Goal: Information Seeking & Learning: Learn about a topic

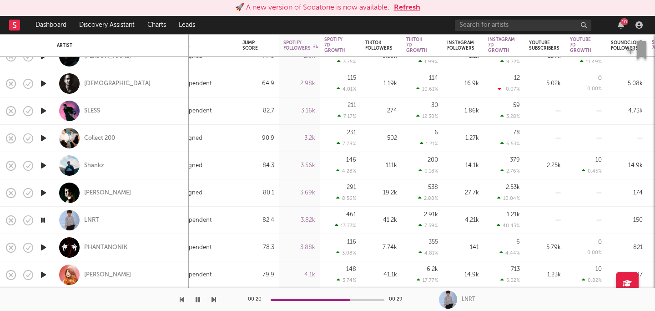
click at [42, 247] on icon "button" at bounding box center [44, 247] width 10 height 11
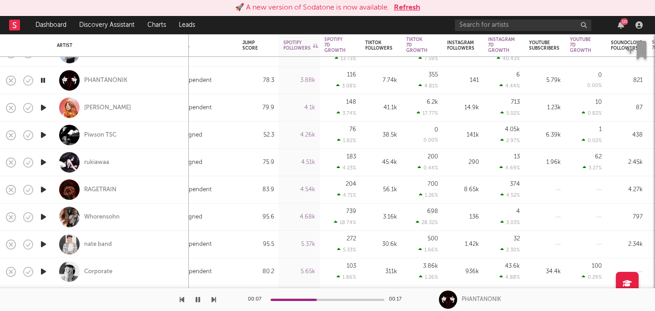
click at [45, 188] on icon "button" at bounding box center [44, 189] width 10 height 11
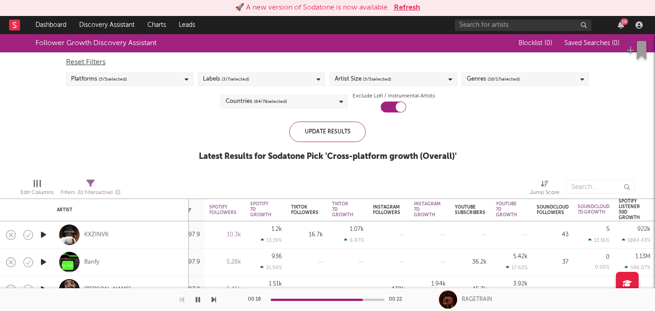
click at [606, 48] on div "Blocklist ( 0 ) Saved Searches ( 0 )" at bounding box center [563, 43] width 114 height 18
click at [593, 42] on span "Saved Searches ( 0 )" at bounding box center [592, 43] width 55 height 6
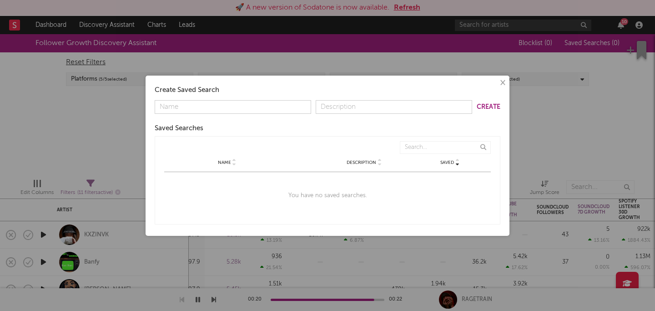
click at [503, 86] on button "×" at bounding box center [502, 83] width 10 height 10
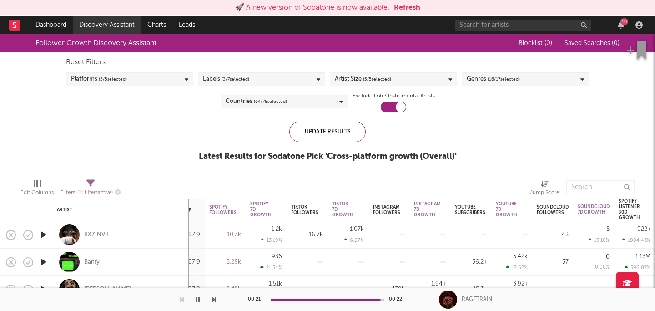
click at [97, 18] on link "Discovery Assistant" at bounding box center [107, 25] width 68 height 18
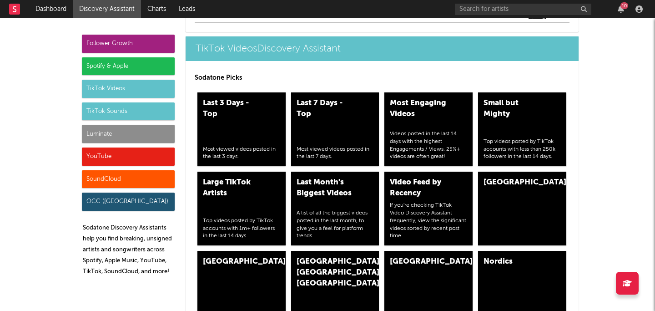
scroll to position [2152, 0]
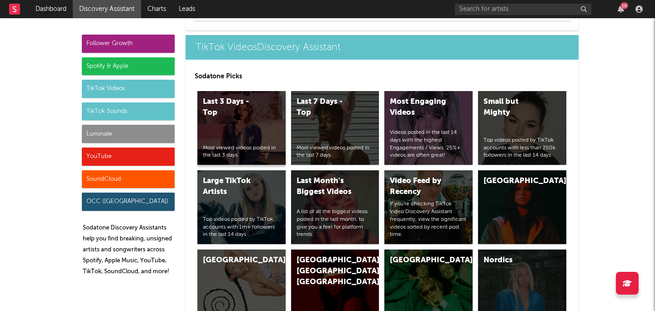
click at [242, 102] on div "Last 3 Days - Top Most viewed videos posted in the last 3 days." at bounding box center [242, 128] width 88 height 74
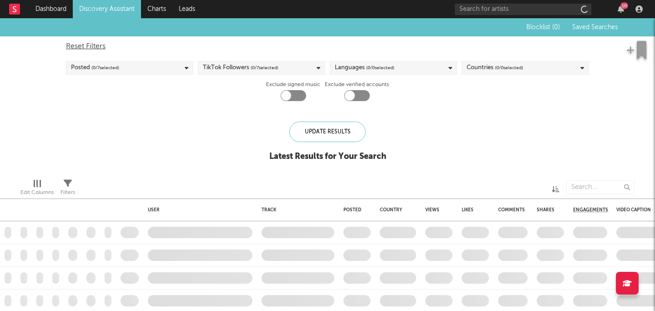
checkbox input "true"
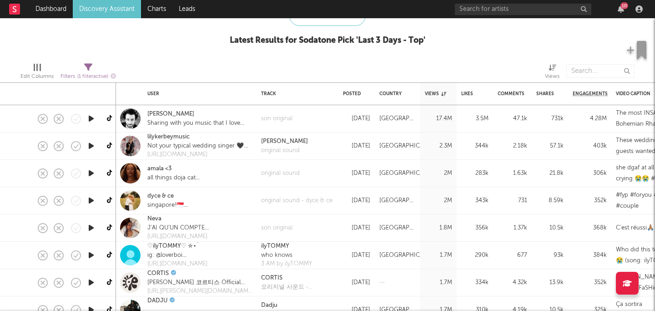
click at [90, 118] on icon "button" at bounding box center [91, 118] width 10 height 11
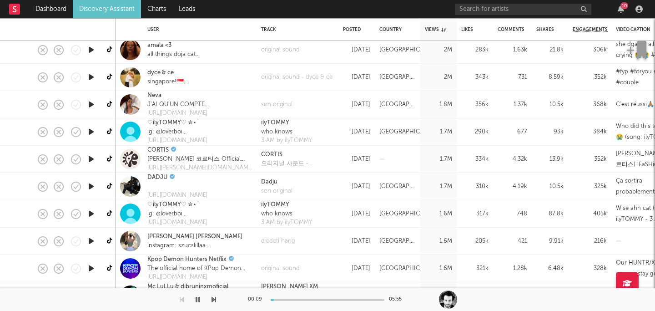
click at [92, 214] on icon "button" at bounding box center [91, 213] width 10 height 11
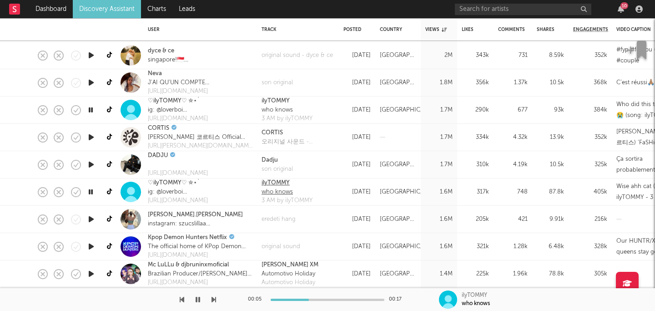
click at [278, 181] on div "ilyTOMMY" at bounding box center [287, 182] width 51 height 9
click at [305, 201] on div "3 AM by ilyTOMMY" at bounding box center [287, 200] width 51 height 9
click at [198, 298] on icon "button" at bounding box center [198, 299] width 5 height 7
click at [198, 298] on icon "button" at bounding box center [197, 299] width 5 height 7
click at [198, 300] on icon "button" at bounding box center [198, 299] width 5 height 7
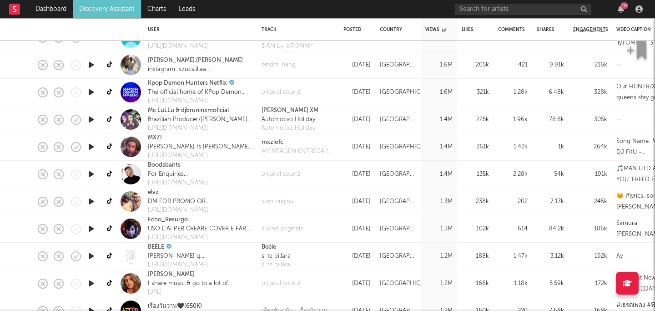
click at [91, 257] on icon "button" at bounding box center [91, 255] width 10 height 11
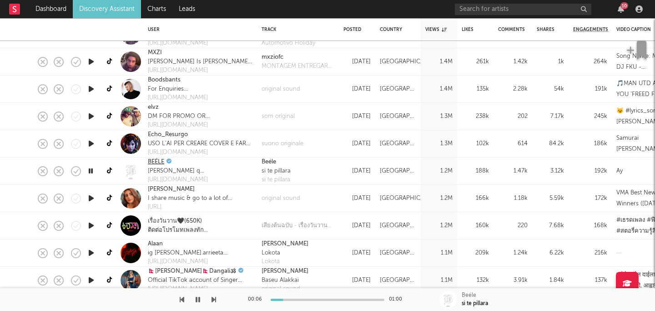
click at [156, 162] on link "BEÉLE" at bounding box center [156, 161] width 16 height 9
click at [198, 296] on icon "button" at bounding box center [198, 299] width 5 height 7
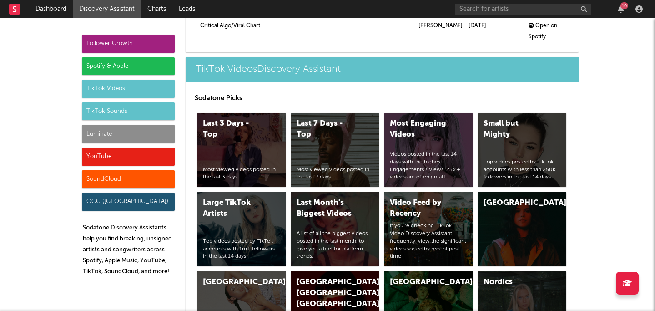
scroll to position [2135, 0]
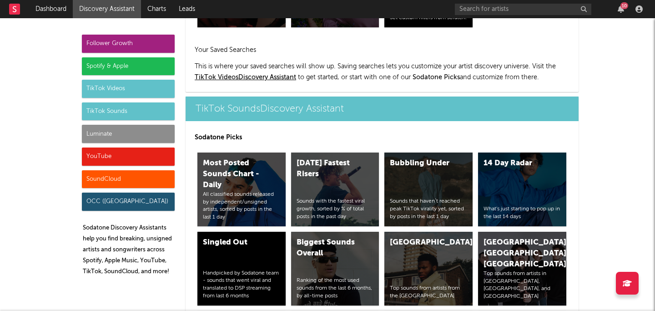
click at [110, 157] on div "YouTube" at bounding box center [128, 156] width 93 height 18
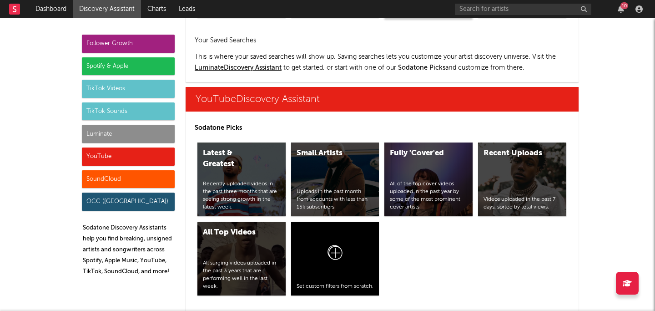
scroll to position [5094, 0]
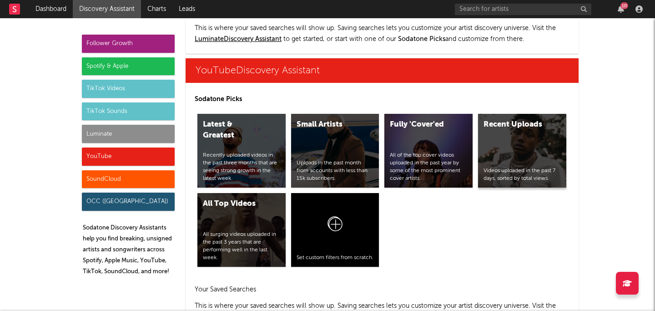
click at [503, 167] on div "Videos uploaded in the past 7 days, sorted by total views." at bounding box center [522, 174] width 77 height 15
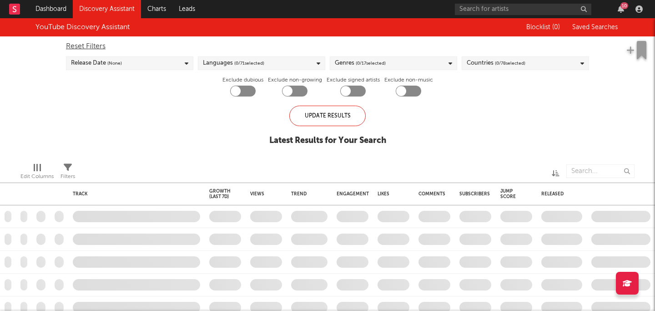
checkbox input "true"
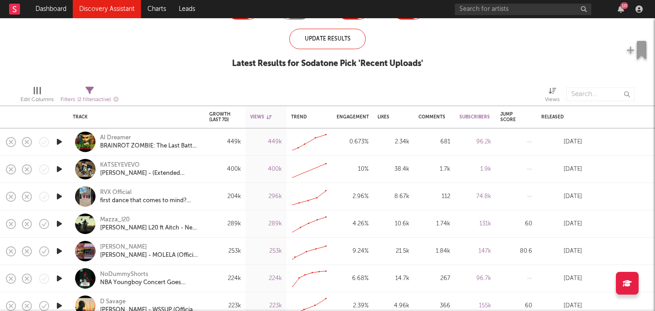
click at [62, 140] on icon "button" at bounding box center [60, 141] width 10 height 11
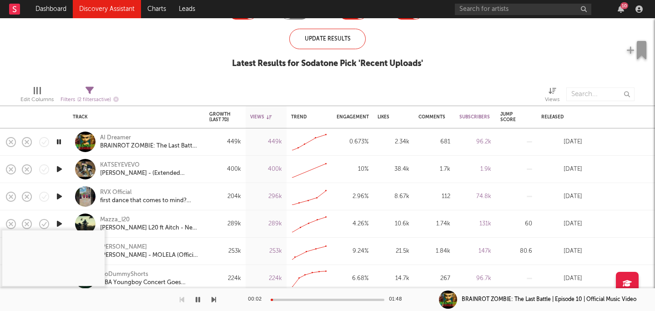
click at [60, 166] on icon "button" at bounding box center [60, 168] width 10 height 11
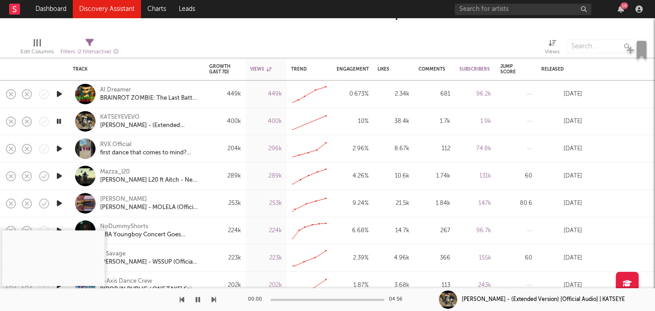
click at [57, 147] on icon "button" at bounding box center [60, 148] width 10 height 11
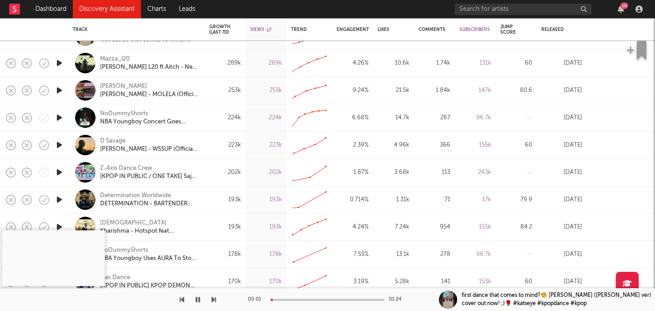
click at [199, 300] on icon "button" at bounding box center [198, 299] width 5 height 7
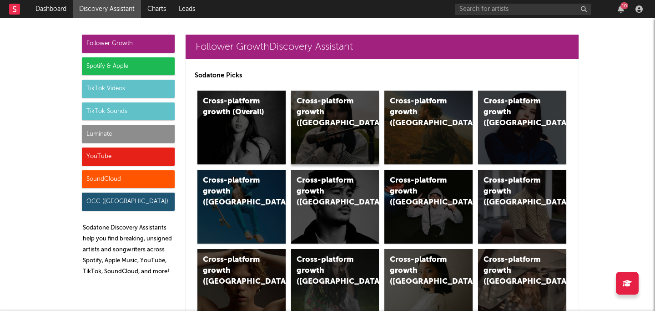
scroll to position [89, 0]
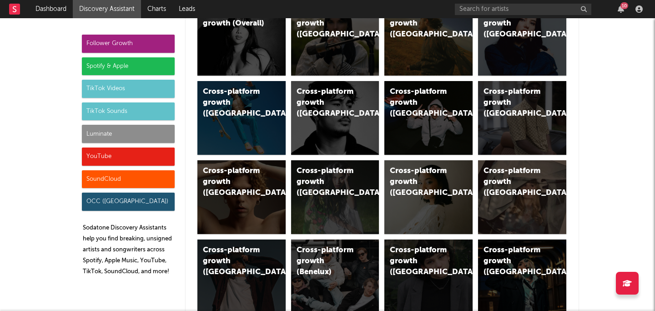
click at [149, 176] on div "SoundCloud" at bounding box center [128, 179] width 93 height 18
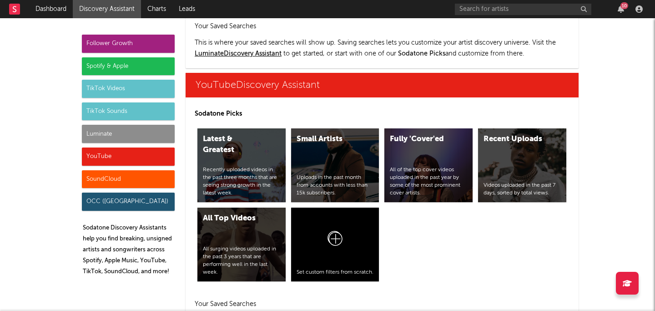
scroll to position [5372, 0]
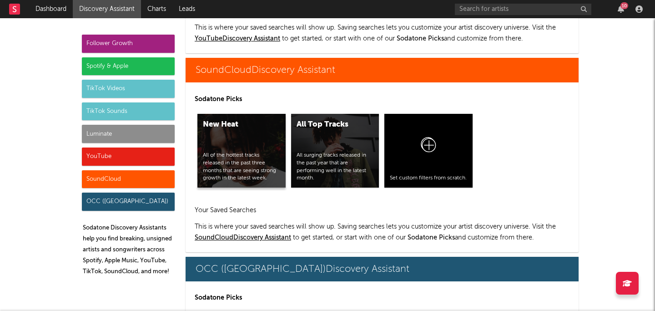
click at [226, 152] on div "All of the hottest tracks released in the past three months that are seeing str…" at bounding box center [241, 167] width 77 height 30
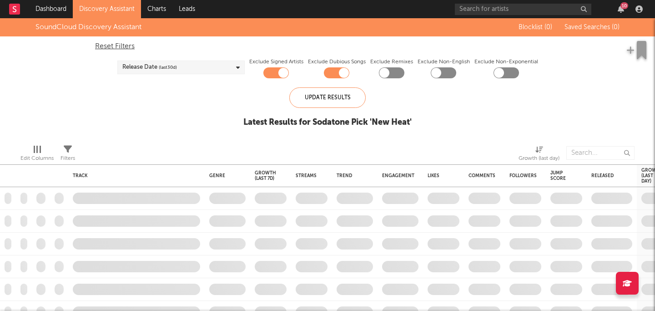
checkbox input "true"
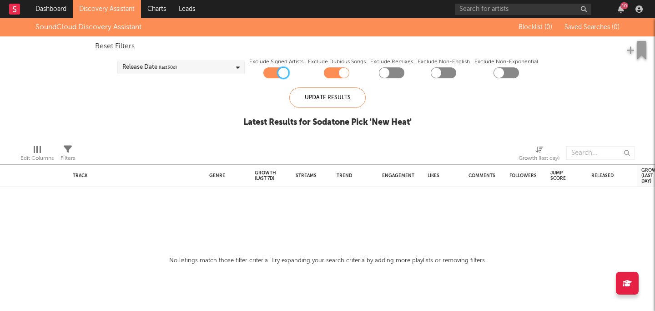
click at [281, 73] on div at bounding box center [284, 73] width 10 height 10
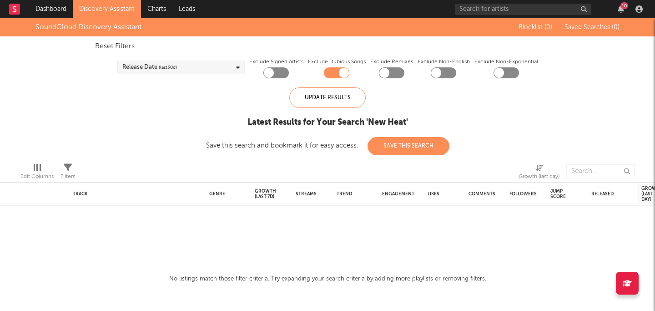
click at [277, 68] on div at bounding box center [275, 72] width 25 height 11
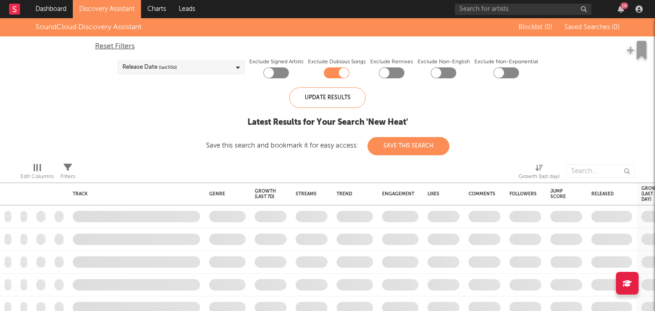
checkbox input "true"
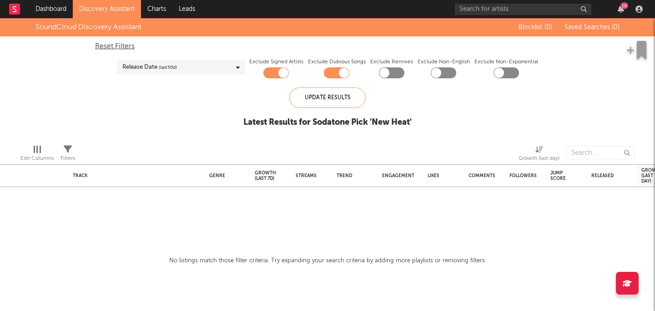
click at [339, 72] on div at bounding box center [344, 73] width 10 height 10
checkbox input "false"
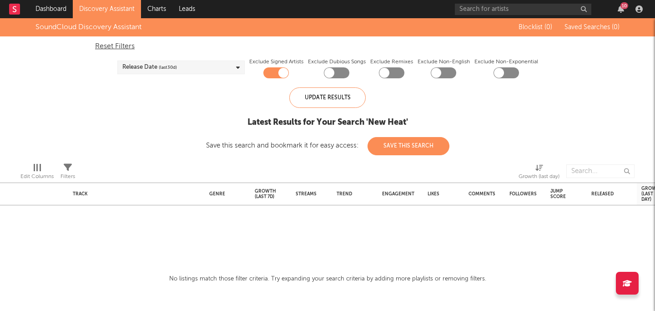
click at [228, 67] on div "Release Date (last 30 d)" at bounding box center [180, 68] width 127 height 14
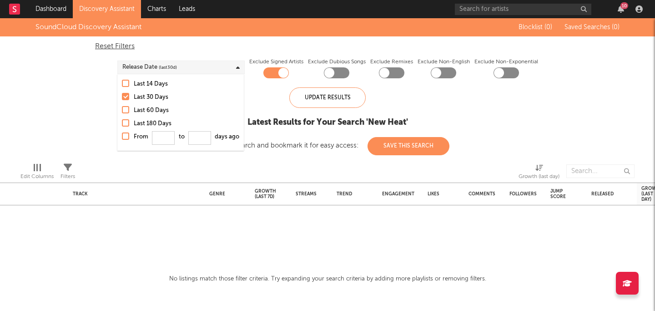
click at [158, 107] on div "Last 60 Days" at bounding box center [187, 110] width 106 height 11
click at [122, 107] on input "Last 60 Days" at bounding box center [122, 110] width 0 height 11
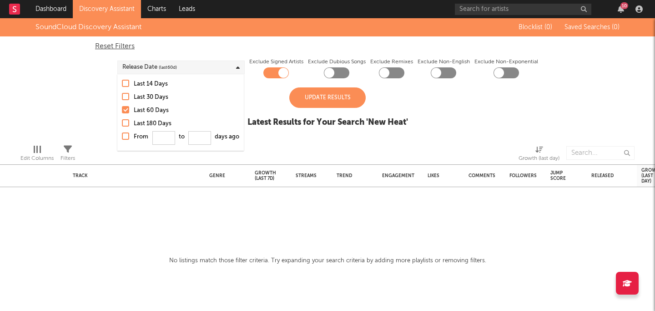
click at [138, 99] on div "Last 30 Days" at bounding box center [187, 97] width 106 height 11
click at [122, 99] on input "Last 30 Days" at bounding box center [122, 97] width 0 height 11
click at [135, 113] on div "Last 60 Days" at bounding box center [187, 110] width 106 height 11
click at [122, 113] on input "Last 60 Days" at bounding box center [122, 110] width 0 height 11
click at [133, 125] on label "Last 180 Days" at bounding box center [180, 123] width 117 height 11
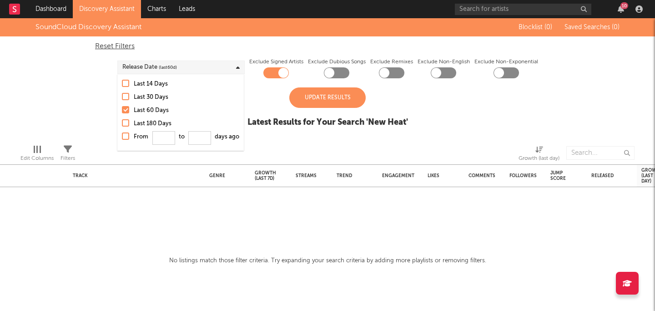
click at [122, 125] on input "Last 180 Days" at bounding box center [122, 123] width 0 height 11
click at [327, 99] on div "Update Results" at bounding box center [327, 97] width 76 height 20
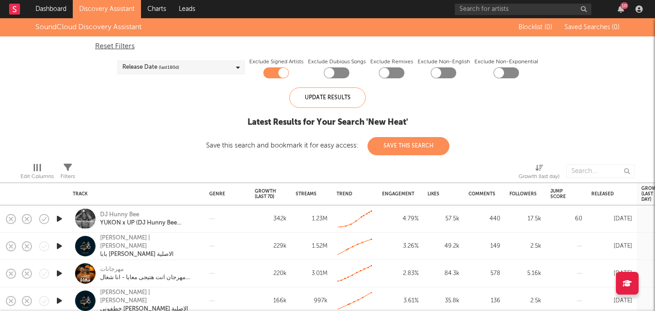
click at [446, 74] on div at bounding box center [443, 72] width 25 height 11
checkbox input "true"
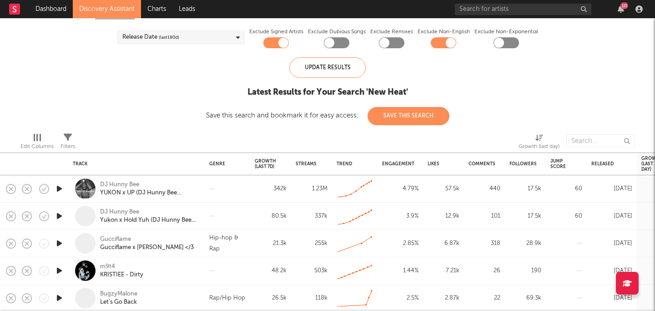
click at [59, 188] on icon "button" at bounding box center [60, 188] width 10 height 11
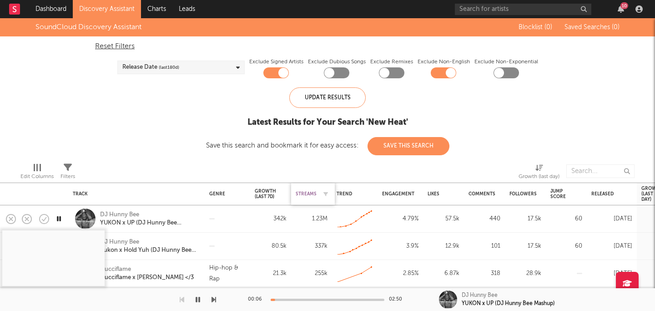
click at [306, 195] on div "Streams" at bounding box center [306, 193] width 21 height 5
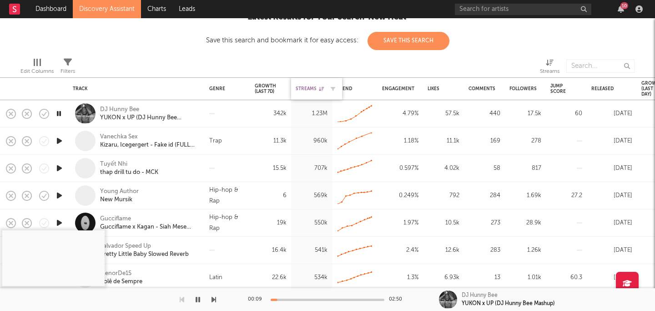
click at [315, 88] on div "Streams" at bounding box center [310, 88] width 28 height 5
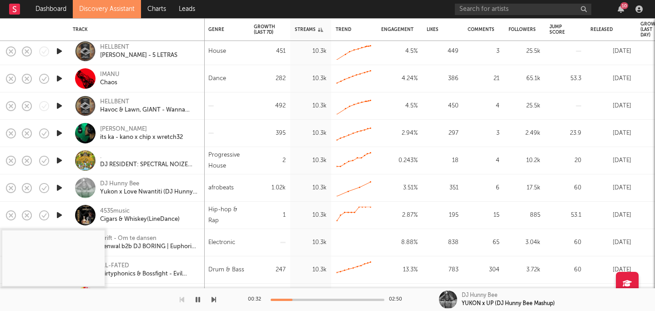
click at [60, 160] on icon "button" at bounding box center [60, 160] width 10 height 11
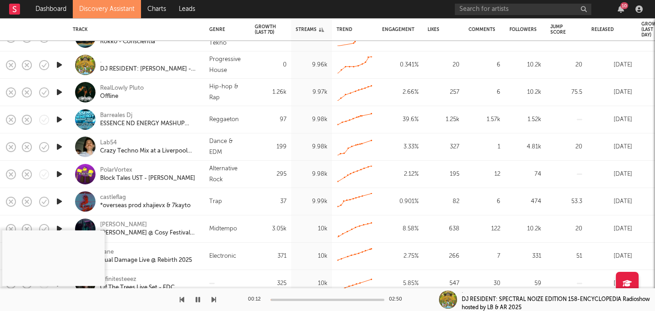
click at [466, 300] on div "DJ RESIDENT: SPECTRAL NOIZE EDITION 158-ENCYCLOPEDIA Radioshow hosted by LB & A…" at bounding box center [558, 303] width 193 height 16
click at [447, 298] on div at bounding box center [448, 299] width 18 height 18
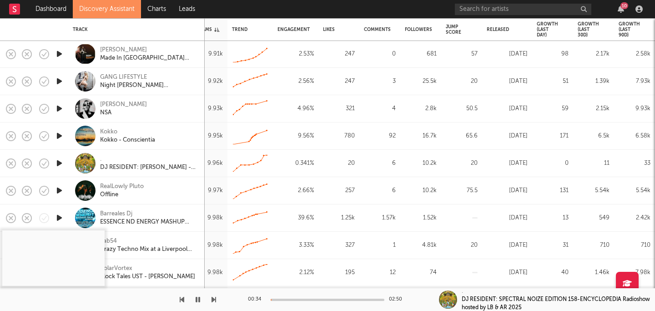
click at [285, 301] on div "00:34 02:50" at bounding box center [327, 299] width 159 height 23
click at [285, 297] on div "00:34 02:50" at bounding box center [327, 299] width 159 height 23
click at [282, 298] on div "00:35 02:50" at bounding box center [327, 299] width 159 height 23
click at [280, 299] on div at bounding box center [328, 300] width 114 height 2
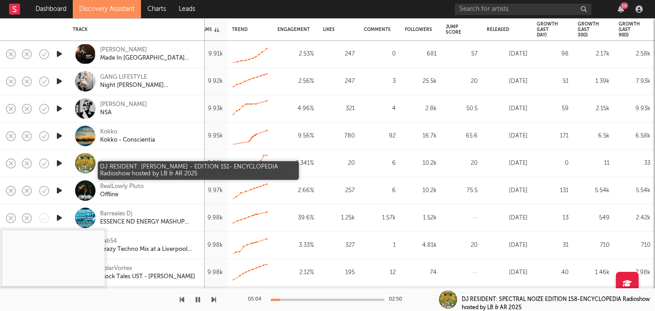
click at [115, 165] on div "DJ RESIDENT: HERNAN TORRES - EDITION 151- ENCYCLOPEDIA Radioshow hosted by LB &…" at bounding box center [149, 167] width 98 height 8
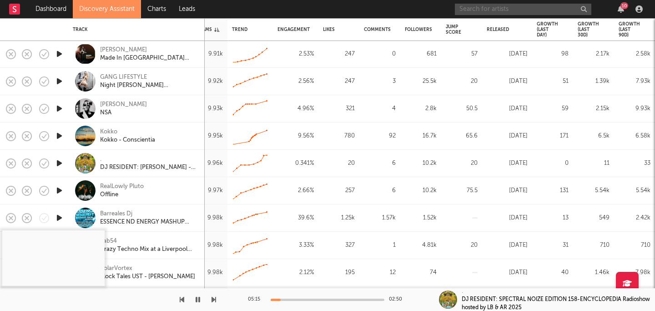
click at [522, 5] on input "text" at bounding box center [523, 9] width 137 height 11
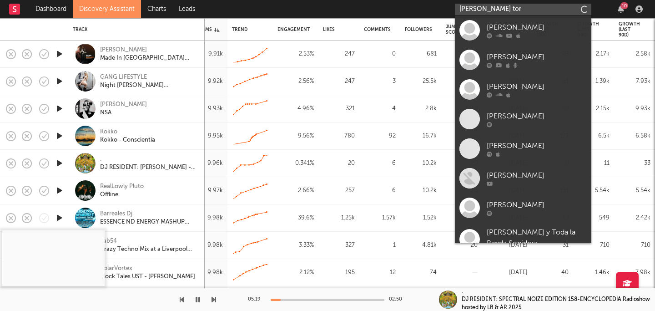
type input "hernan torr"
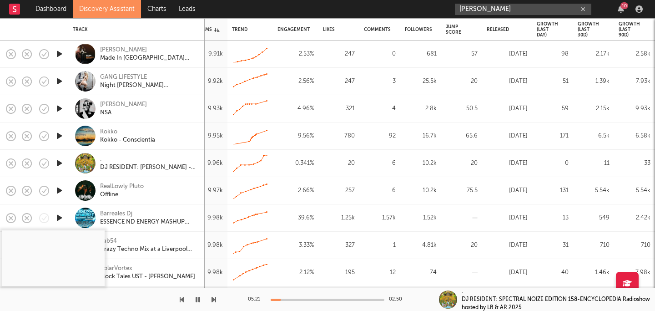
drag, startPoint x: 508, startPoint y: 7, endPoint x: 443, endPoint y: 7, distance: 65.1
click at [443, 7] on nav "Dashboard Discovery Assistant Charts Leads hernan torr 10" at bounding box center [327, 9] width 655 height 18
drag, startPoint x: 511, startPoint y: 10, endPoint x: 407, endPoint y: 8, distance: 103.8
click at [407, 8] on nav "Dashboard Discovery Assistant Charts Leads dj resident 10" at bounding box center [327, 9] width 655 height 18
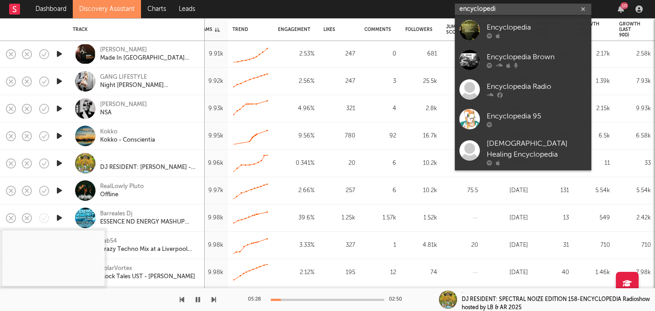
type input "encyclopedia"
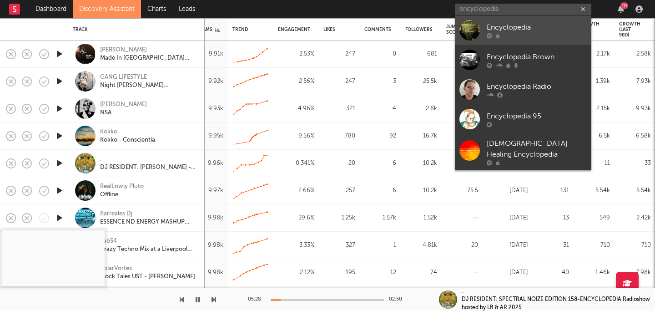
click at [538, 33] on div at bounding box center [537, 35] width 100 height 5
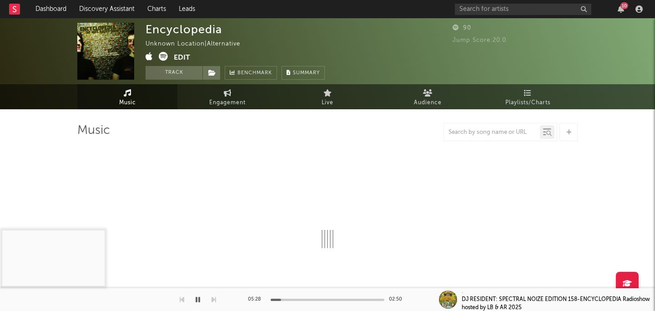
select select "1w"
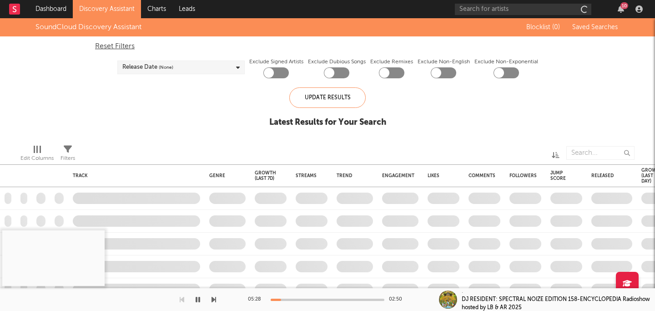
checkbox input "true"
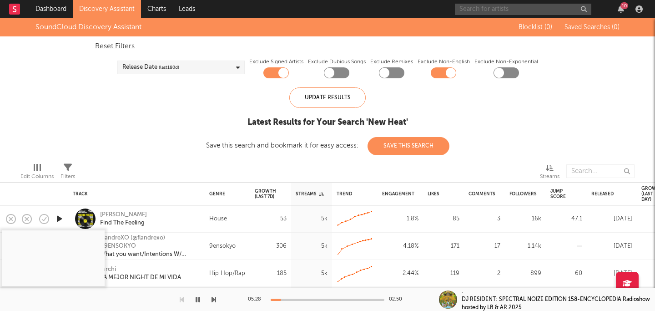
click at [514, 10] on input "text" at bounding box center [523, 9] width 137 height 11
type input "hernan torres"
click at [182, 109] on div "SoundCloud Discovery Assistant Blocklist ( 0 ) Saved Searches ( 0 ) Reset Filte…" at bounding box center [327, 86] width 655 height 137
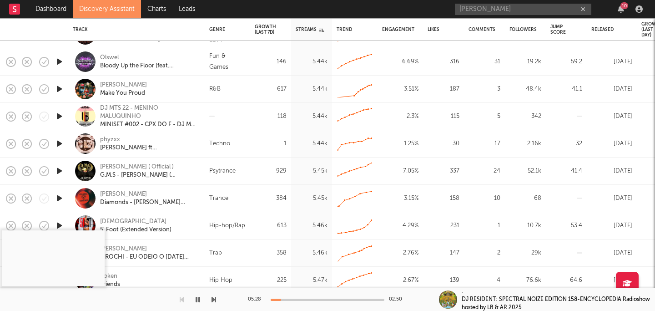
click at [61, 89] on icon "button" at bounding box center [60, 88] width 10 height 11
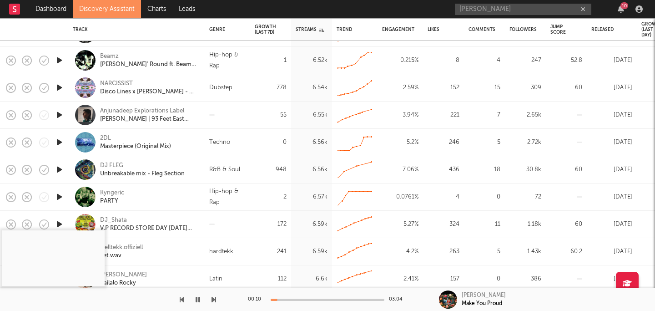
click at [57, 167] on icon "button" at bounding box center [60, 169] width 10 height 11
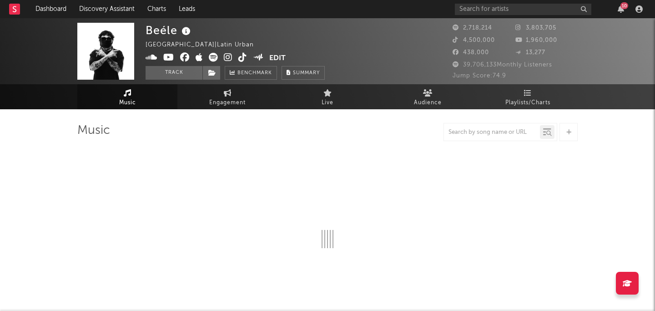
select select "6m"
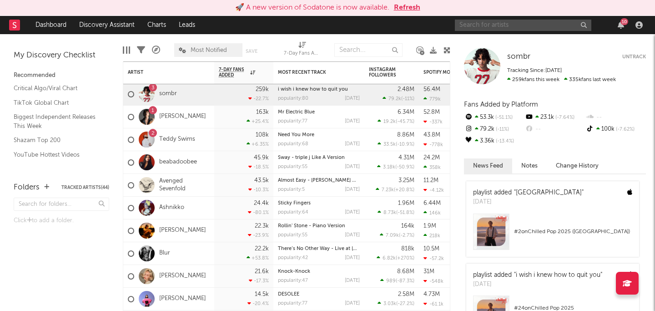
click at [536, 21] on input "text" at bounding box center [523, 25] width 137 height 11
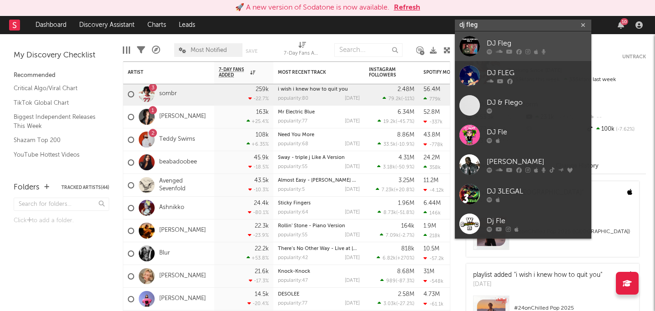
type input "dj fleg"
click at [557, 41] on div "DJ Fleg" at bounding box center [537, 43] width 100 height 11
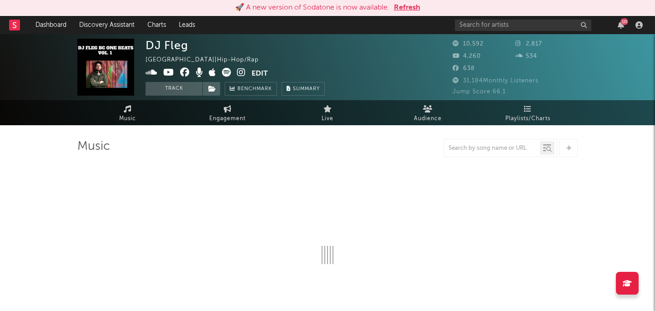
select select "1w"
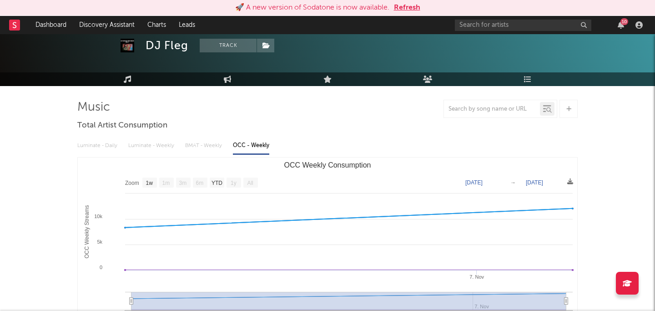
scroll to position [44, 0]
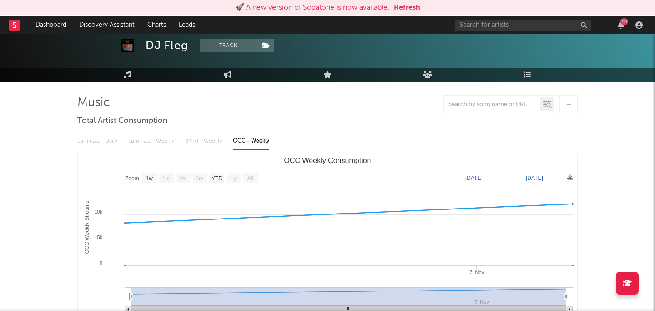
click at [103, 139] on div "Luminate - Daily Luminate - Weekly BMAT - Weekly OCC - Weekly" at bounding box center [327, 140] width 501 height 15
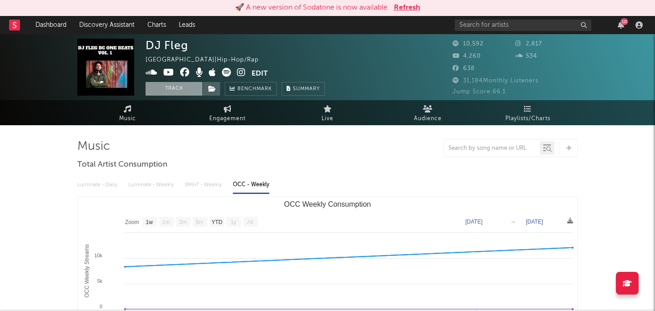
click at [183, 85] on button "Track" at bounding box center [174, 89] width 57 height 14
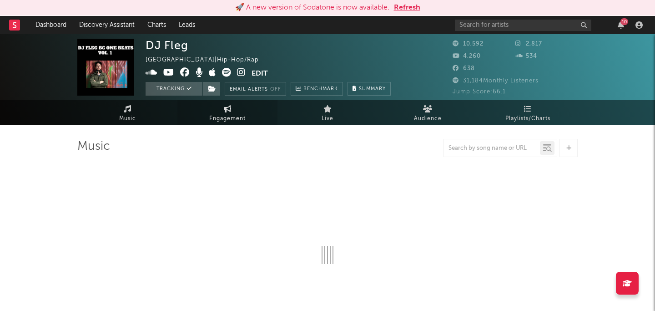
click at [212, 117] on span "Engagement" at bounding box center [227, 118] width 36 height 11
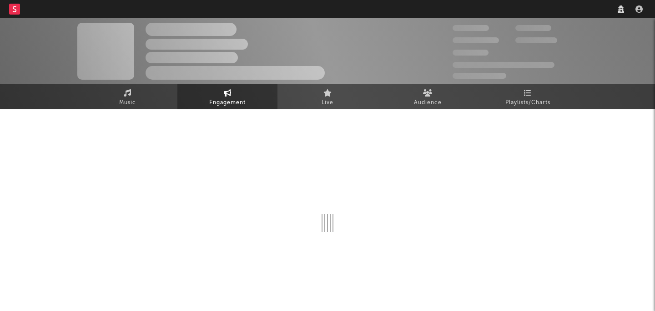
select select "1w"
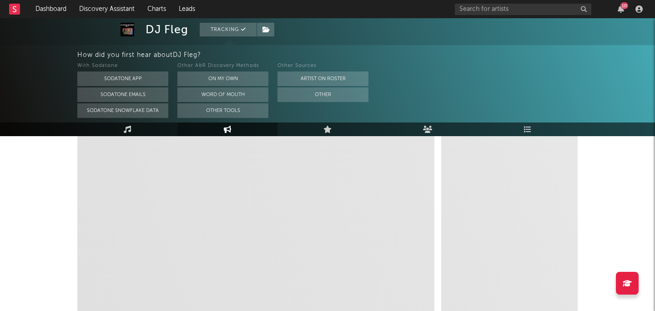
scroll to position [153, 0]
select select "1m"
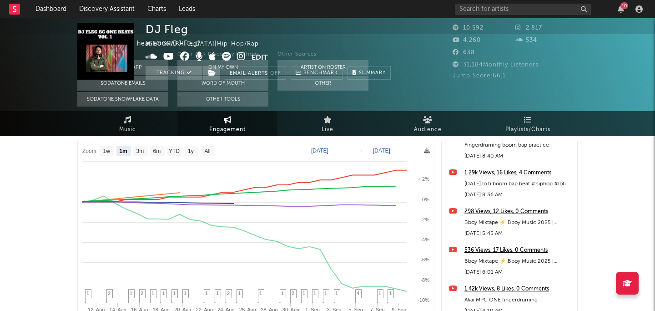
scroll to position [0, 0]
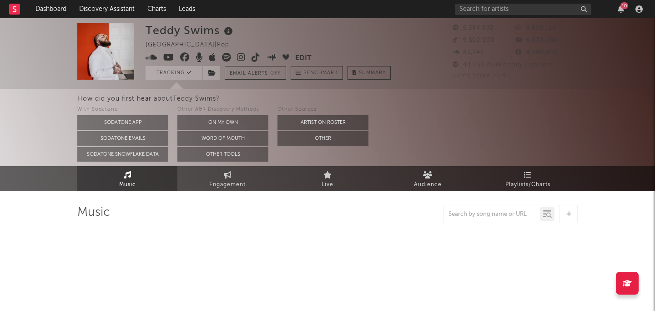
select select "6m"
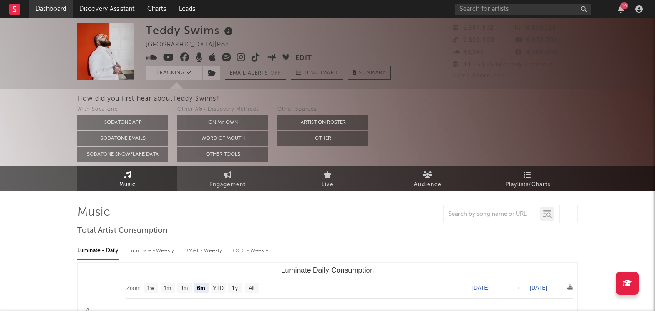
click at [62, 12] on link "Dashboard" at bounding box center [51, 9] width 44 height 18
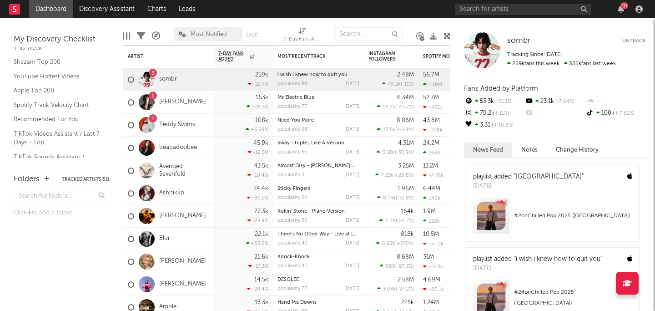
scroll to position [80, 0]
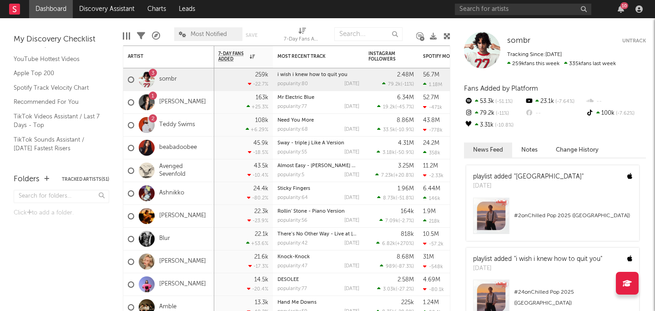
click at [87, 179] on button "Tracked Artists ( 51 )" at bounding box center [85, 179] width 47 height 5
click at [46, 72] on link "Critical Algo/Viral Chart" at bounding box center [57, 72] width 86 height 10
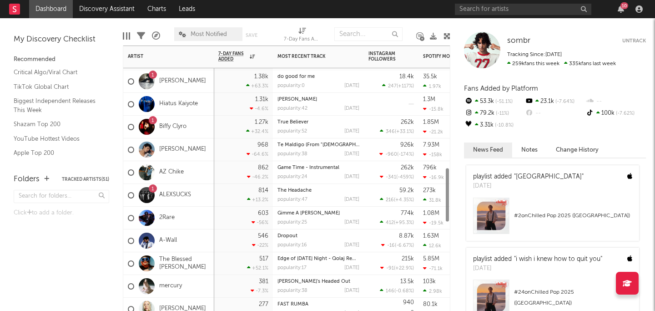
click at [150, 192] on div "1" at bounding box center [153, 188] width 8 height 8
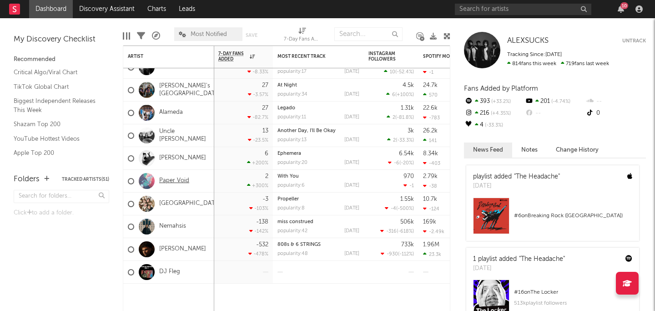
click at [172, 183] on link "Paper Void" at bounding box center [174, 181] width 30 height 8
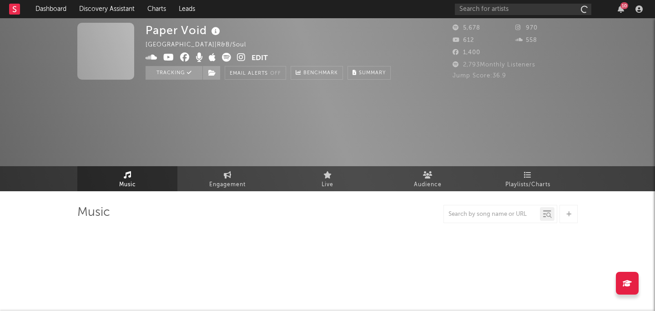
select select "1w"
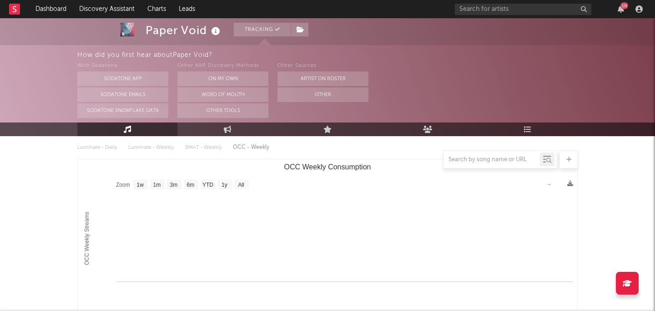
scroll to position [10, 0]
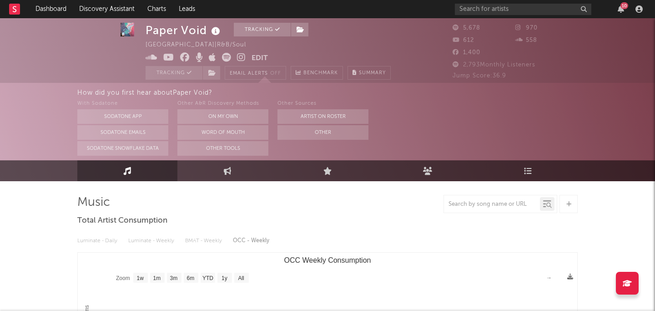
click at [253, 242] on div "Luminate - Daily Luminate - Weekly BMAT - Weekly OCC - Weekly" at bounding box center [327, 240] width 501 height 15
click at [106, 237] on div "Luminate - Daily Luminate - Weekly BMAT - Weekly OCC - Weekly" at bounding box center [327, 240] width 501 height 15
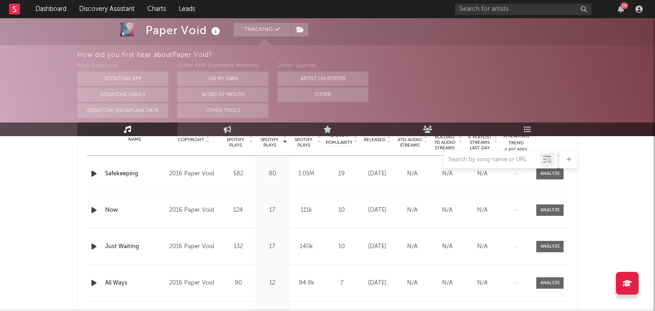
scroll to position [376, 0]
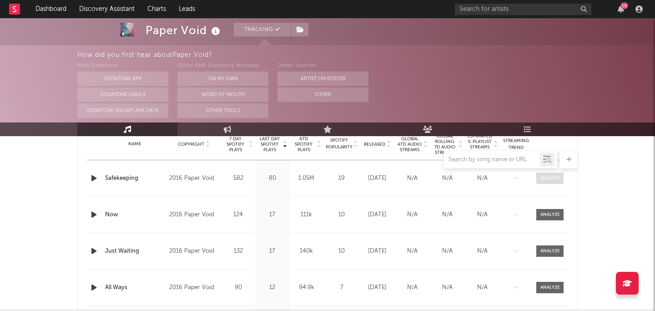
click at [544, 177] on div at bounding box center [551, 178] width 20 height 7
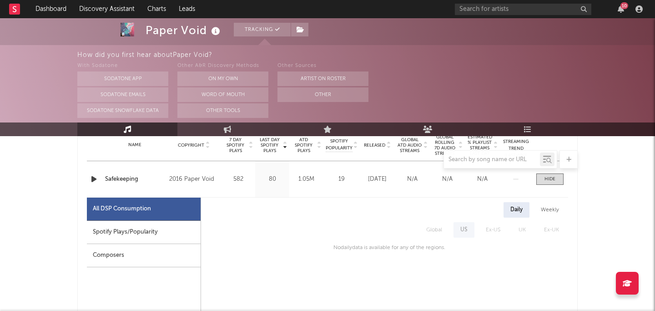
scroll to position [375, 0]
click at [145, 241] on div "Spotify Plays/Popularity" at bounding box center [144, 233] width 114 height 23
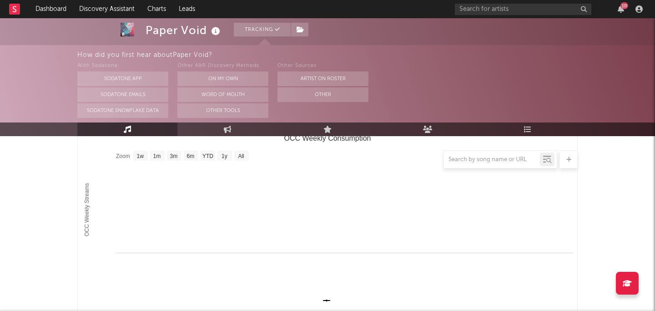
scroll to position [124, 0]
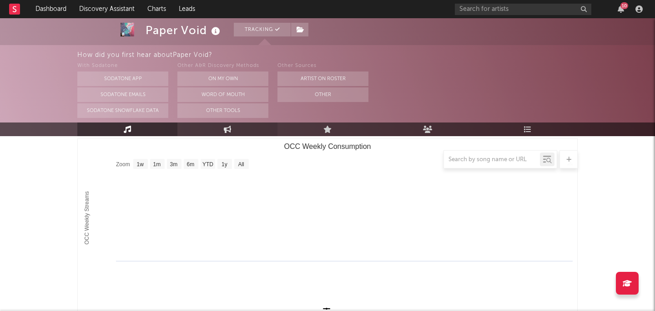
click at [248, 128] on link "Engagement" at bounding box center [227, 129] width 100 height 14
select select "1w"
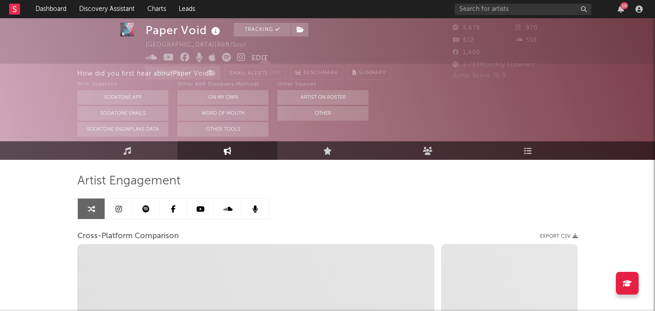
scroll to position [4, 0]
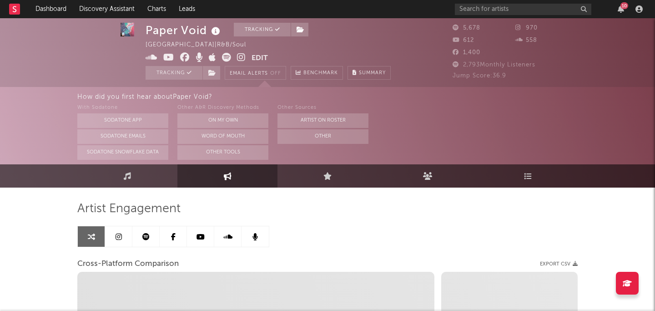
select select "1m"
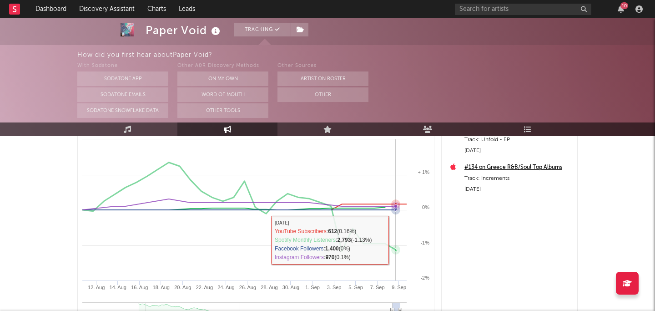
scroll to position [162, 0]
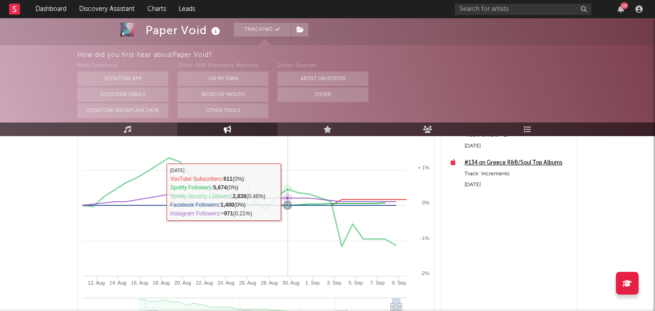
click at [286, 190] on icon at bounding box center [288, 189] width 4 height 4
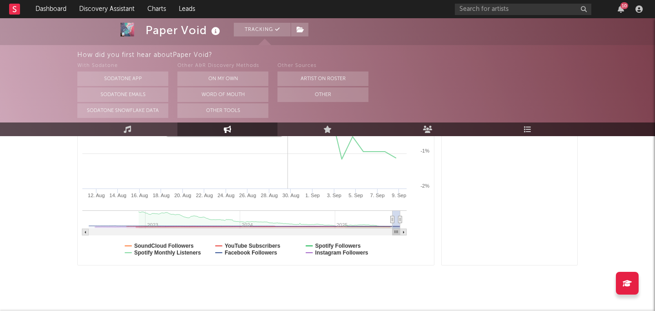
scroll to position [251, 0]
click at [181, 244] on text "SoundCloud Followers" at bounding box center [164, 244] width 60 height 6
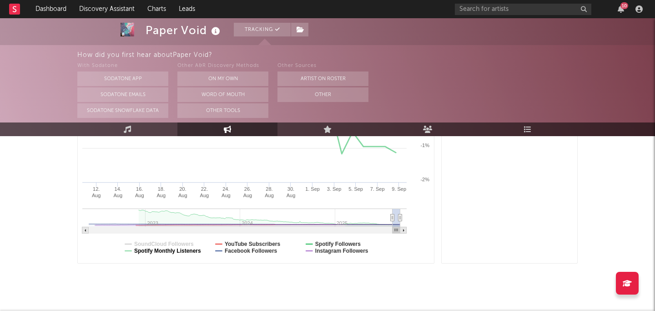
select select "1m"
click at [228, 250] on text "Facebook Followers" at bounding box center [251, 251] width 53 height 6
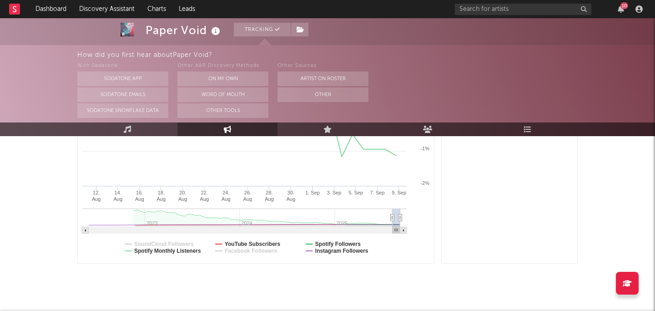
select select "1m"
click at [236, 245] on text "YouTube Subscribers" at bounding box center [253, 244] width 56 height 6
select select "1m"
click at [332, 250] on text "Instagram Followers" at bounding box center [341, 251] width 53 height 6
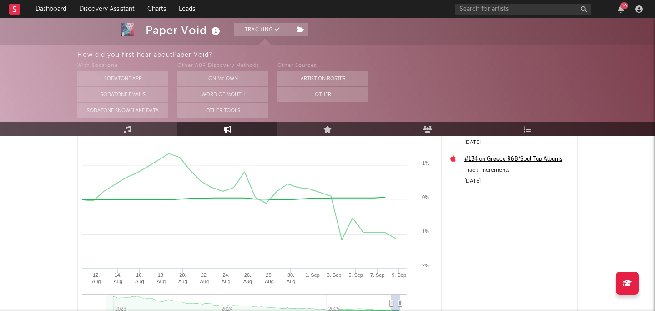
scroll to position [143, 0]
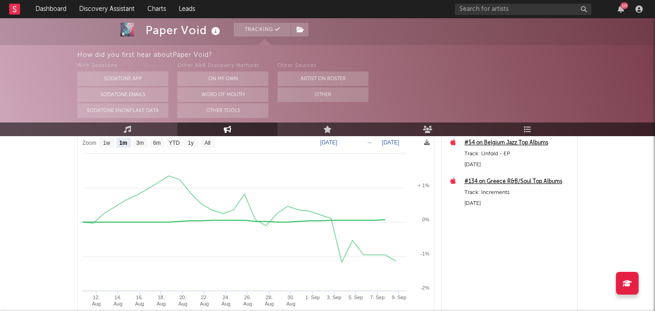
select select "1m"
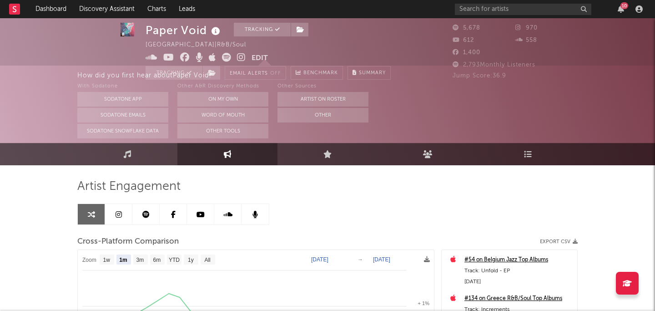
scroll to position [0, 0]
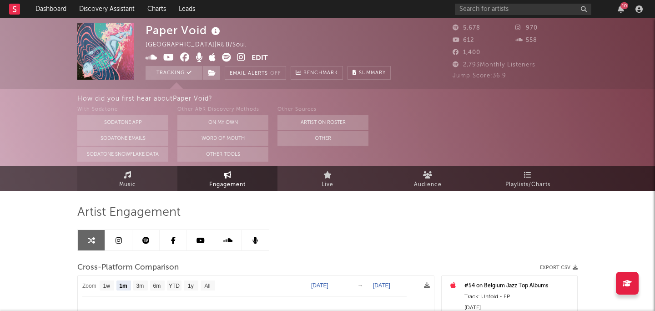
click at [146, 187] on link "Music" at bounding box center [127, 178] width 100 height 25
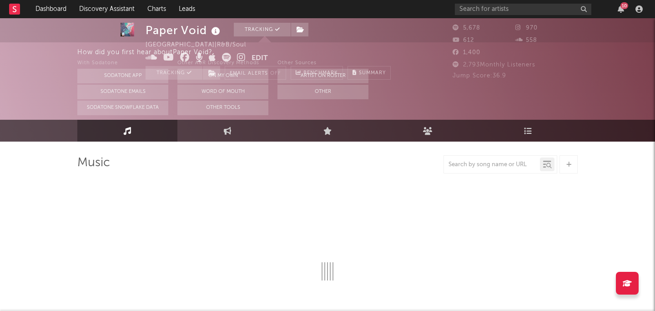
select select "1w"
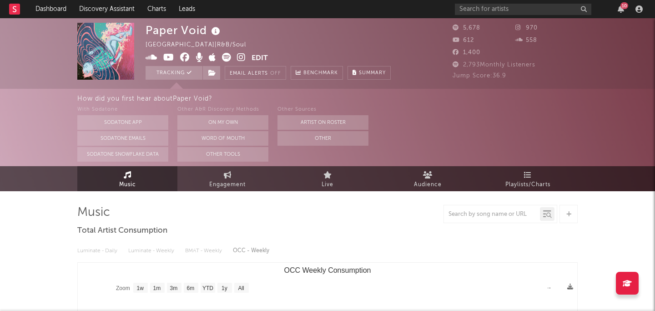
click at [177, 26] on div "Paper Void" at bounding box center [184, 30] width 77 height 15
click at [104, 43] on img at bounding box center [105, 51] width 57 height 57
select select "1w"
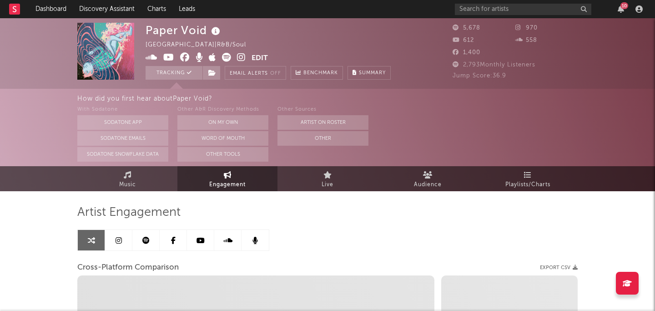
select select "1m"
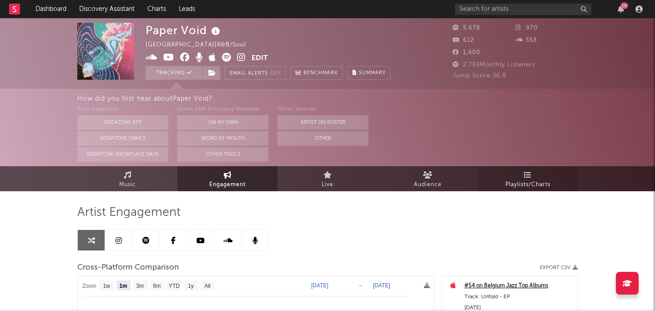
click at [520, 176] on link "Playlists/Charts" at bounding box center [528, 178] width 100 height 25
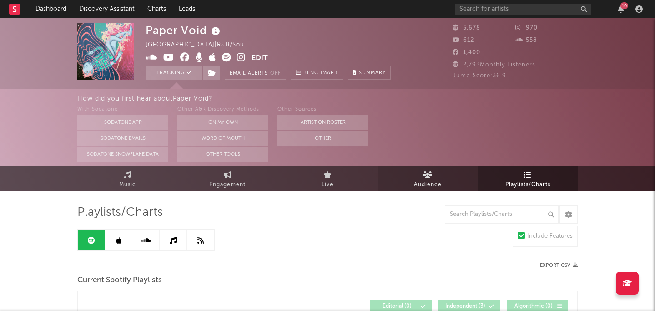
click at [427, 182] on span "Audience" at bounding box center [428, 184] width 28 height 11
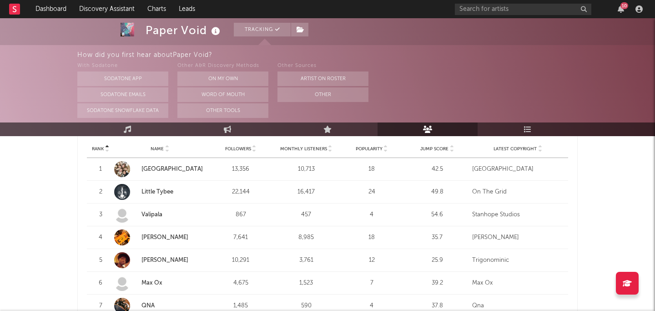
scroll to position [361, 0]
click at [155, 166] on strong "Woo Park" at bounding box center [174, 169] width 64 height 9
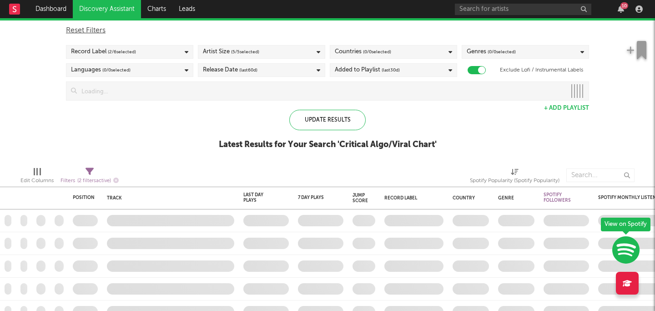
click at [477, 69] on div at bounding box center [477, 70] width 18 height 8
checkbox input "false"
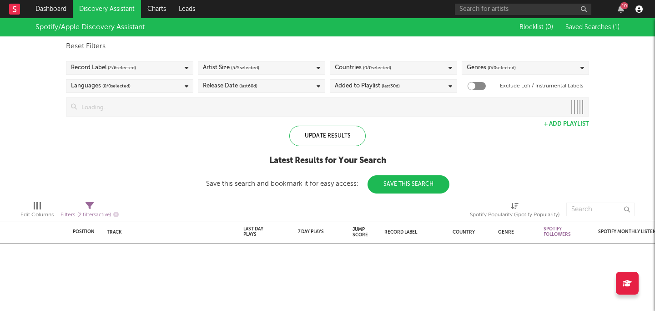
click at [639, 8] on icon "button" at bounding box center [639, 8] width 7 height 7
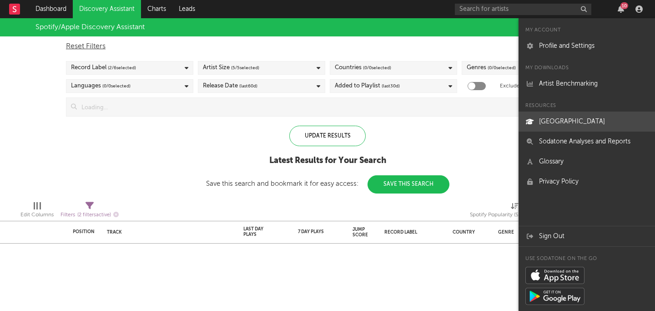
click at [572, 119] on link "[GEOGRAPHIC_DATA]" at bounding box center [587, 121] width 137 height 20
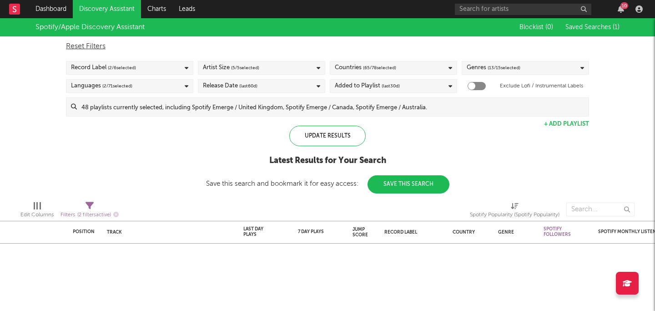
click at [12, 6] on rect at bounding box center [14, 9] width 11 height 11
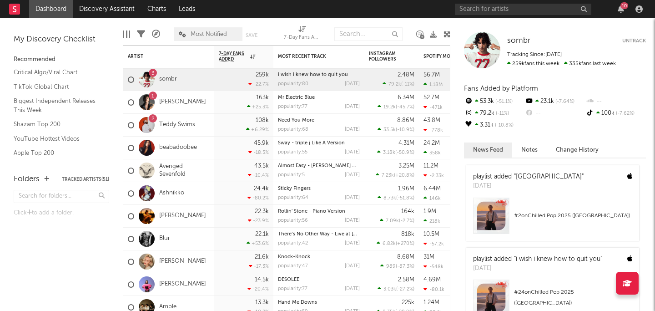
click at [15, 15] on link at bounding box center [14, 9] width 11 height 18
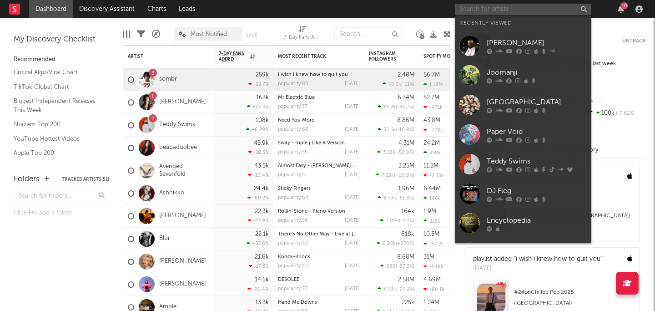
click at [485, 5] on input "text" at bounding box center [523, 9] width 137 height 11
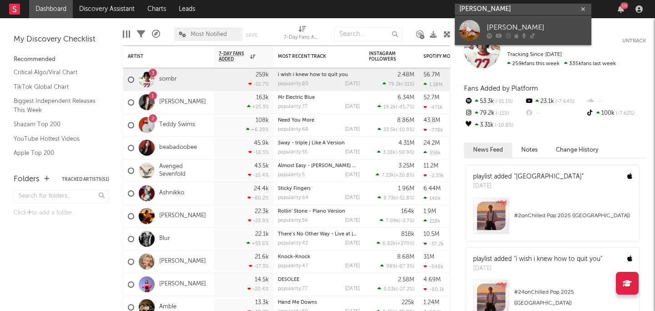
type input "[PERSON_NAME]"
click at [535, 31] on div "[PERSON_NAME]" at bounding box center [537, 27] width 100 height 11
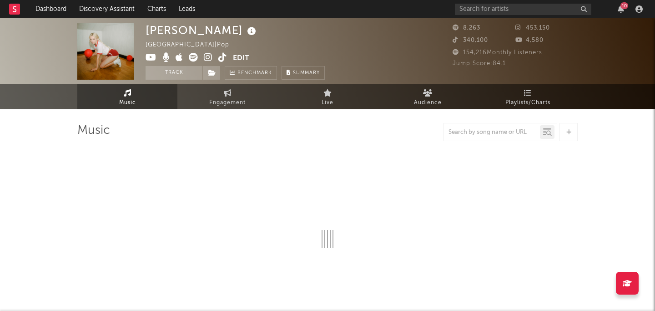
select select "1w"
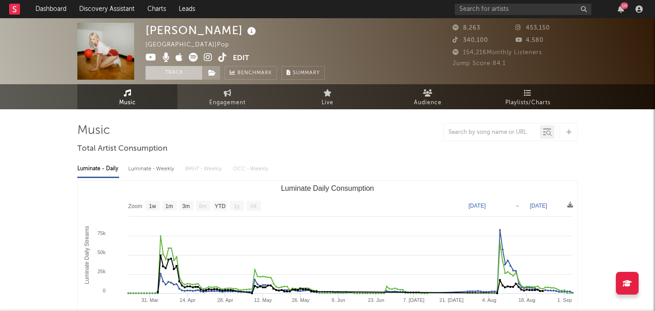
click at [180, 72] on button "Track" at bounding box center [174, 73] width 57 height 14
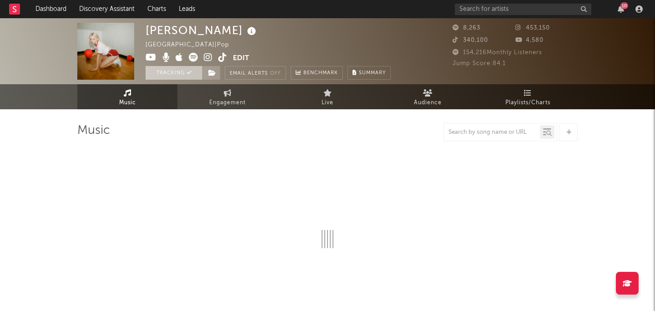
select select "1w"
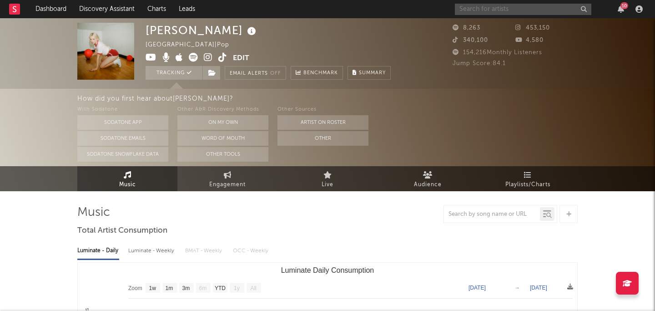
click at [518, 10] on input "text" at bounding box center [523, 9] width 137 height 11
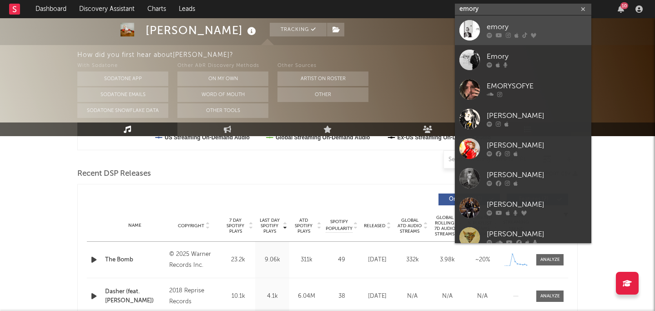
type input "emory"
click at [562, 28] on div "emory" at bounding box center [537, 27] width 100 height 11
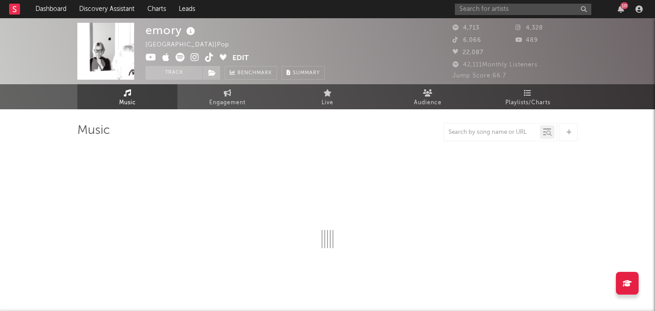
select select "6m"
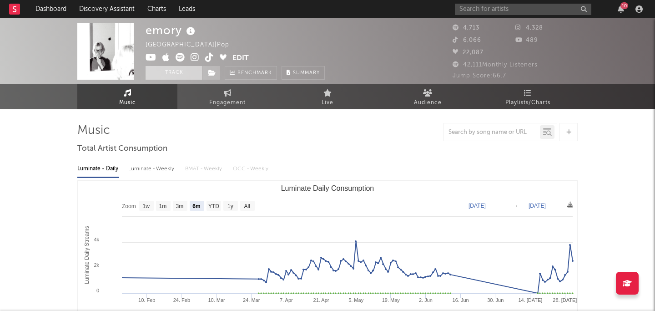
click at [186, 74] on button "Track" at bounding box center [174, 73] width 57 height 14
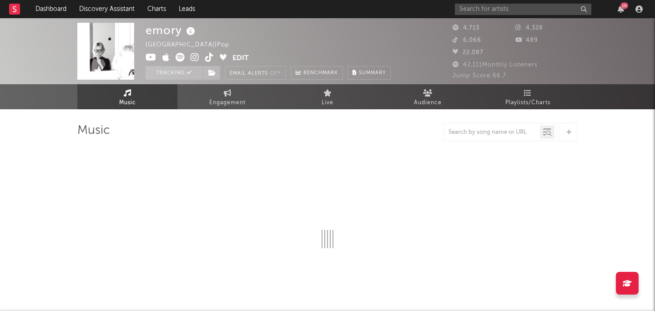
select select "6m"
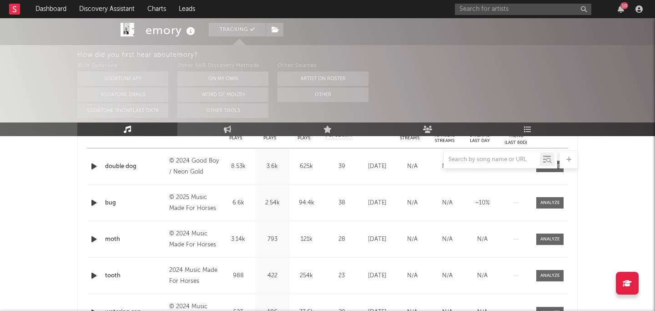
scroll to position [373, 0]
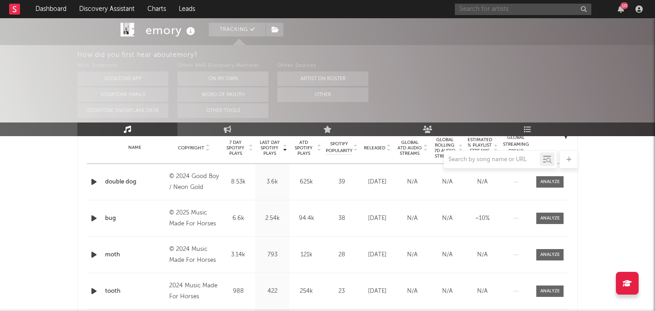
click at [515, 7] on input "text" at bounding box center [523, 9] width 137 height 11
click at [516, 10] on input "tristan" at bounding box center [523, 9] width 137 height 11
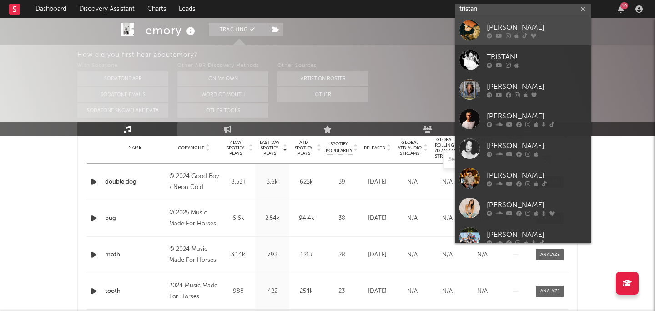
type input "tristan"
click at [534, 42] on link "Tristan" at bounding box center [523, 30] width 137 height 30
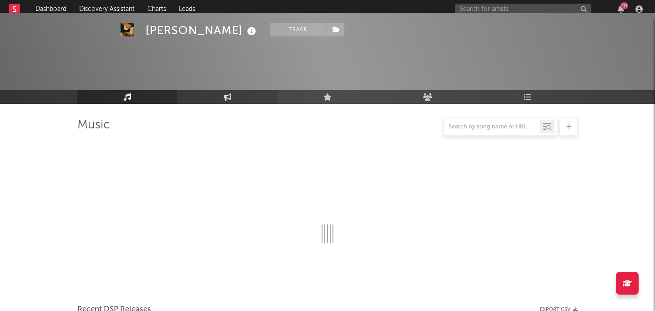
scroll to position [291, 0]
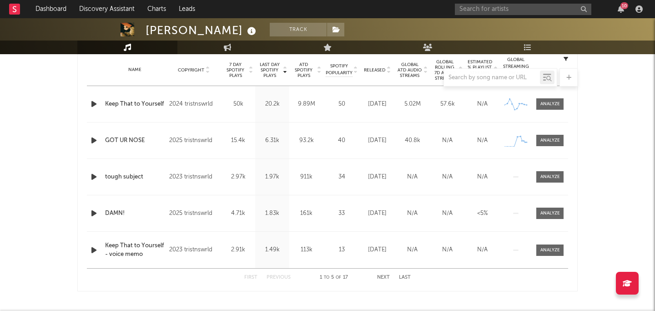
select select "6m"
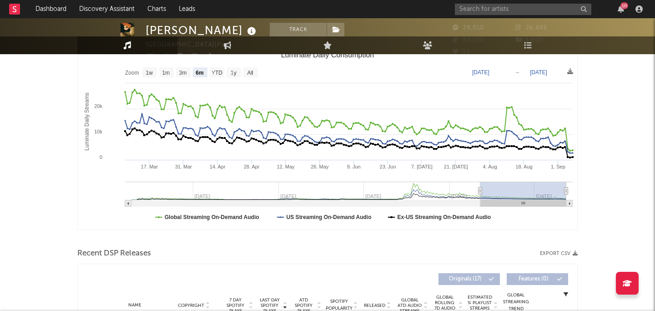
scroll to position [0, 0]
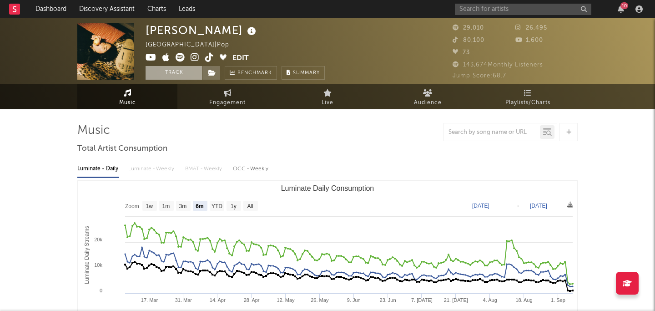
click at [172, 73] on button "Track" at bounding box center [174, 73] width 57 height 14
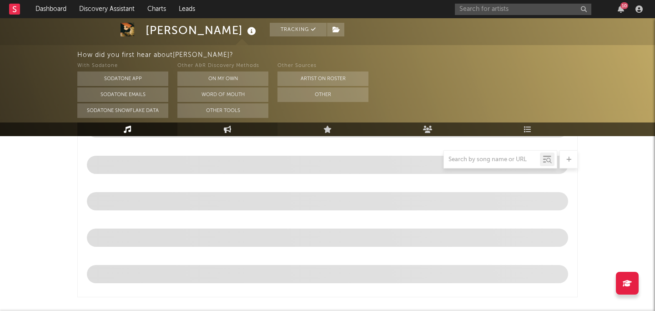
select select "6m"
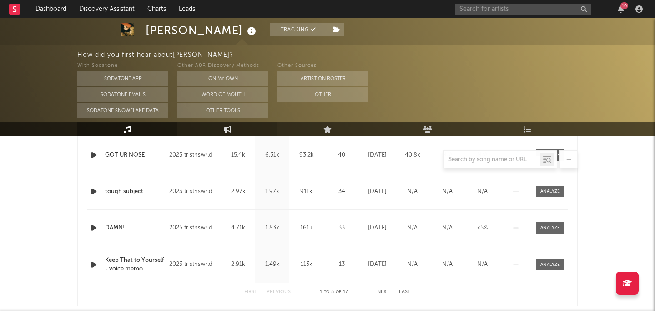
scroll to position [421, 0]
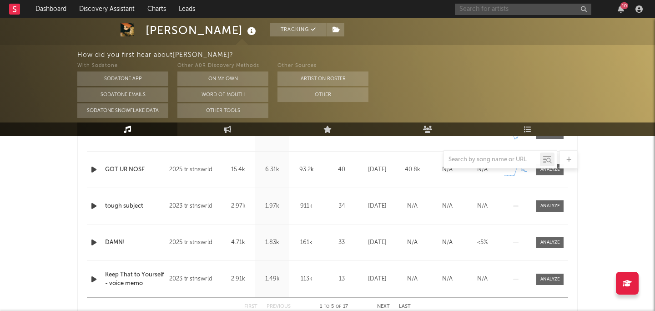
click at [466, 10] on input "text" at bounding box center [523, 9] width 137 height 11
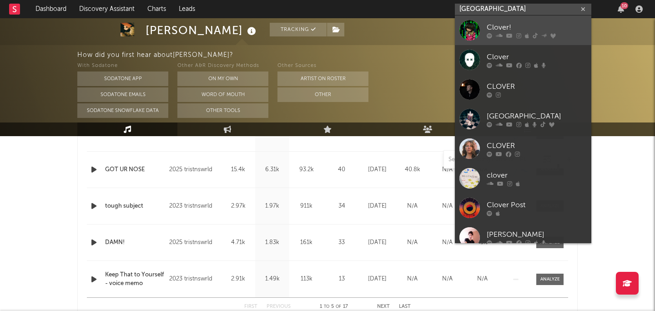
type input "clover county"
click at [523, 27] on div "Clover!" at bounding box center [537, 27] width 100 height 11
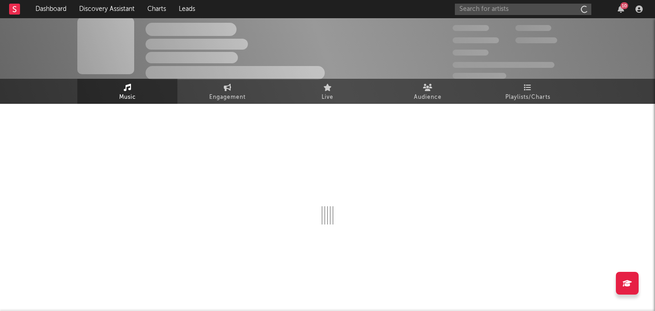
scroll to position [5, 0]
click at [511, 12] on input "text" at bounding box center [523, 9] width 137 height 11
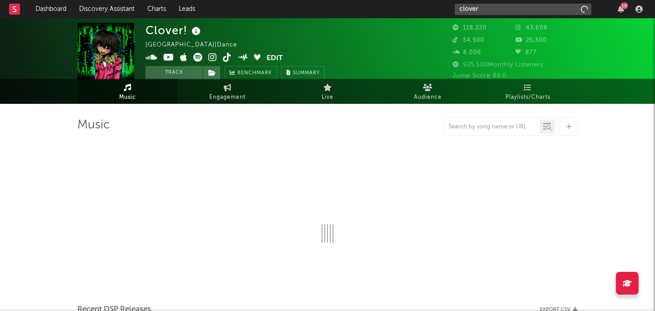
type input "clover c"
select select "6m"
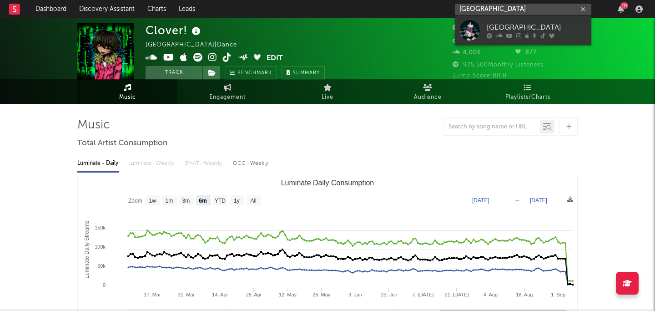
type input "clover county"
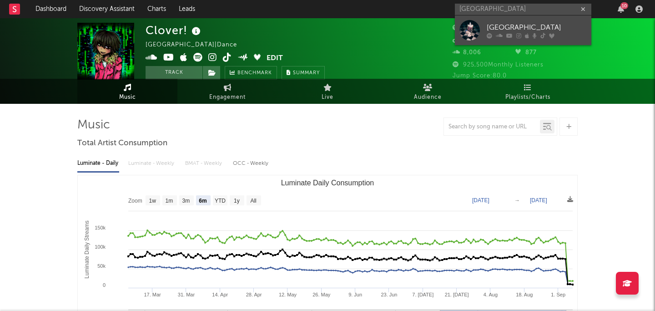
click at [548, 25] on div "Clover County" at bounding box center [537, 27] width 100 height 11
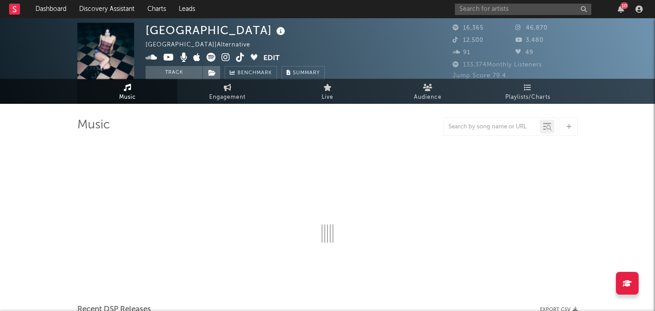
select select "6m"
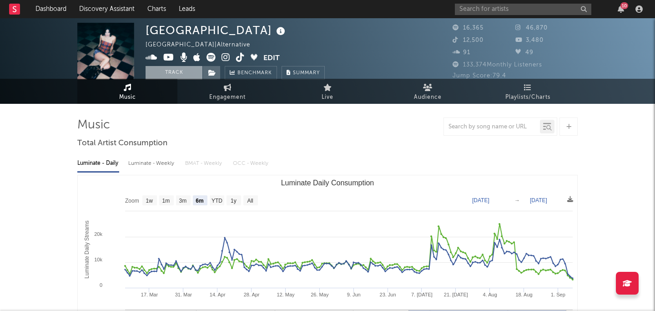
click at [181, 71] on button "Track" at bounding box center [174, 73] width 57 height 14
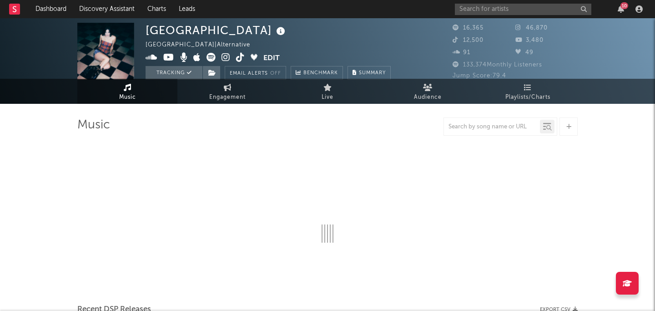
select select "6m"
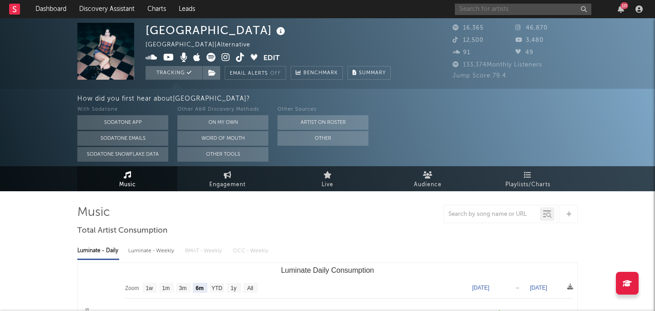
click at [527, 8] on input "text" at bounding box center [523, 9] width 137 height 11
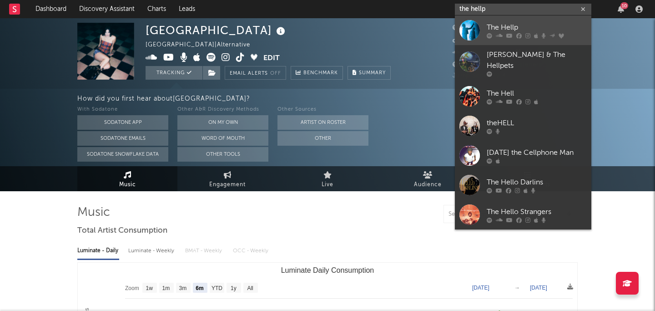
type input "the hellp"
click at [549, 28] on div "The Hellp" at bounding box center [537, 27] width 100 height 11
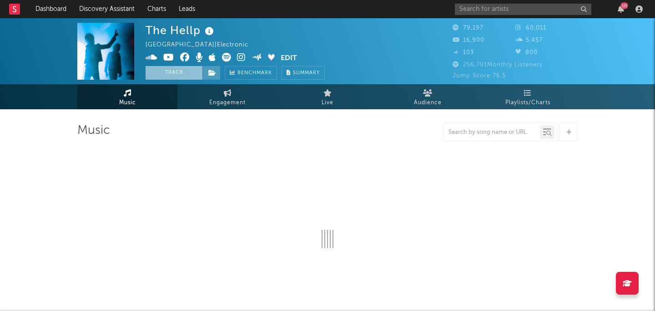
click at [172, 72] on button "Track" at bounding box center [174, 73] width 57 height 14
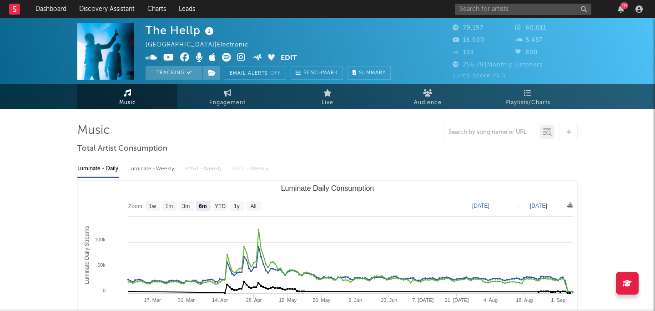
select select "6m"
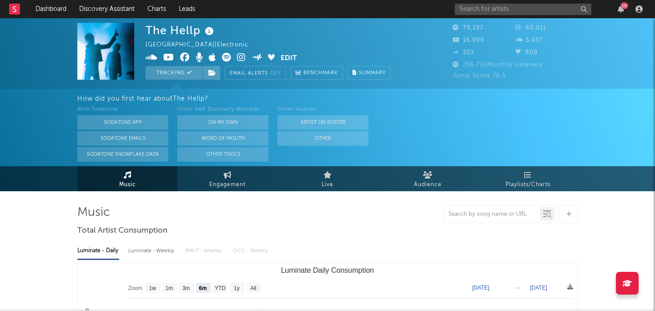
click at [11, 4] on rect at bounding box center [14, 9] width 11 height 11
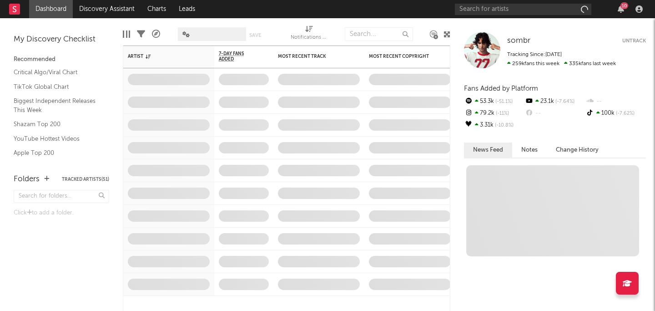
click at [52, 14] on link "Dashboard" at bounding box center [51, 9] width 44 height 18
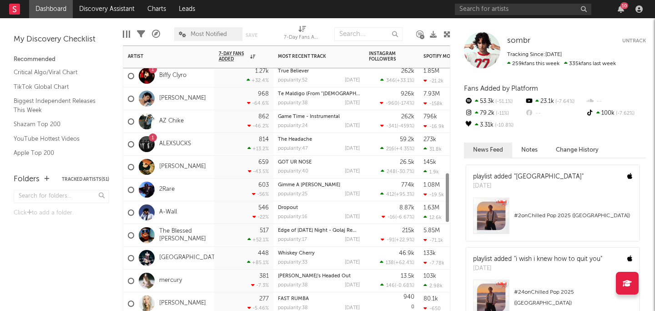
click at [218, 166] on div "659 -43.5 %" at bounding box center [243, 167] width 59 height 23
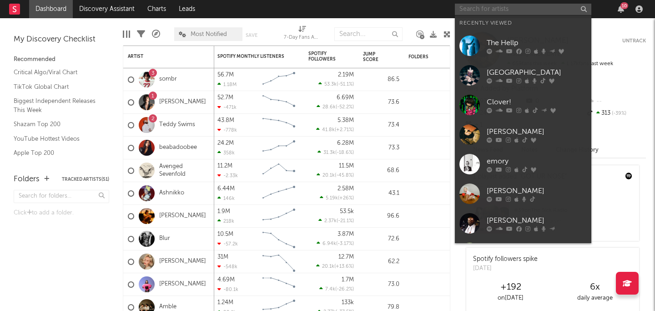
click at [482, 14] on input "text" at bounding box center [523, 9] width 137 height 11
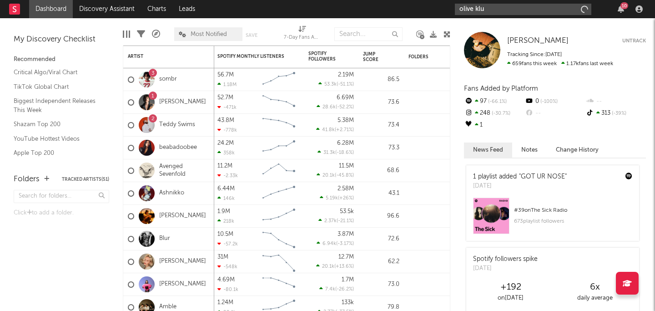
type input "olive klug"
click at [512, 10] on input "olive klug" at bounding box center [523, 9] width 137 height 11
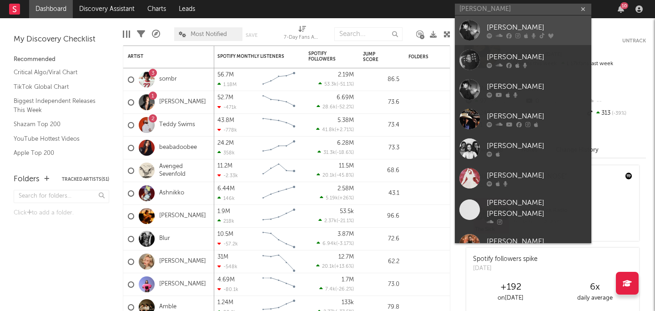
click at [504, 30] on div "Olive Klug" at bounding box center [537, 27] width 100 height 11
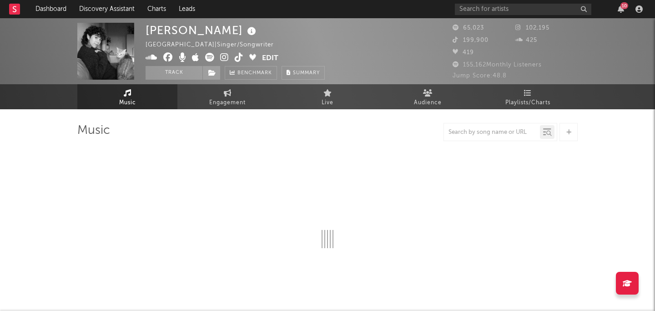
select select "6m"
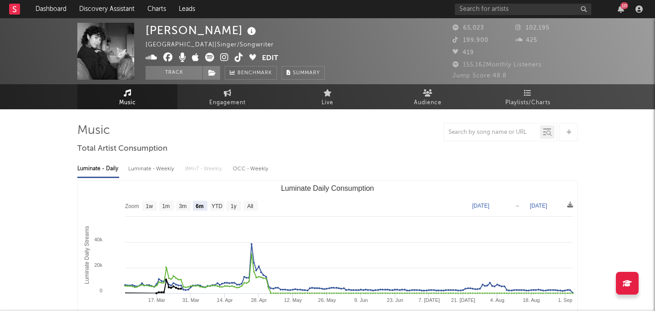
select select "6m"
click at [166, 71] on button "Track" at bounding box center [174, 73] width 57 height 14
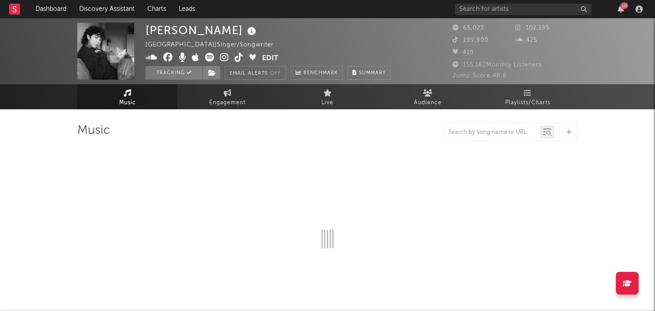
select select "6m"
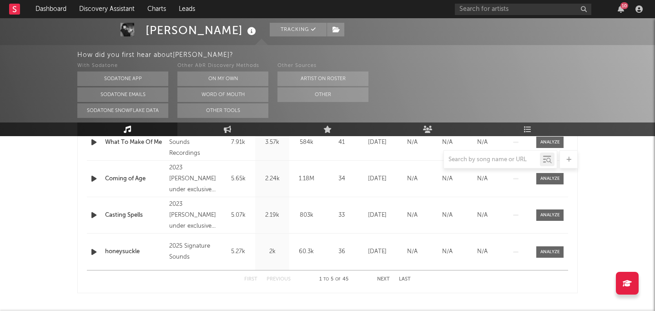
scroll to position [446, 0]
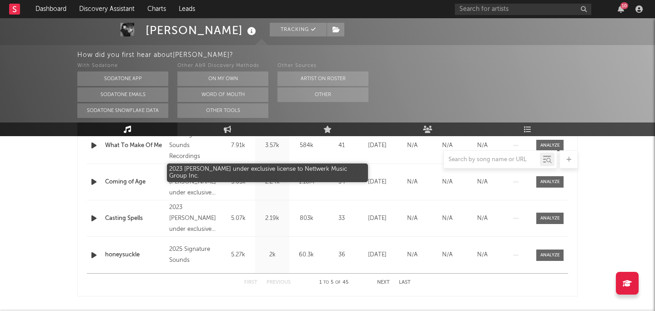
click at [208, 177] on div "2023 Olive Klug under exclusive license to Nettwerk Music Group Inc." at bounding box center [194, 182] width 50 height 33
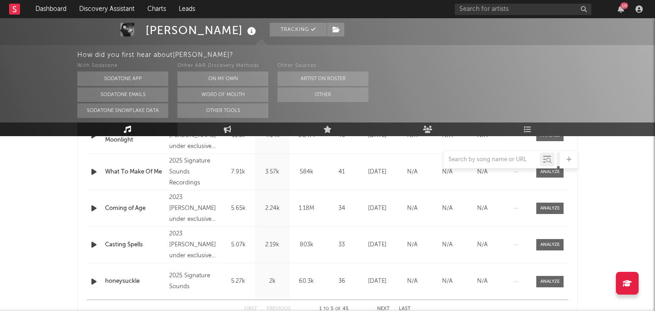
scroll to position [417, 0]
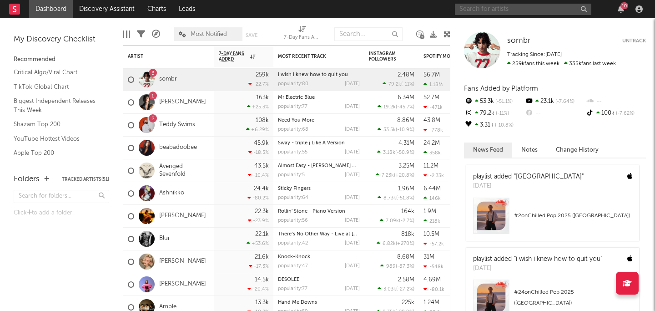
click at [482, 8] on input "text" at bounding box center [523, 9] width 137 height 11
click at [500, 8] on input "ANNA" at bounding box center [523, 9] width 137 height 11
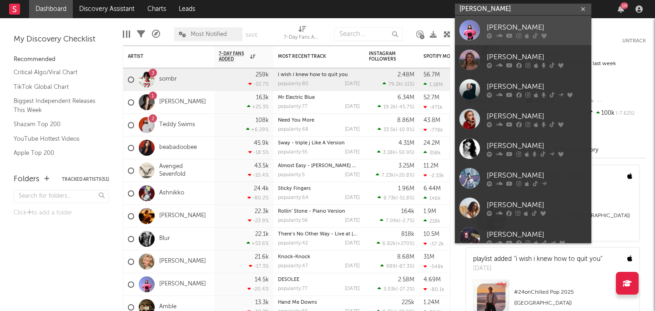
type input "ANNA"
click at [497, 25] on div "ANNA" at bounding box center [537, 27] width 100 height 11
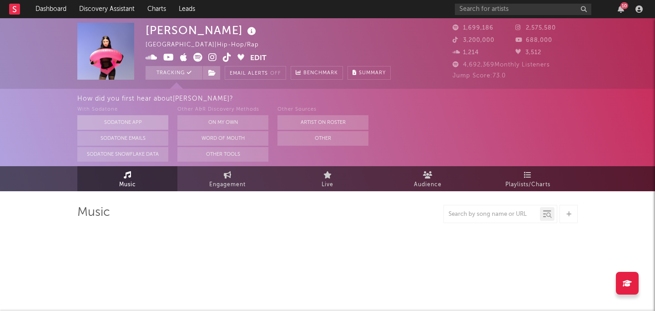
select select "6m"
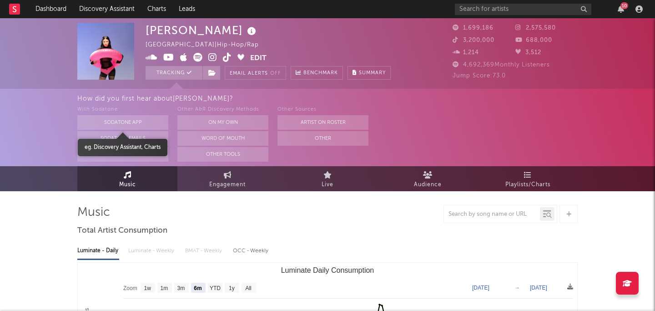
select select "6m"
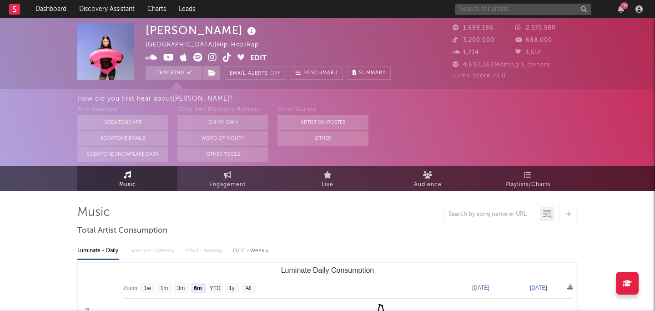
click at [519, 6] on input "text" at bounding box center [523, 9] width 137 height 11
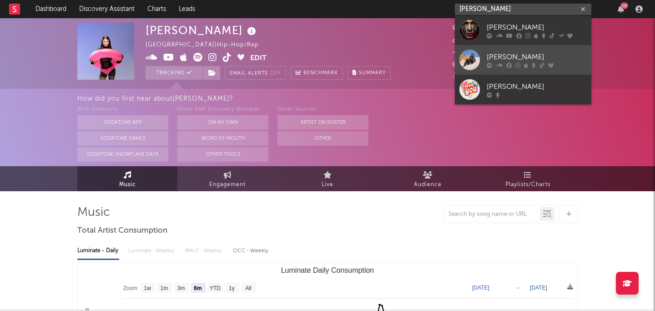
type input "COURTNEY BARN"
click at [516, 60] on div "Courtney Barnett" at bounding box center [537, 56] width 100 height 11
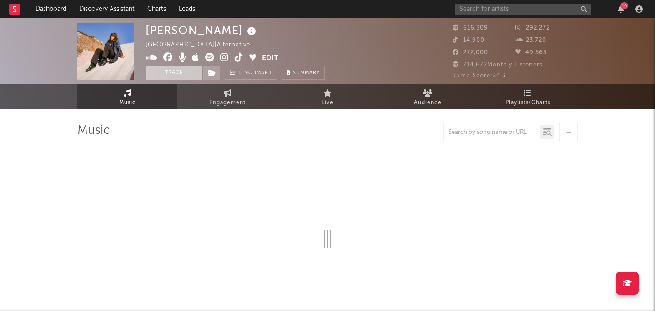
select select "6m"
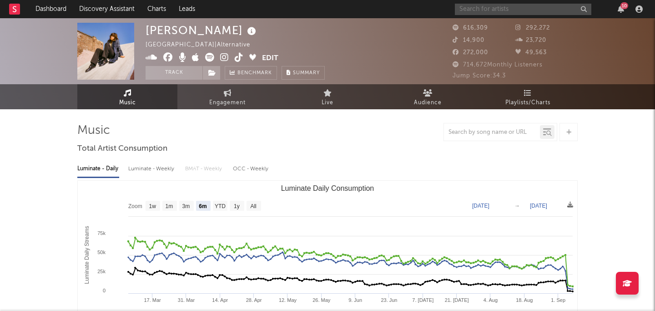
click at [496, 5] on input "text" at bounding box center [523, 9] width 137 height 11
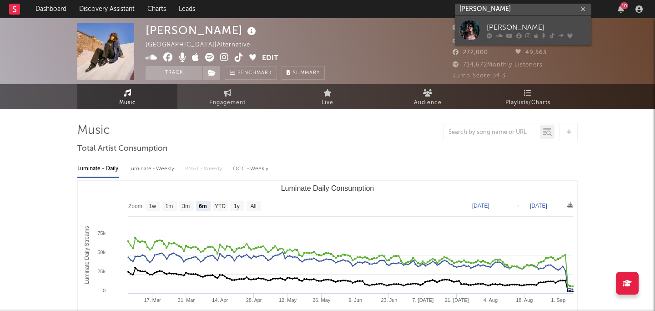
type input "HOLLY humbersto"
click at [540, 30] on div "Holly Humberstone" at bounding box center [537, 27] width 100 height 11
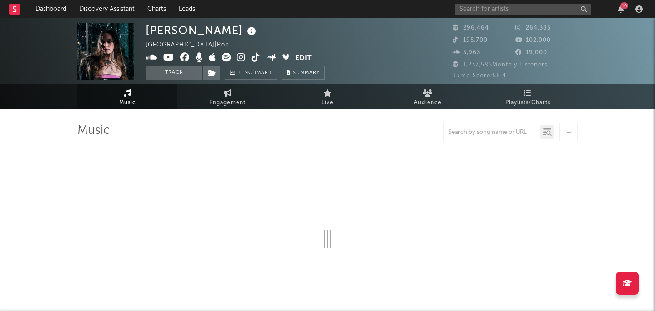
select select "6m"
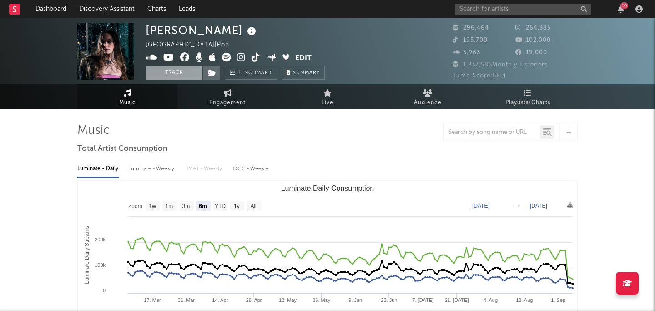
click at [183, 78] on button "Track" at bounding box center [174, 73] width 57 height 14
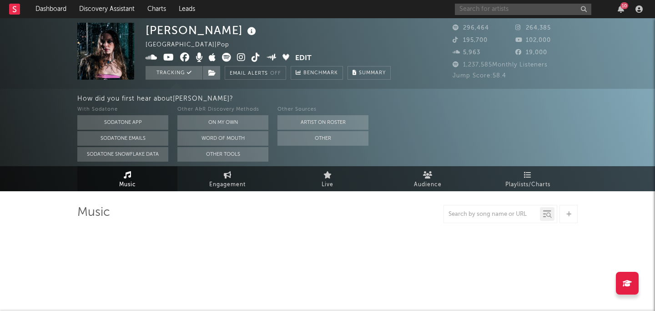
click at [557, 6] on input "text" at bounding box center [523, 9] width 137 height 11
select select "6m"
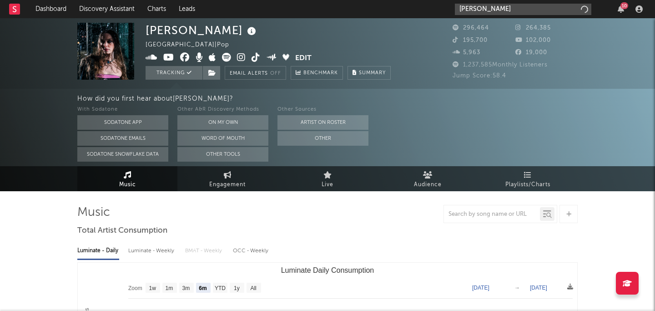
type input "jalen ngonda"
click at [534, 8] on input "jalen ngonda" at bounding box center [523, 9] width 137 height 11
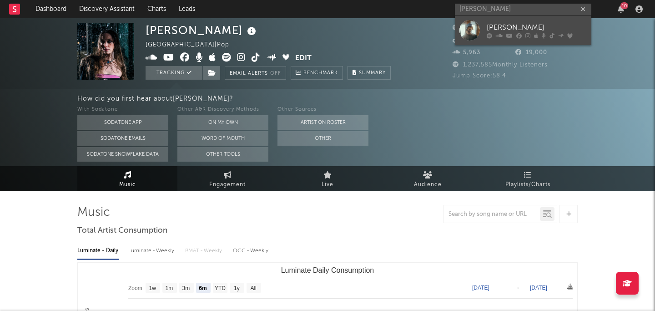
click at [537, 26] on div "Jalen Ngonda" at bounding box center [537, 27] width 100 height 11
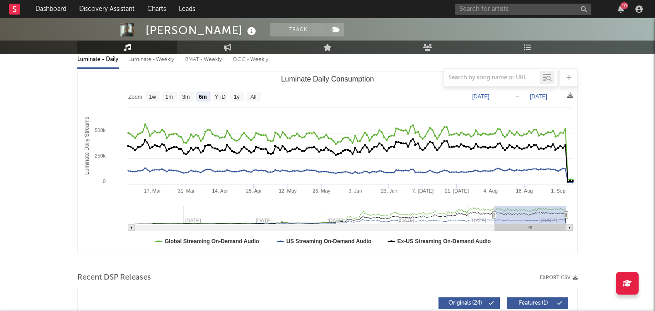
scroll to position [107, 0]
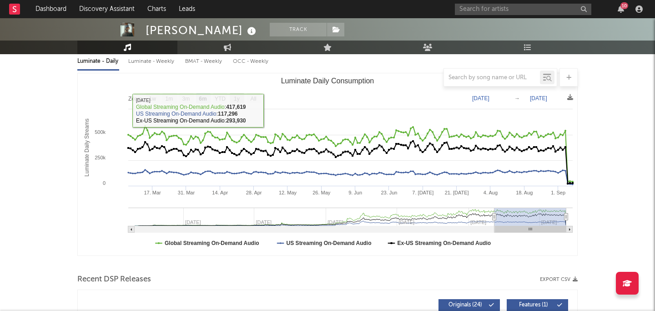
click at [244, 99] on rect "Luminate Daily Consumption" at bounding box center [328, 164] width 500 height 182
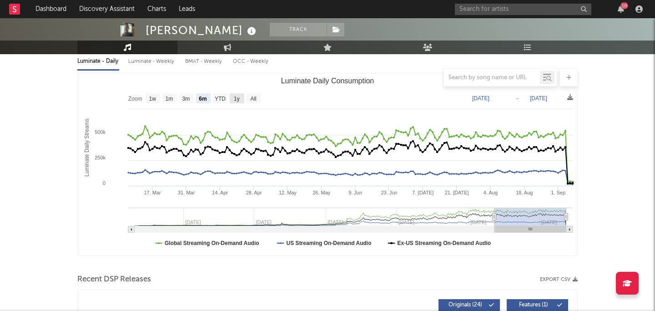
click at [239, 98] on text "1y" at bounding box center [237, 99] width 6 height 6
select select "1y"
type input "2024-09-07"
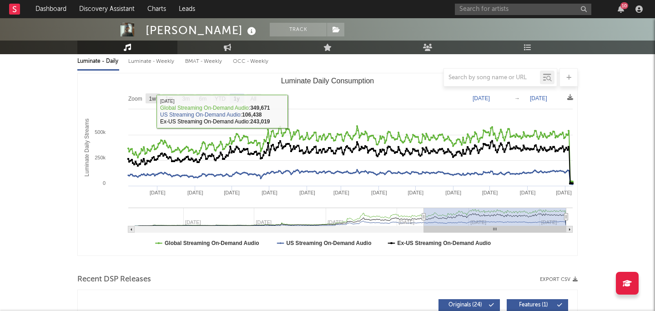
click at [155, 100] on text "1w" at bounding box center [152, 99] width 7 height 6
select select "1w"
type input "2025-09-01"
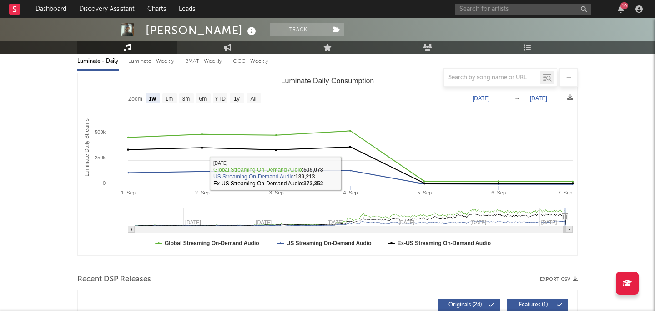
click at [171, 96] on text "1m" at bounding box center [170, 99] width 8 height 6
select select "1m"
type input "2025-08-07"
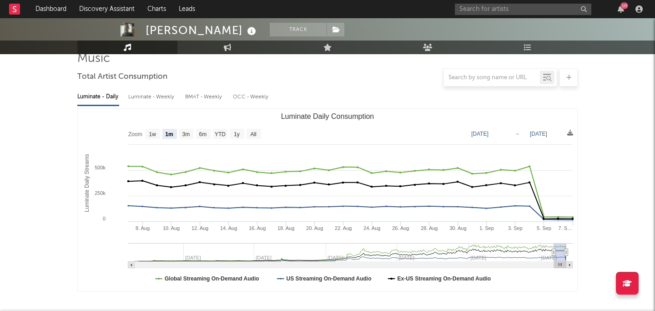
scroll to position [0, 0]
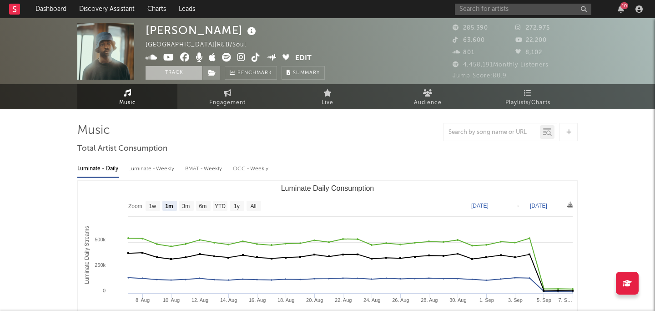
click at [172, 75] on button "Track" at bounding box center [174, 73] width 57 height 14
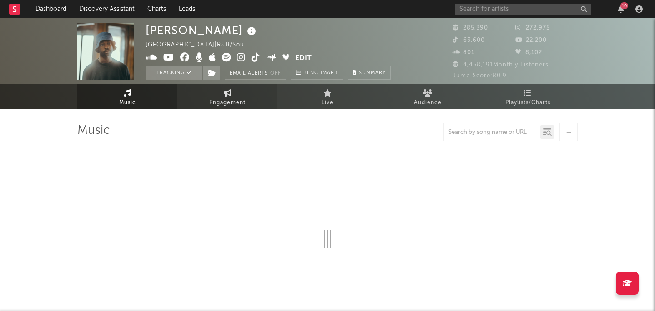
select select "6m"
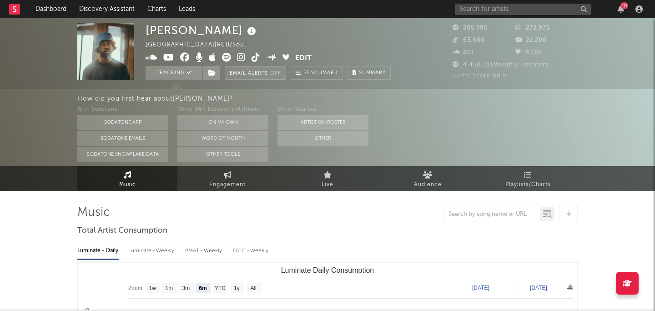
click at [263, 70] on button "Email Alerts Off" at bounding box center [255, 73] width 61 height 14
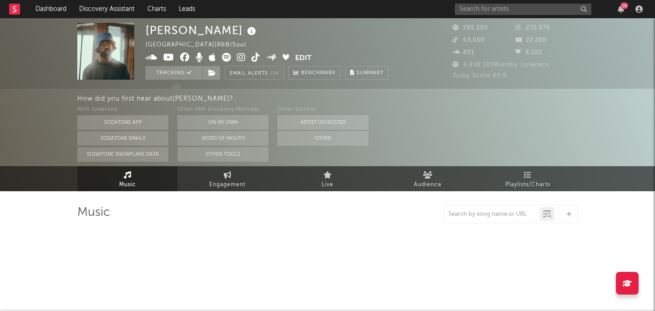
select select "6m"
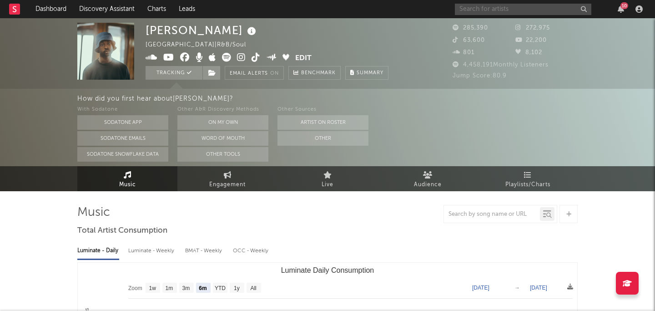
click at [513, 6] on input "text" at bounding box center [523, 9] width 137 height 11
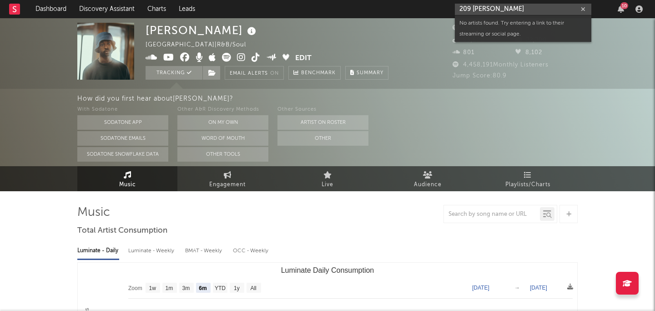
click at [527, 13] on input "209 atwood" at bounding box center [523, 9] width 137 height 11
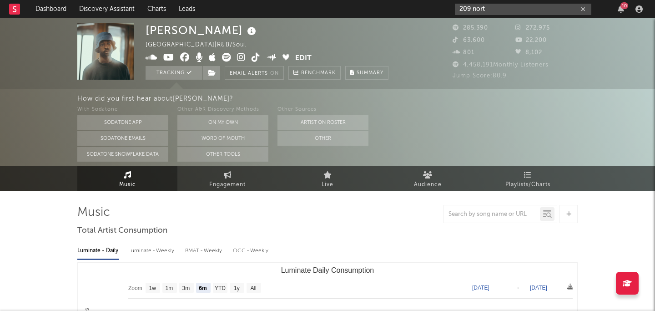
click at [532, 10] on input "209 nort" at bounding box center [523, 9] width 137 height 11
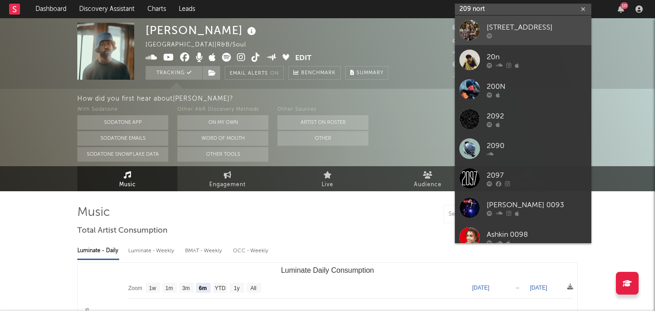
type input "209 nort"
click at [530, 25] on div "209 Northwood" at bounding box center [537, 27] width 100 height 11
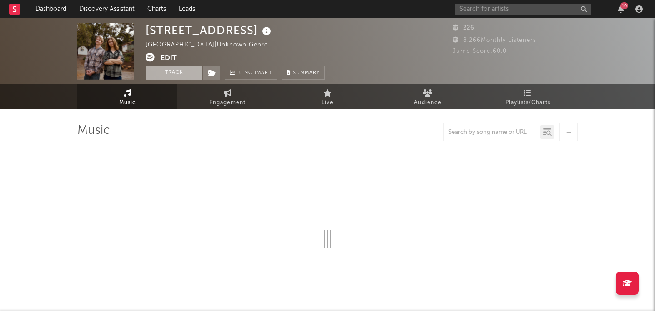
select select "1w"
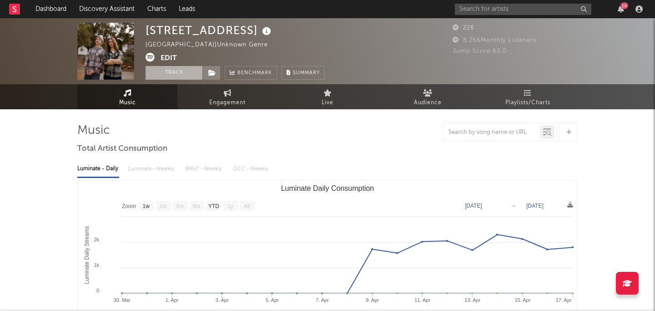
click at [177, 73] on button "Track" at bounding box center [174, 73] width 57 height 14
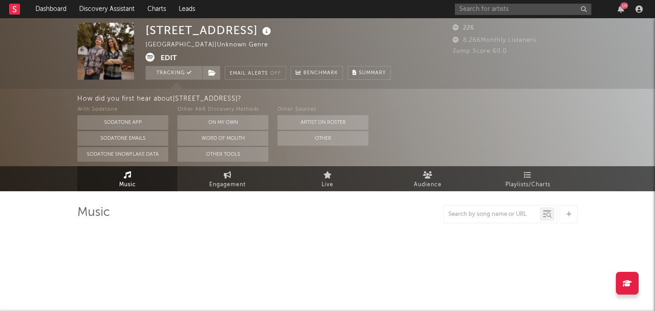
select select "1w"
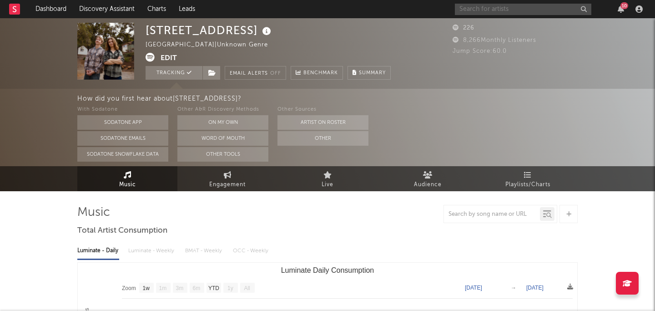
click at [489, 8] on input "text" at bounding box center [523, 9] width 137 height 11
click at [508, 13] on input "kid bloom" at bounding box center [523, 9] width 137 height 11
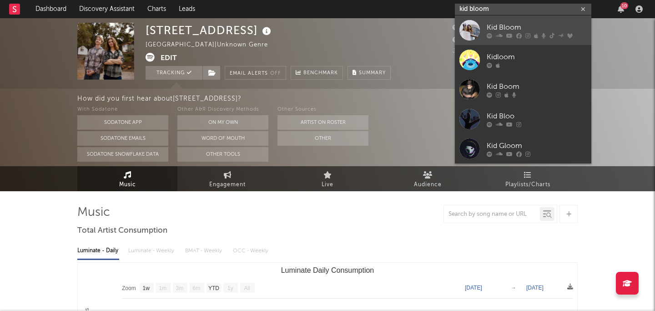
type input "kid bloom"
click at [522, 34] on div at bounding box center [537, 35] width 100 height 5
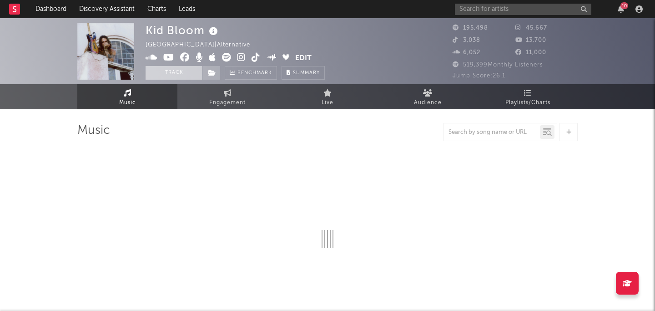
click at [172, 72] on button "Track" at bounding box center [174, 73] width 57 height 14
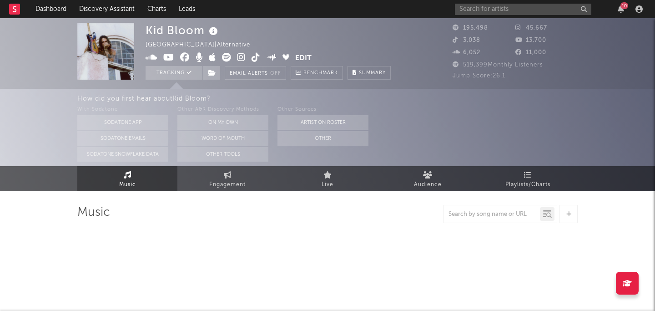
select select "6m"
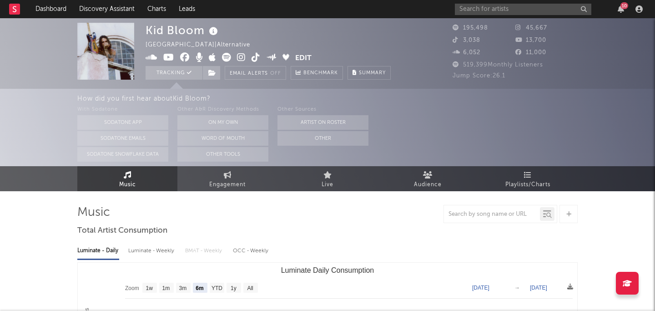
select select "6m"
click at [54, 8] on link "Dashboard" at bounding box center [51, 9] width 44 height 18
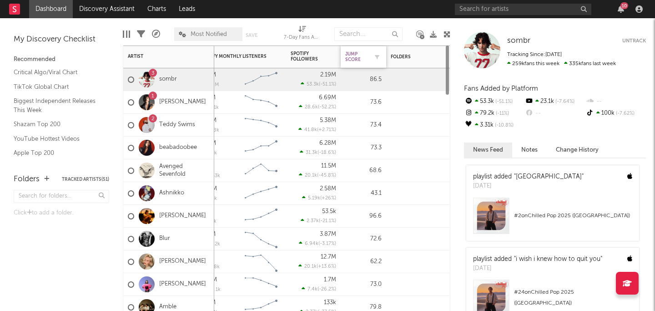
click at [360, 58] on div "Jump Score" at bounding box center [356, 56] width 23 height 11
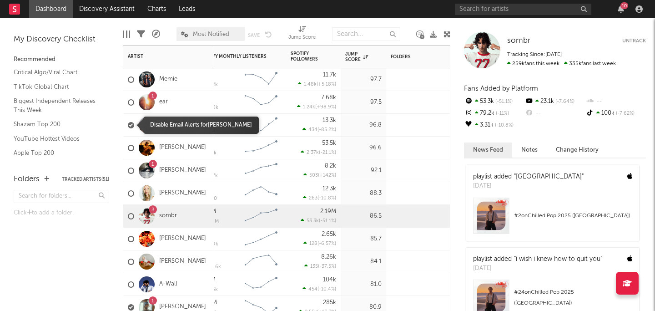
click at [130, 125] on div at bounding box center [131, 125] width 6 height 6
click at [128, 125] on input "checkbox" at bounding box center [128, 125] width 0 height 8
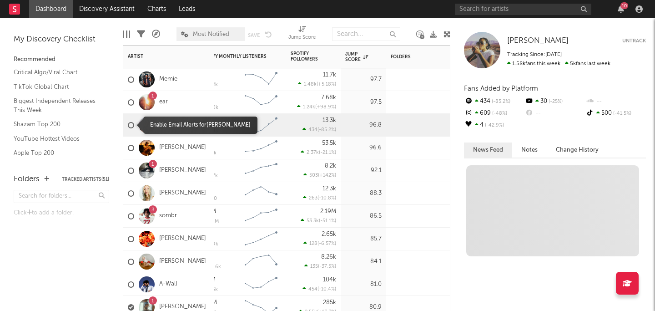
click at [130, 125] on div at bounding box center [131, 125] width 6 height 6
click at [128, 125] on input "checkbox" at bounding box center [128, 125] width 0 height 8
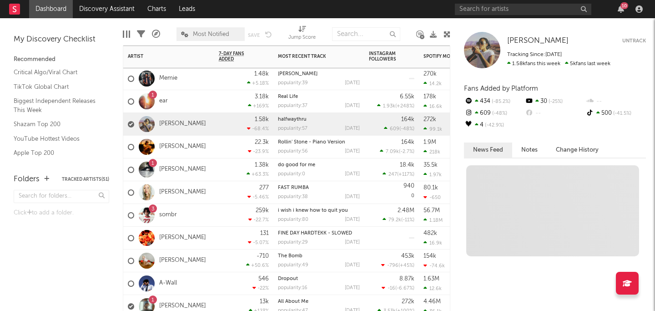
click at [194, 128] on div "Chelsea Jordan" at bounding box center [167, 124] width 78 height 26
click at [188, 123] on link "Chelsea Jordan" at bounding box center [182, 124] width 47 height 8
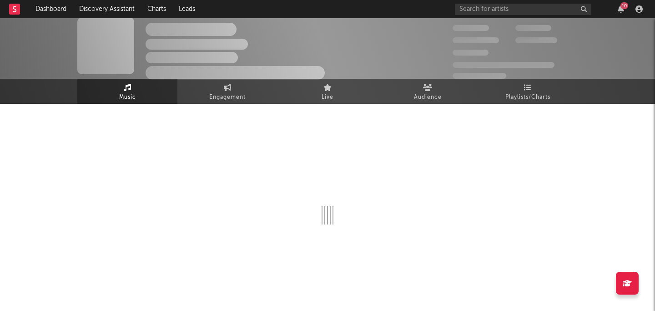
select select "6m"
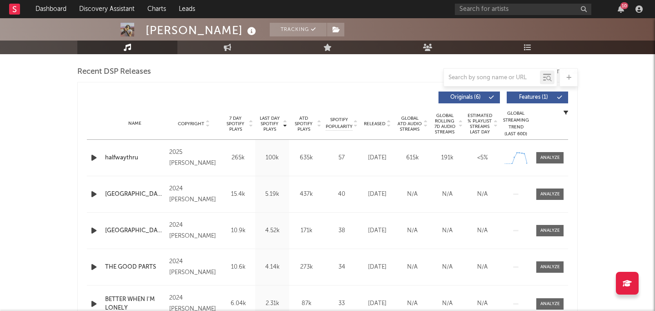
scroll to position [317, 0]
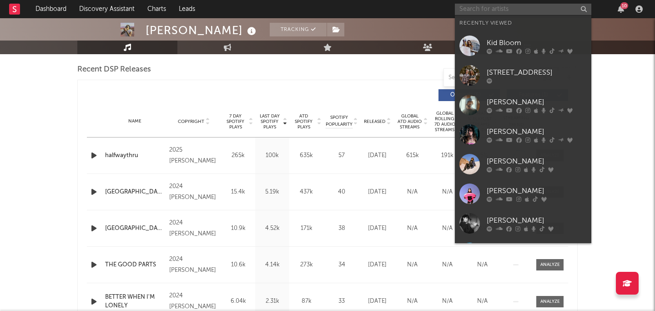
click at [520, 14] on input "text" at bounding box center [523, 9] width 137 height 11
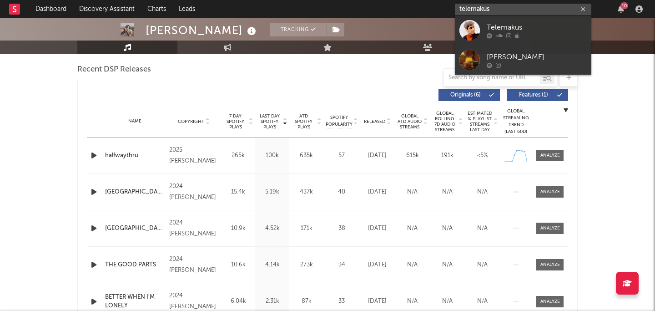
type input "telemakus"
click at [581, 35] on div at bounding box center [537, 35] width 100 height 5
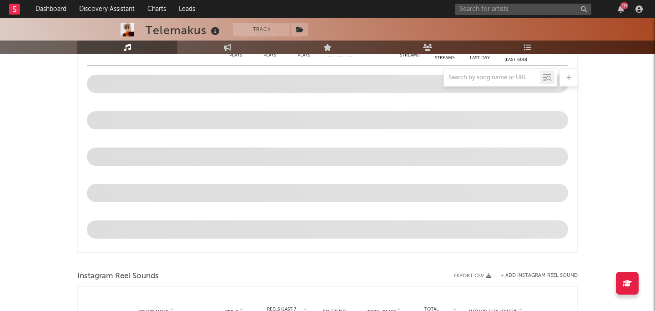
select select "6m"
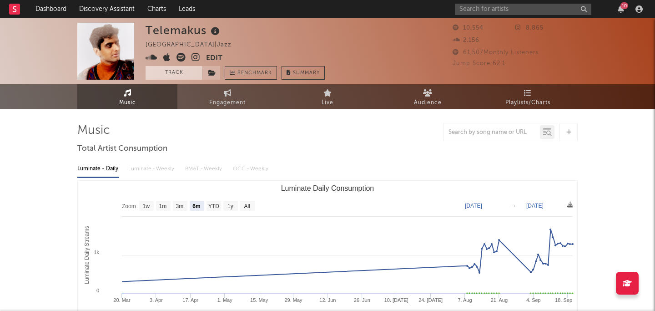
click at [176, 73] on button "Track" at bounding box center [174, 73] width 57 height 14
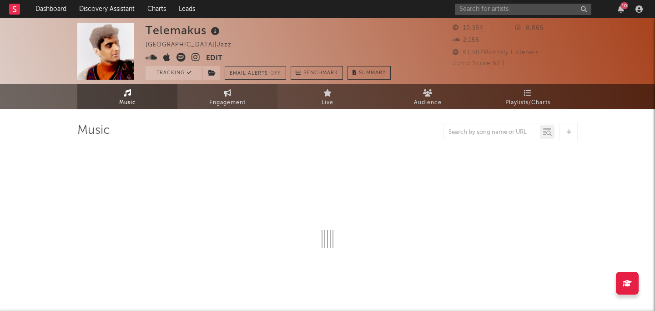
select select "6m"
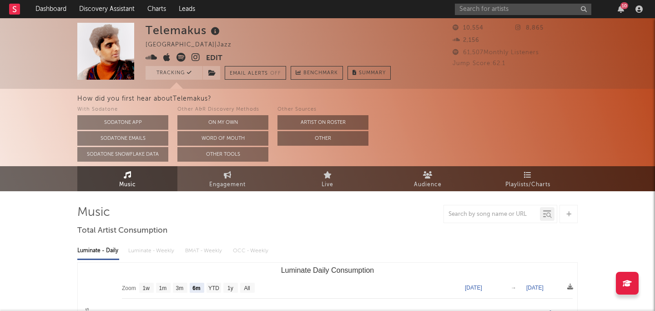
click at [10, 12] on rect at bounding box center [14, 9] width 11 height 11
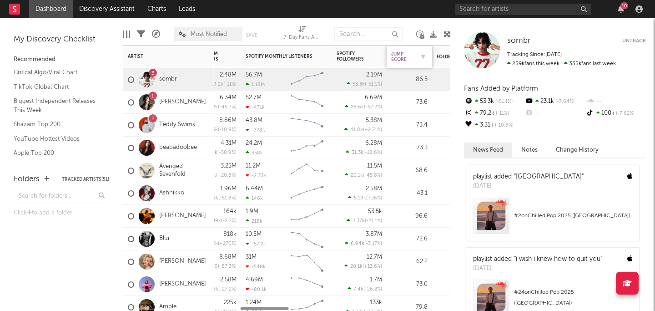
click at [406, 56] on div "Jump Score" at bounding box center [402, 56] width 23 height 11
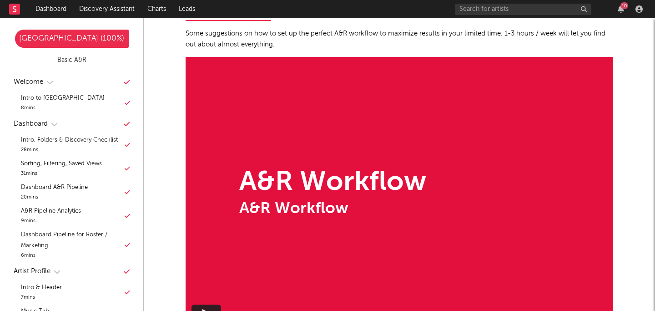
scroll to position [6740, 0]
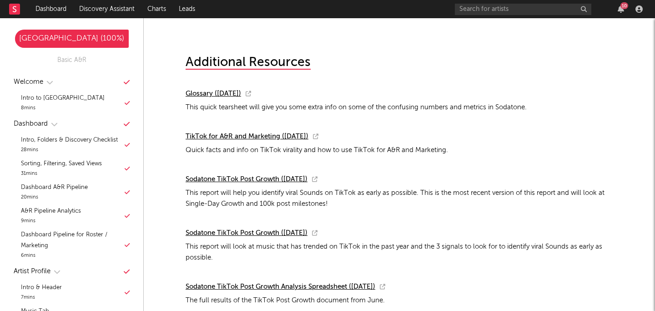
scroll to position [7172, 0]
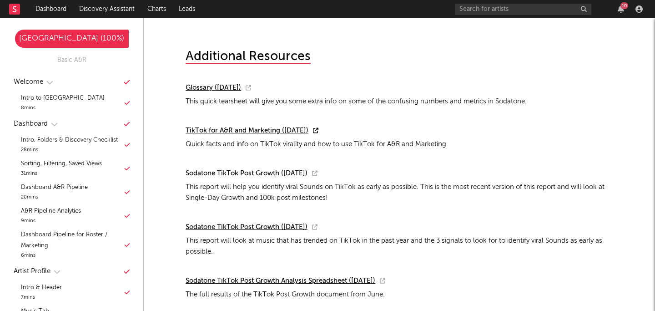
click at [232, 127] on span "TikTok for A&R and Marketing ([DATE])" at bounding box center [247, 130] width 123 height 7
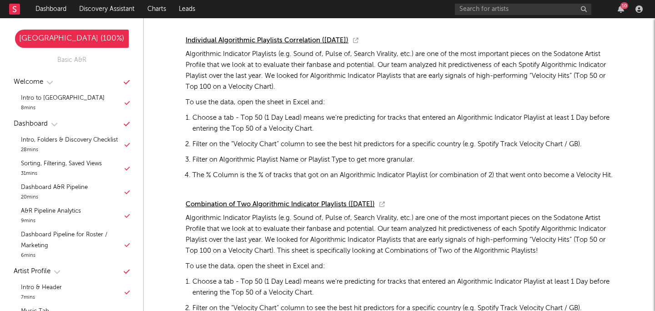
scroll to position [7906, 0]
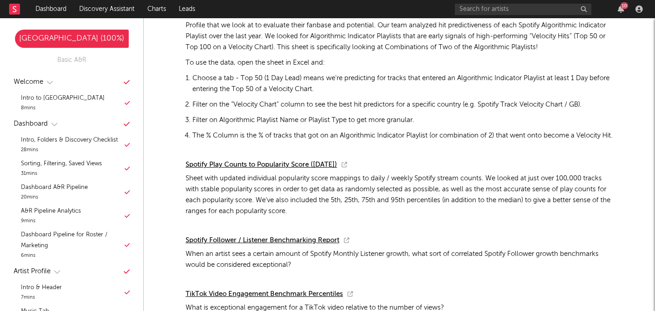
click at [101, 42] on div "[GEOGRAPHIC_DATA] ( 100 %)" at bounding box center [72, 38] width 114 height 11
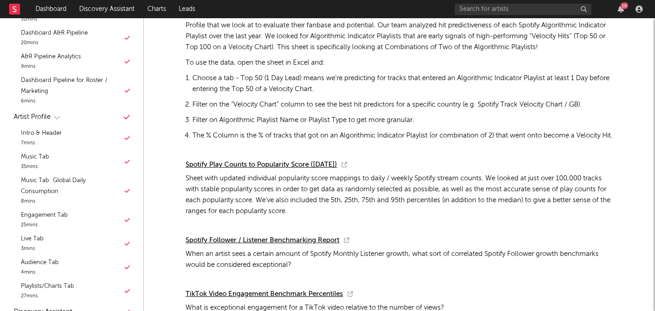
scroll to position [0, 0]
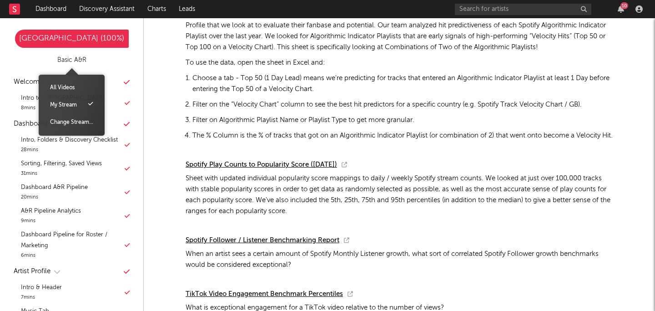
click at [66, 60] on div "Basic A&R" at bounding box center [71, 60] width 29 height 11
click at [72, 89] on div "All Videos" at bounding box center [72, 87] width 52 height 17
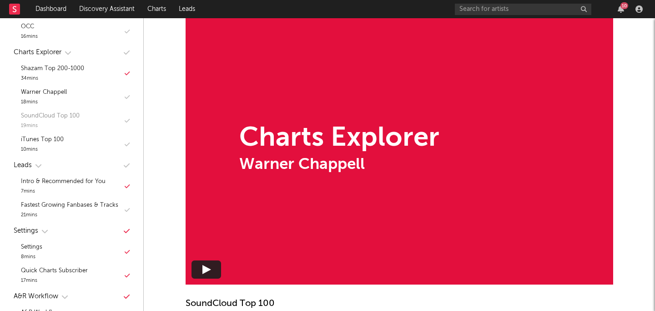
scroll to position [692, 0]
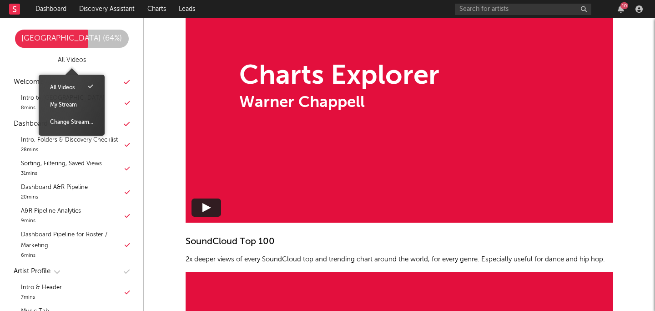
click at [77, 62] on div "All Videos" at bounding box center [72, 60] width 28 height 11
click at [75, 107] on div "My Stream" at bounding box center [72, 104] width 52 height 17
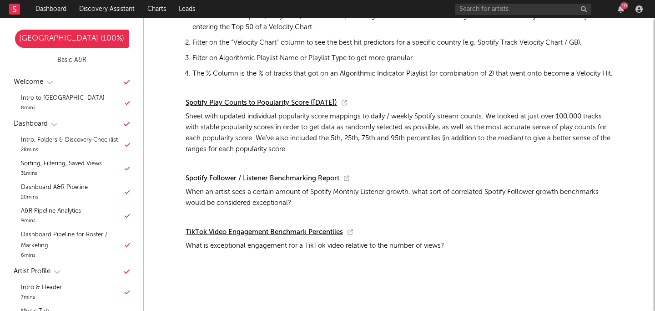
click at [84, 64] on div "Basic A&R" at bounding box center [71, 60] width 29 height 11
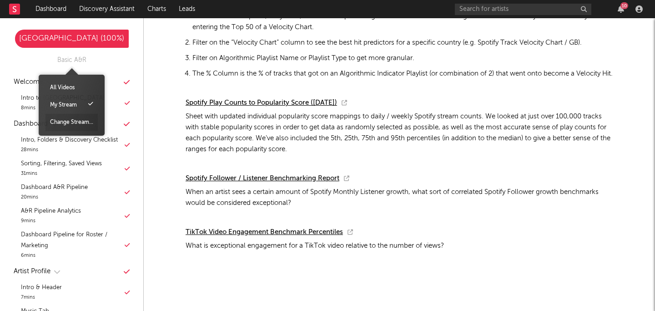
click at [83, 120] on div "Change Stream..." at bounding box center [72, 122] width 52 height 17
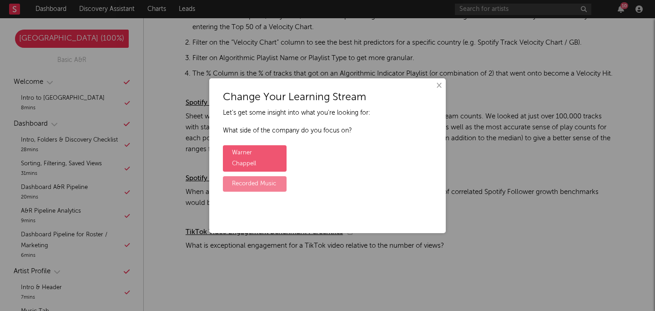
click at [265, 176] on label "Recorded Music" at bounding box center [255, 183] width 64 height 15
click at [229, 175] on input "Recorded Music" at bounding box center [226, 177] width 6 height 6
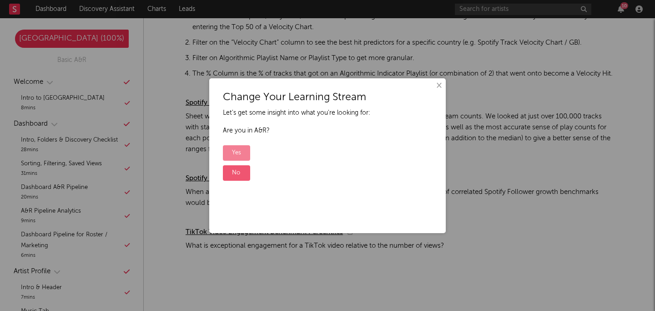
click at [241, 148] on label "Yes" at bounding box center [236, 152] width 27 height 15
click at [229, 148] on input "Yes" at bounding box center [226, 146] width 6 height 6
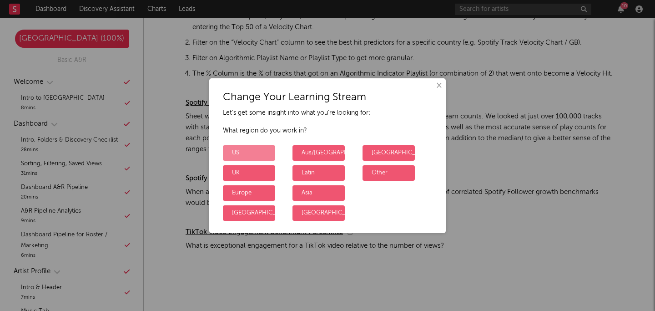
click at [252, 151] on label "US" at bounding box center [249, 152] width 52 height 15
click at [229, 149] on input "US" at bounding box center [226, 146] width 6 height 6
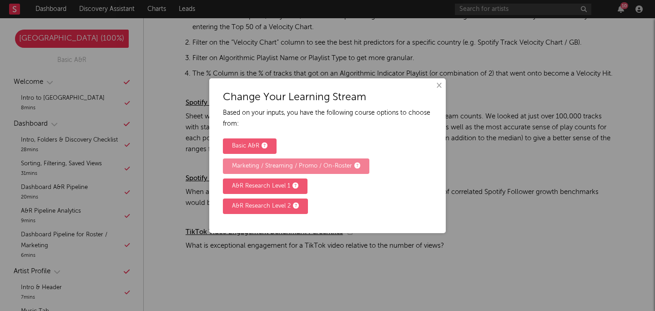
click at [318, 167] on div "Marketing / Streaming / Promo / On-Roster" at bounding box center [296, 166] width 128 height 11
click at [229, 162] on input "Marketing / Streaming / Promo / On-Roster" at bounding box center [226, 159] width 6 height 6
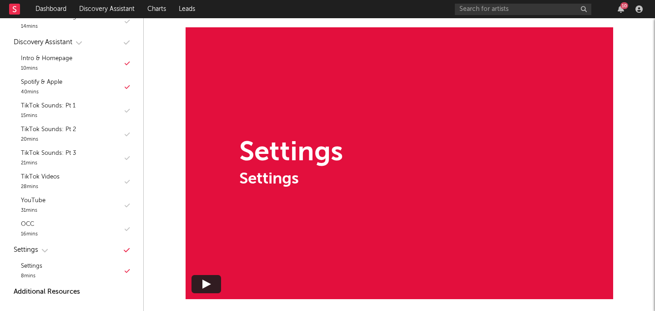
scroll to position [436, 0]
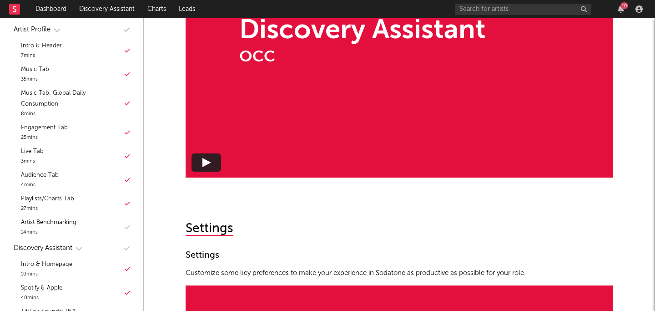
scroll to position [231, 0]
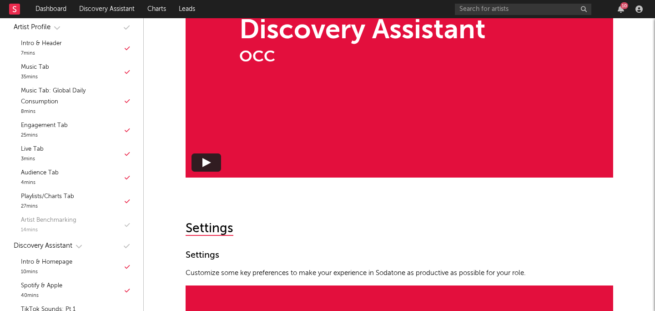
click at [117, 223] on div "Artist Benchmarking 14 mins" at bounding box center [71, 225] width 125 height 24
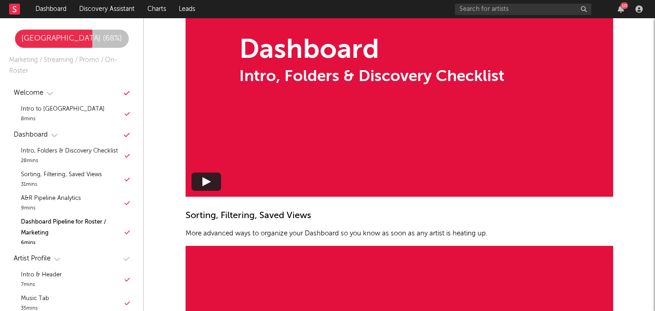
scroll to position [335, 0]
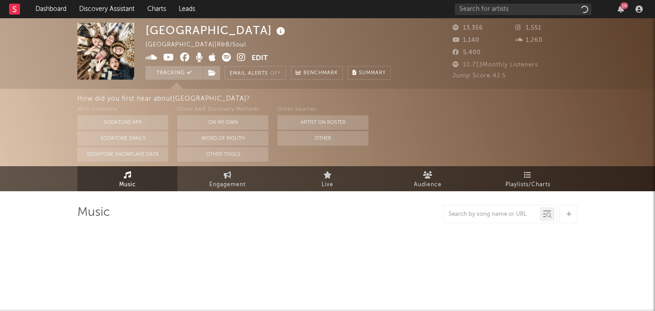
select select "1w"
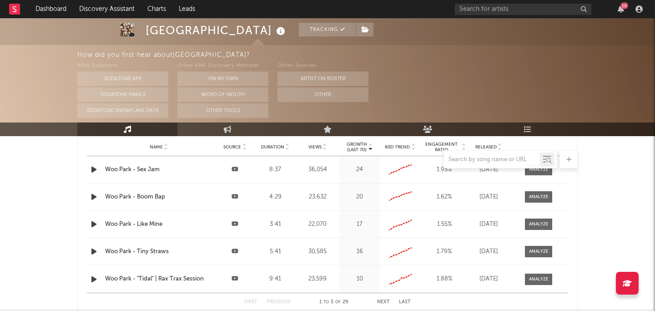
scroll to position [834, 0]
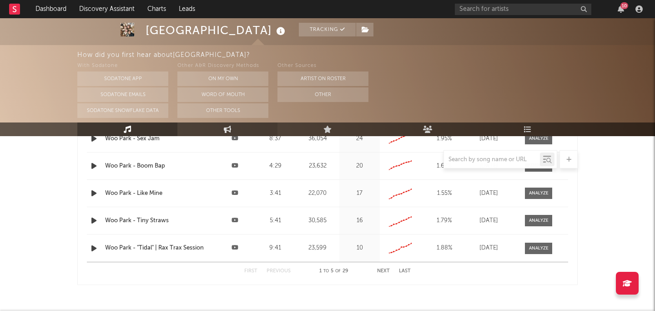
click at [230, 127] on icon at bounding box center [228, 129] width 8 height 7
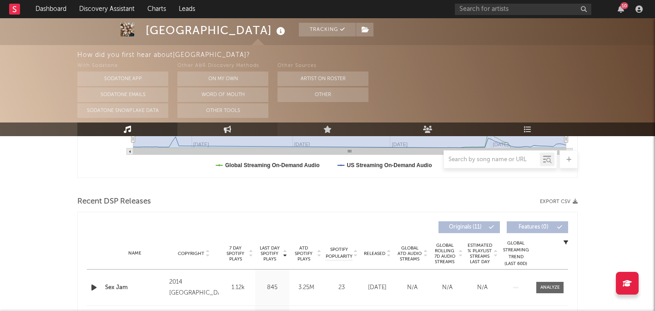
select select "1w"
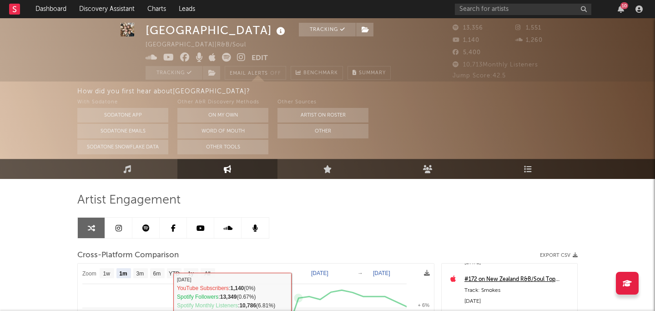
scroll to position [8, 0]
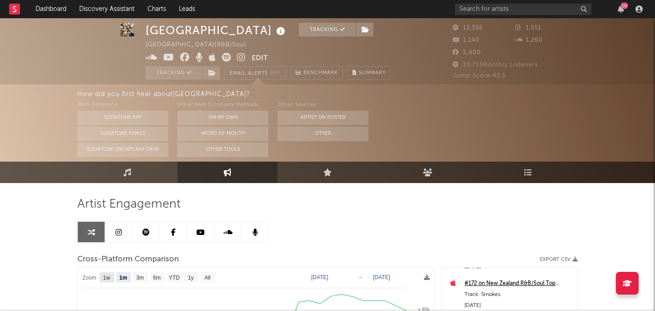
click at [104, 277] on text "1w" at bounding box center [106, 277] width 7 height 6
select select "1w"
type input "[DATE]"
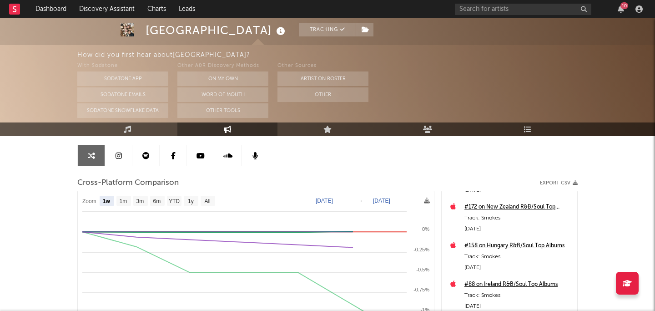
scroll to position [81, 0]
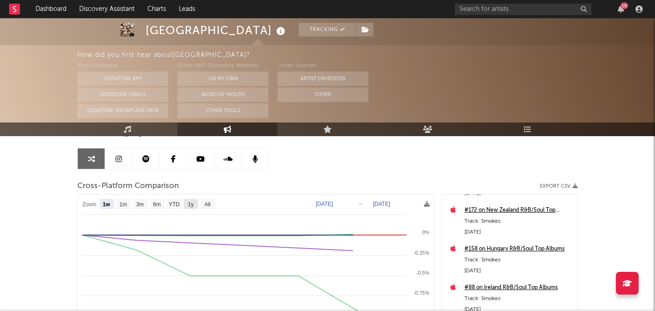
click at [185, 205] on rect at bounding box center [191, 204] width 15 height 10
select select "1y"
type input "[DATE]"
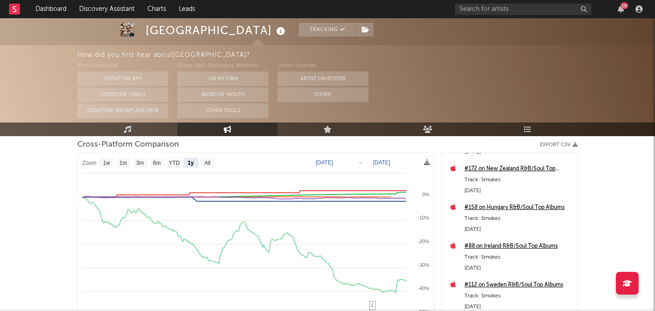
scroll to position [118, 0]
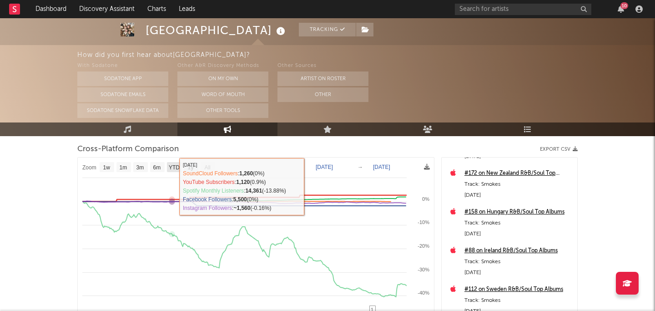
click at [172, 169] on text "YTD" at bounding box center [174, 167] width 11 height 6
select select "YTD"
type input "[DATE]"
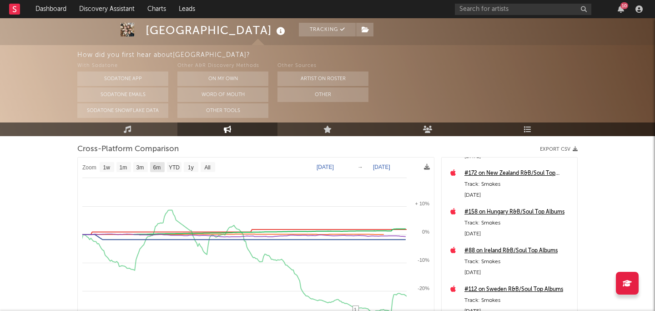
click at [156, 171] on rect at bounding box center [157, 167] width 15 height 10
select select "6m"
type input "[DATE]"
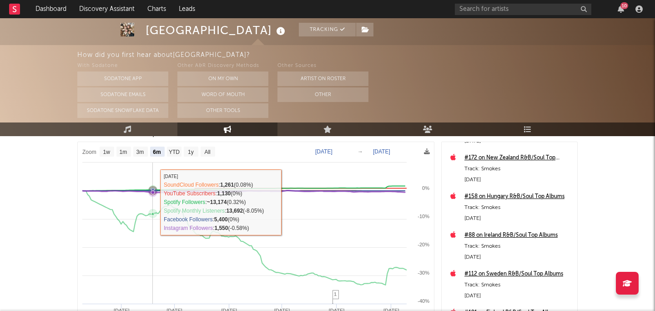
scroll to position [131, 0]
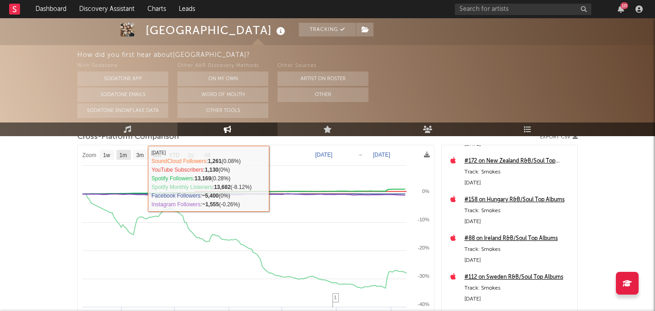
click at [125, 154] on text "1m" at bounding box center [124, 155] width 8 height 6
select select "1m"
type input "[DATE]"
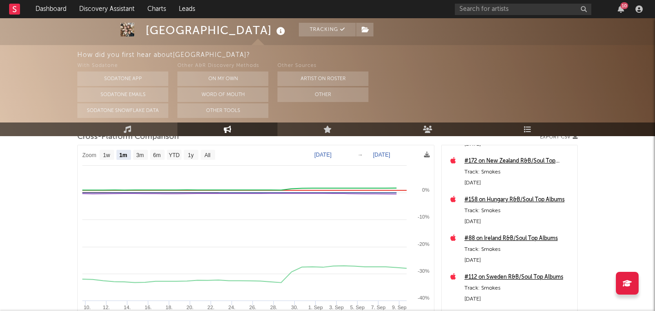
select select "1m"
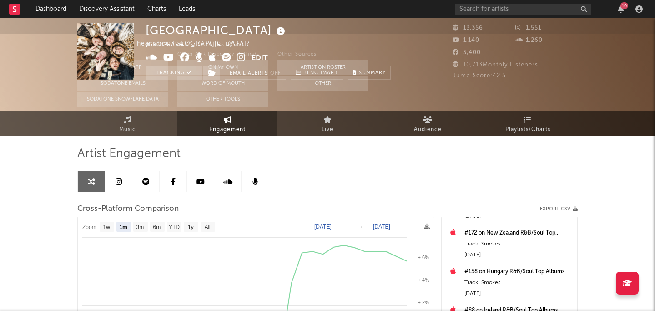
scroll to position [0, 0]
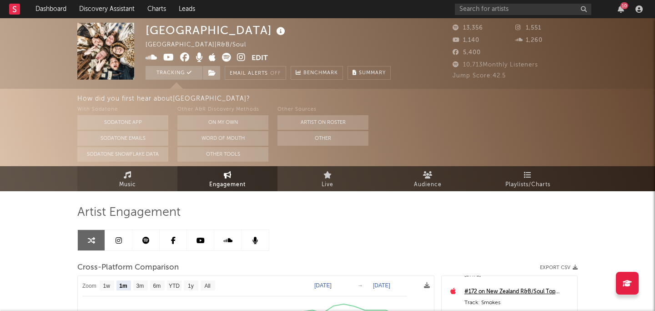
click at [161, 183] on link "Music" at bounding box center [127, 178] width 100 height 25
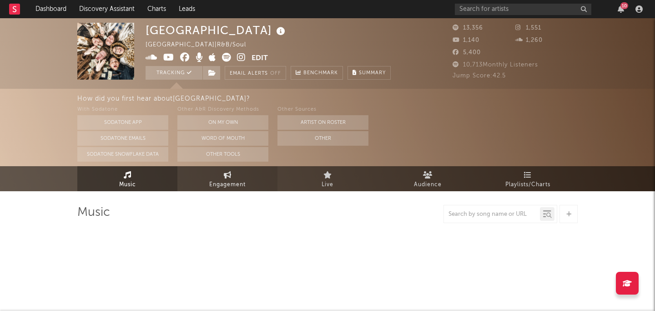
select select "1w"
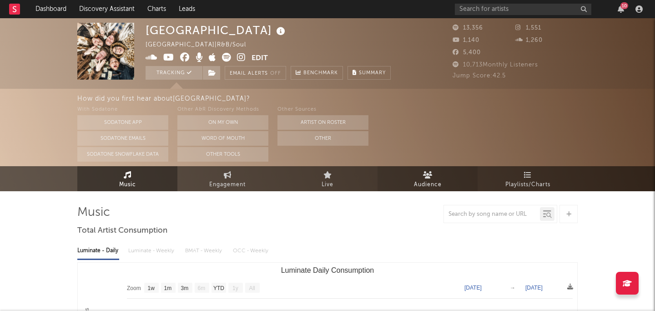
click at [428, 177] on icon at bounding box center [428, 174] width 10 height 7
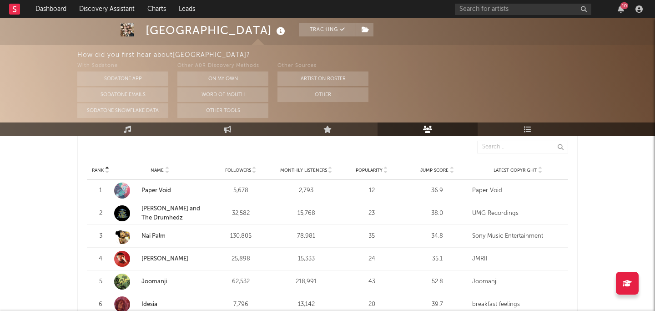
scroll to position [350, 0]
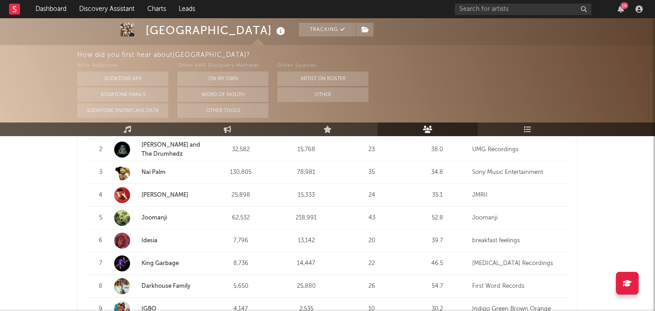
click at [157, 219] on link "Joomanji" at bounding box center [154, 218] width 25 height 6
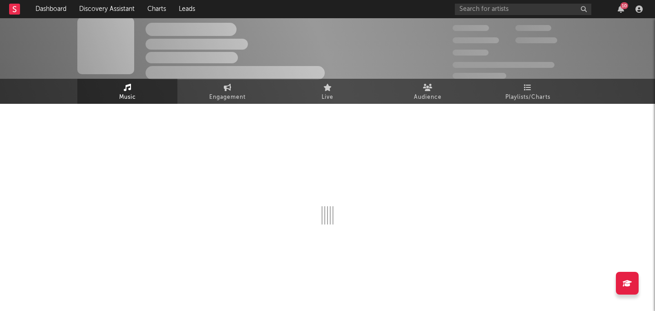
scroll to position [5, 0]
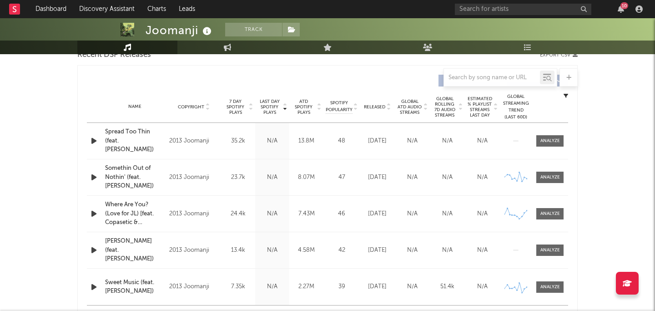
select select "6m"
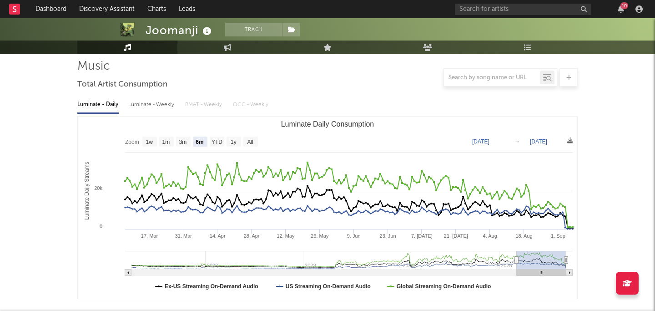
scroll to position [0, 0]
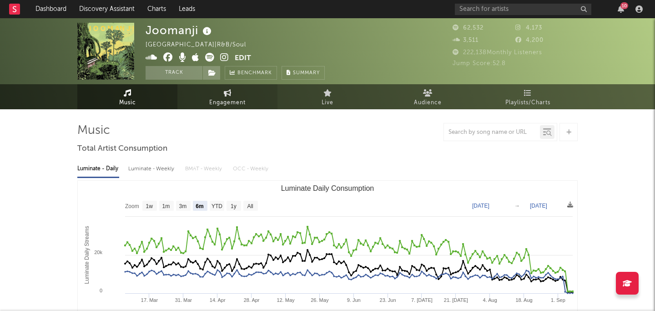
click at [241, 100] on span "Engagement" at bounding box center [227, 102] width 36 height 11
select select "1w"
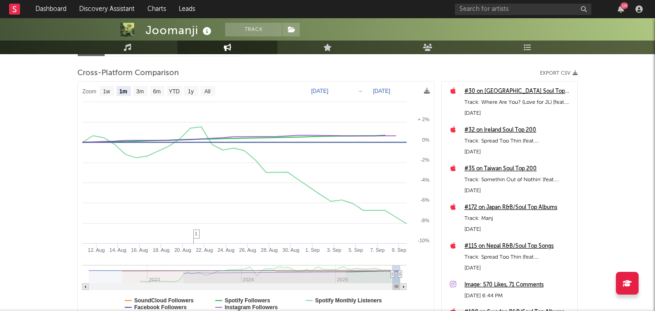
scroll to position [115, 0]
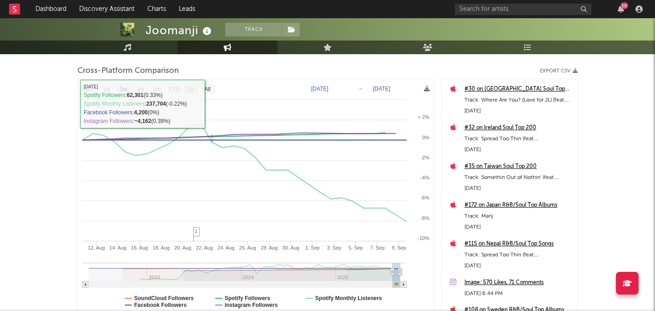
click at [191, 86] on text "1y" at bounding box center [191, 89] width 6 height 6
select select "1y"
type input "[DATE]"
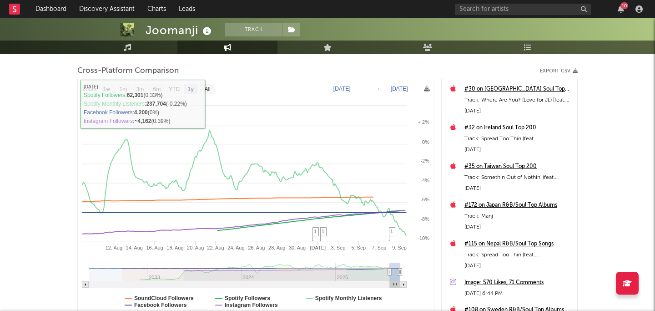
select select "1y"
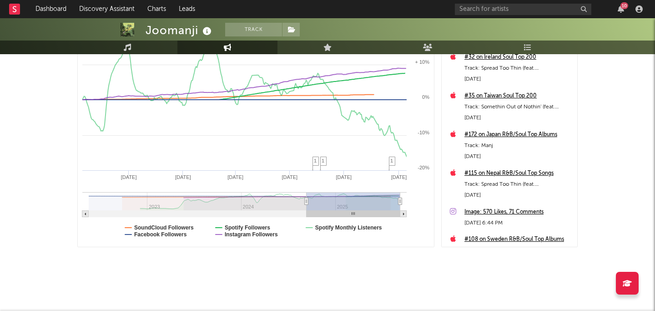
scroll to position [0, 0]
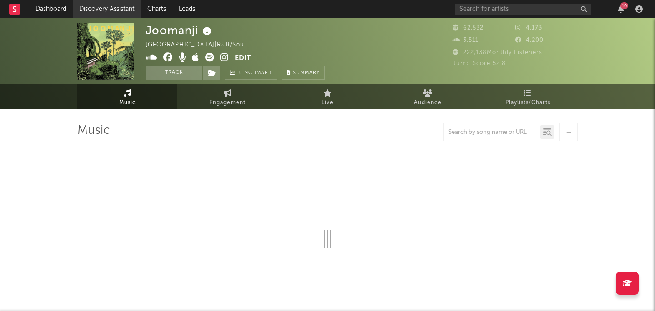
select select "6m"
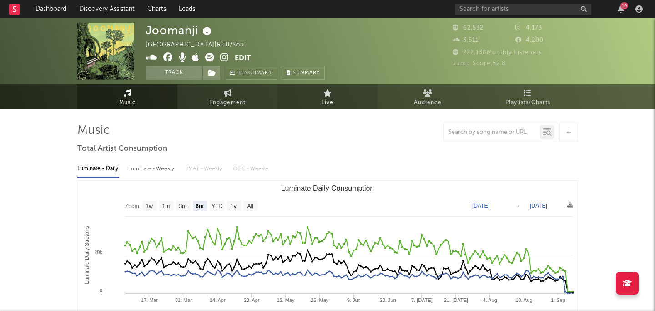
click at [333, 103] on span "Live" at bounding box center [328, 102] width 12 height 11
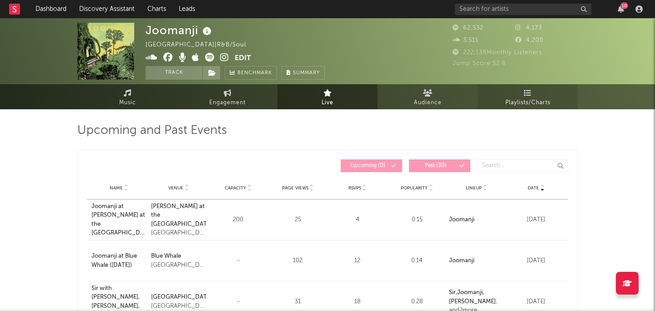
click at [530, 92] on icon at bounding box center [528, 92] width 8 height 7
click at [121, 89] on link "Music" at bounding box center [127, 96] width 100 height 25
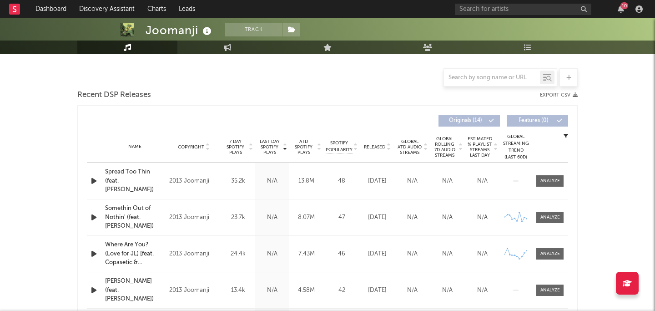
select select "6m"
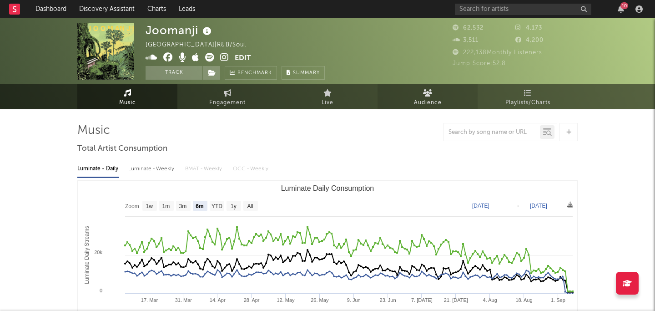
click at [425, 101] on span "Audience" at bounding box center [428, 102] width 28 height 11
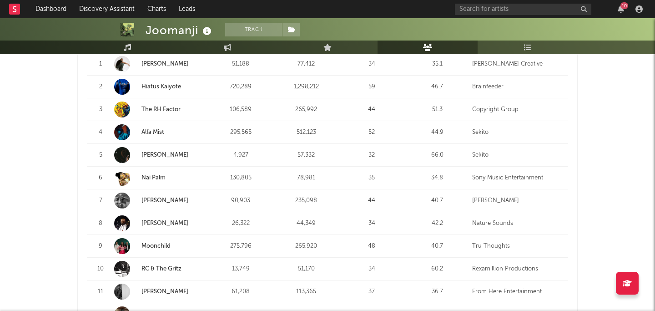
scroll to position [380, 0]
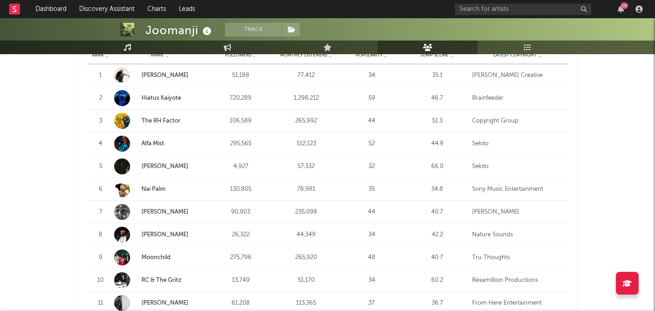
click at [174, 233] on link "[PERSON_NAME]" at bounding box center [165, 235] width 47 height 6
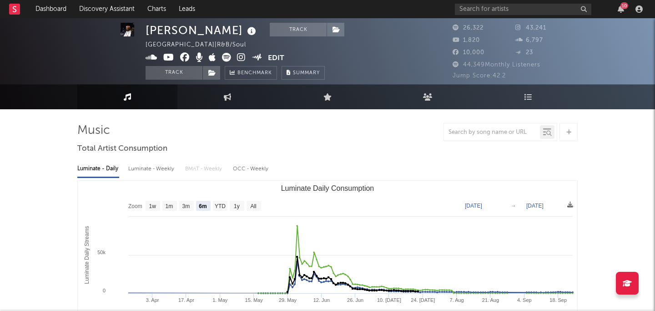
scroll to position [0, 0]
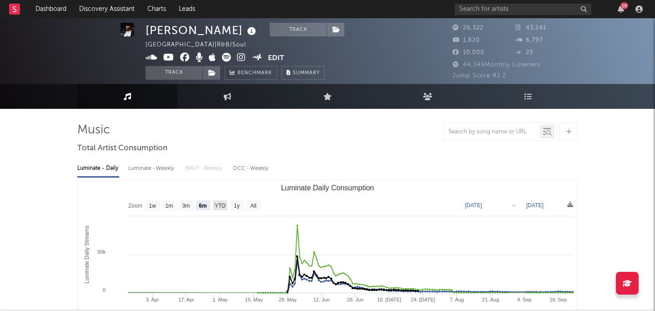
click at [222, 205] on text "YTD" at bounding box center [220, 206] width 11 height 6
select select "YTD"
type input "[DATE]"
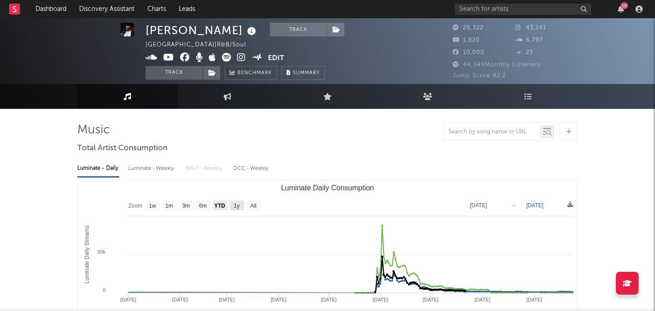
click at [234, 205] on text "1y" at bounding box center [237, 206] width 6 height 6
select select "1y"
type input "[DATE]"
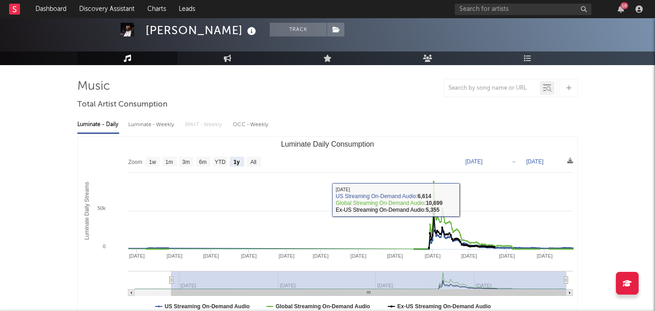
scroll to position [35, 0]
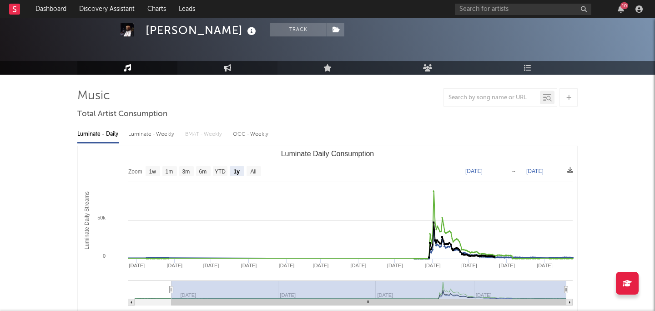
click at [234, 61] on link "Engagement" at bounding box center [227, 68] width 100 height 14
select select "1w"
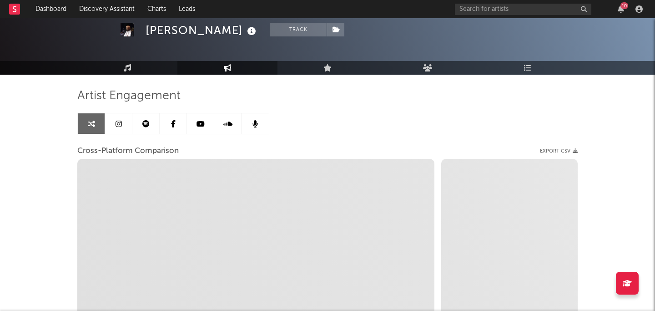
click at [227, 69] on icon at bounding box center [228, 67] width 8 height 7
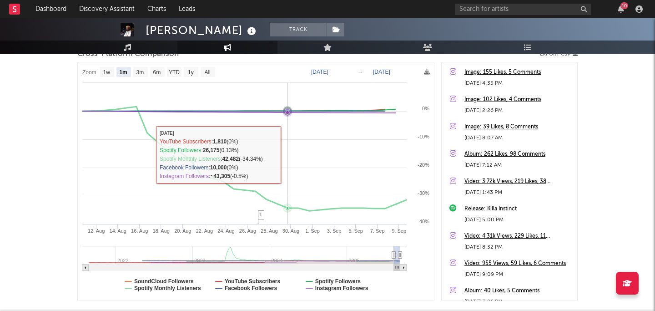
scroll to position [126, 0]
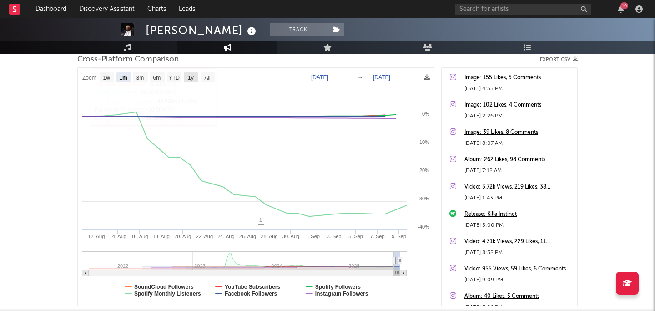
click at [189, 76] on text "1y" at bounding box center [191, 78] width 6 height 6
select select "1y"
type input "[DATE]"
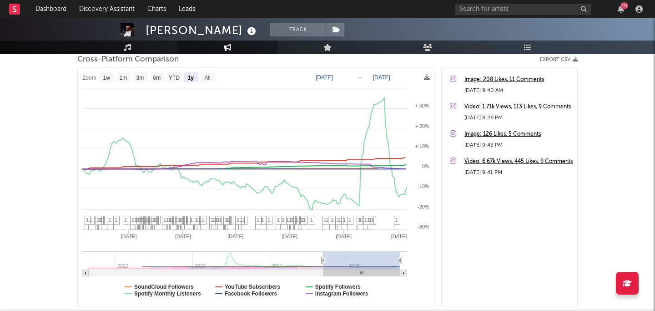
scroll to position [869, 0]
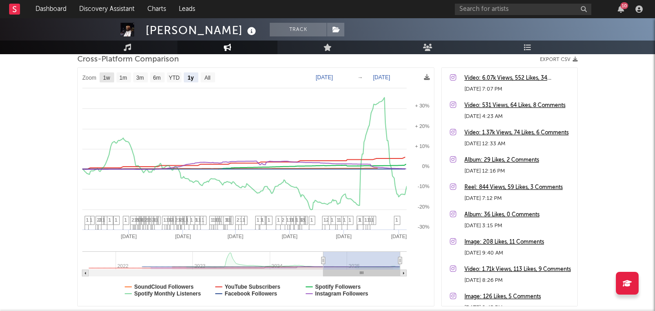
click at [110, 76] on text "1w" at bounding box center [106, 78] width 7 height 6
select select "1w"
type input "[DATE]"
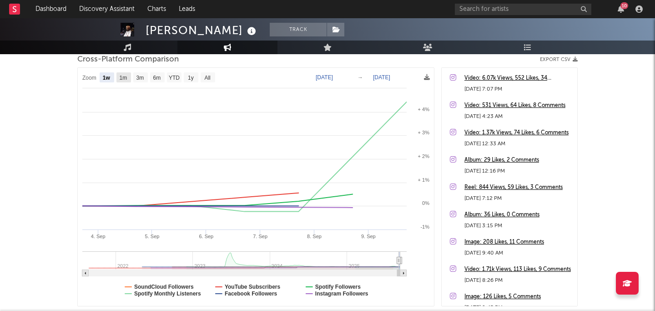
click at [127, 74] on rect at bounding box center [123, 77] width 15 height 10
select select "1m"
type input "[DATE]"
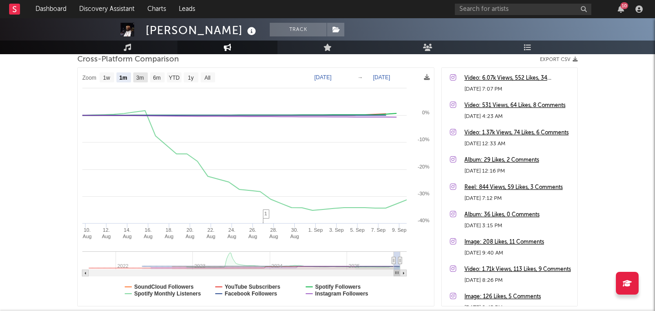
click at [142, 77] on text "3m" at bounding box center [141, 78] width 8 height 6
select select "3m"
type input "[DATE]"
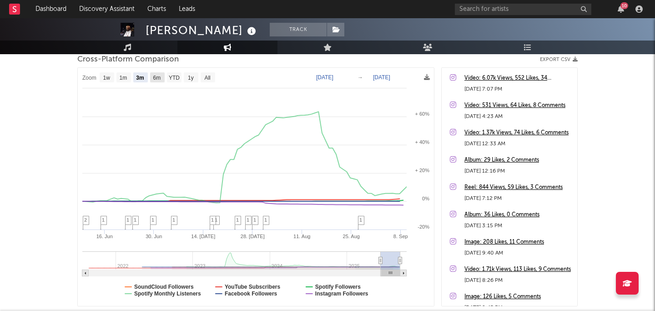
click at [158, 76] on text "6m" at bounding box center [157, 78] width 8 height 6
select select "6m"
type input "[DATE]"
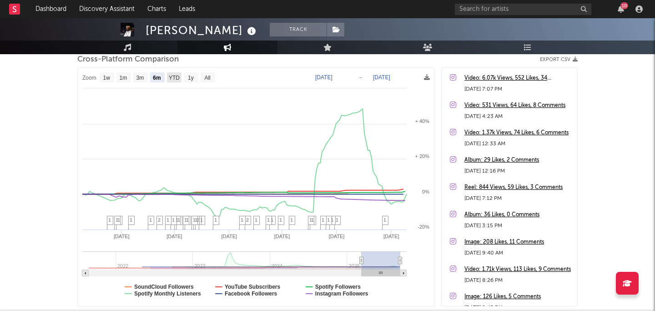
click at [174, 77] on text "YTD" at bounding box center [174, 78] width 11 height 6
select select "YTD"
type input "[DATE]"
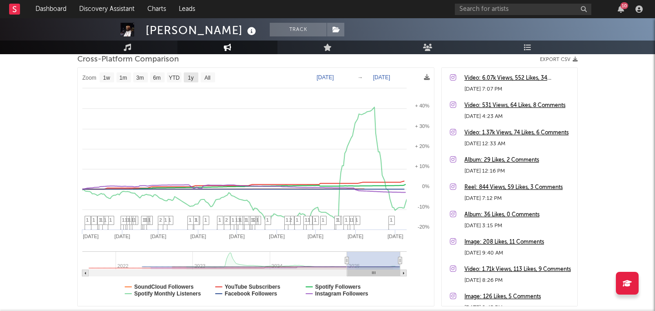
click at [191, 80] on text "1y" at bounding box center [191, 78] width 6 height 6
select select "1y"
type input "[DATE]"
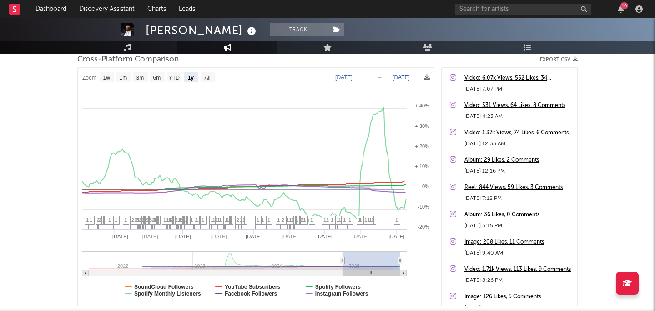
select select "1y"
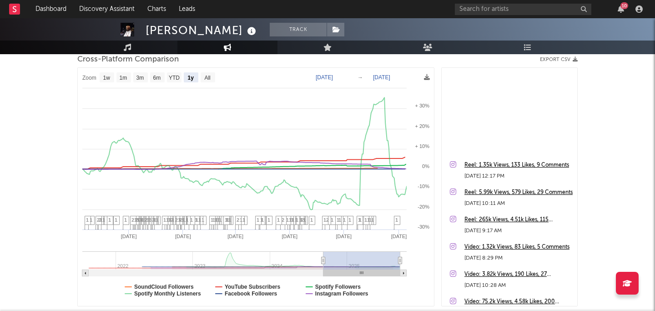
scroll to position [1861, 0]
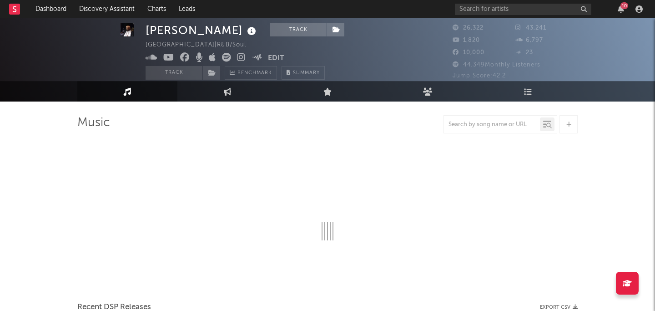
scroll to position [5, 0]
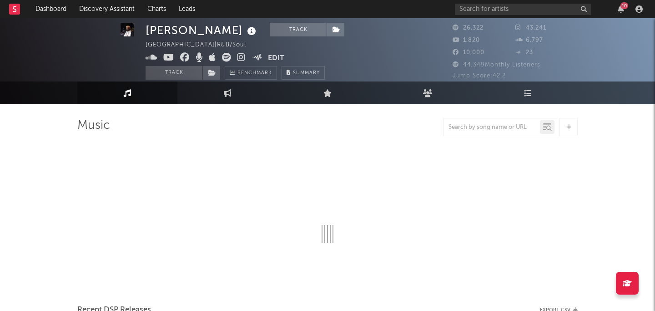
select select "6m"
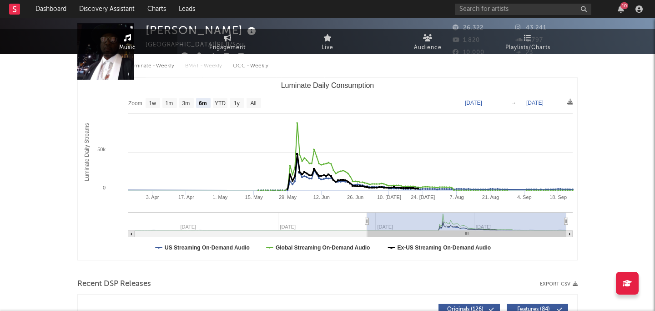
scroll to position [0, 0]
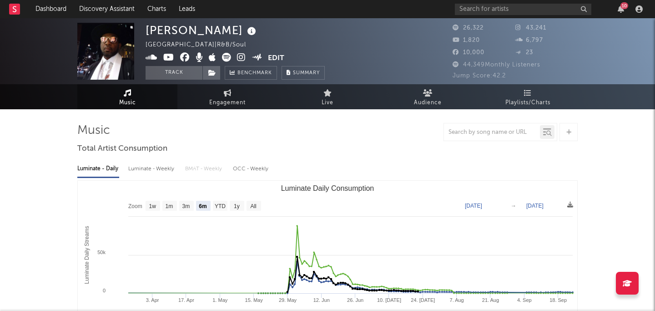
click at [127, 98] on span "Music" at bounding box center [127, 102] width 17 height 11
click at [232, 100] on span "Engagement" at bounding box center [227, 102] width 36 height 11
select select "1w"
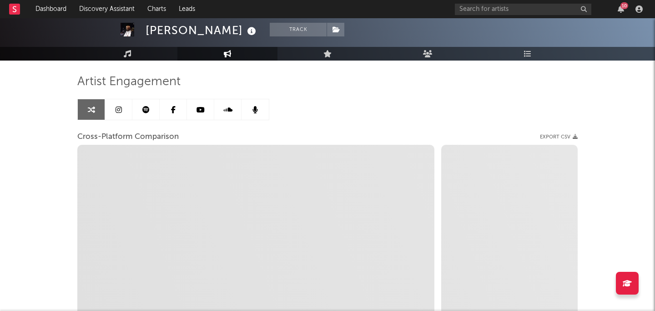
scroll to position [55, 0]
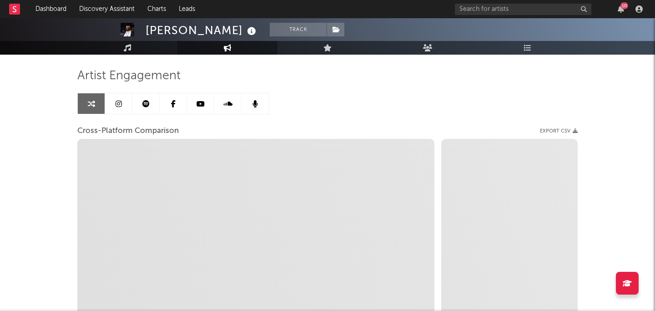
select select "1m"
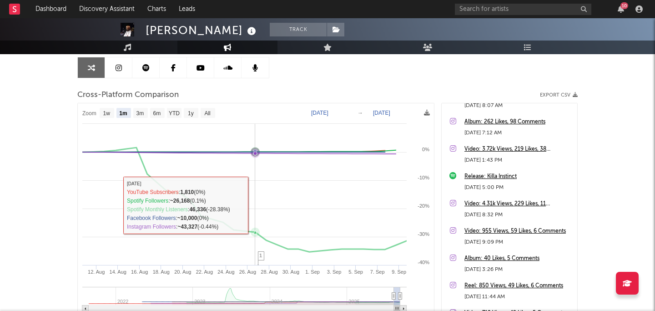
scroll to position [0, 0]
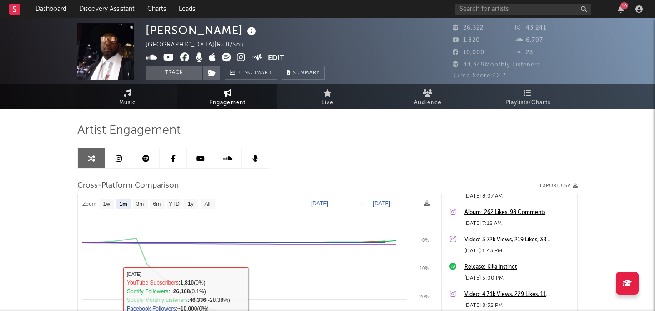
click at [132, 93] on link "Music" at bounding box center [127, 96] width 100 height 25
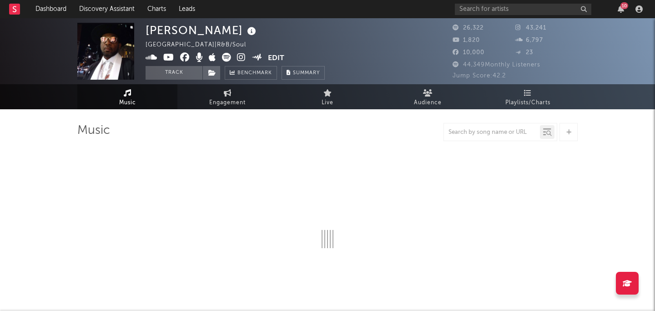
select select "6m"
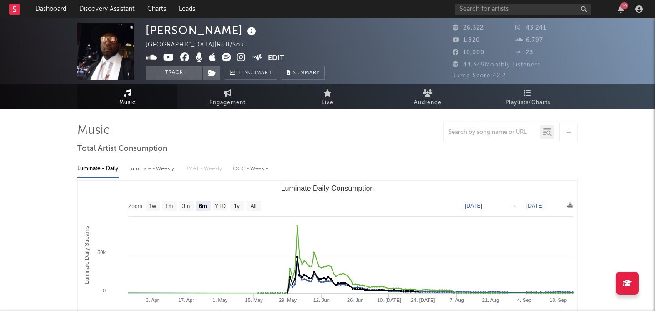
click at [137, 101] on link "Music" at bounding box center [127, 96] width 100 height 25
click at [231, 102] on span "Engagement" at bounding box center [227, 102] width 36 height 11
select select "1w"
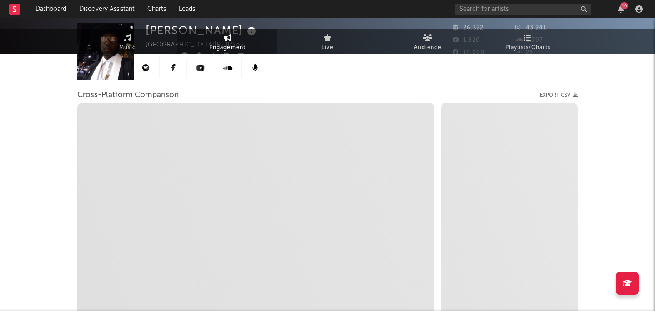
scroll to position [185, 0]
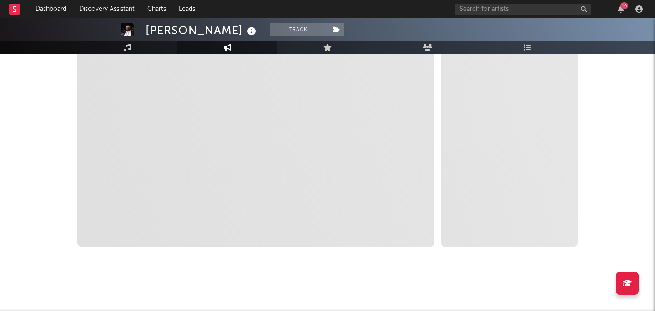
select select "1m"
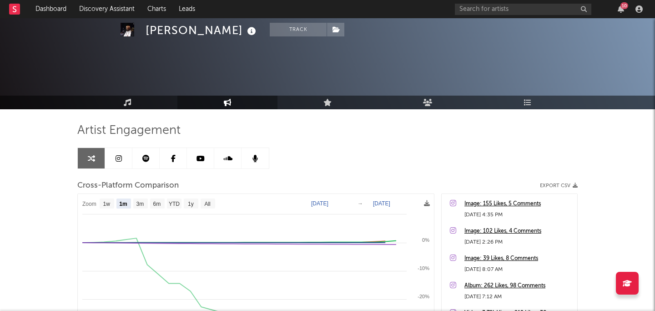
select select "1m"
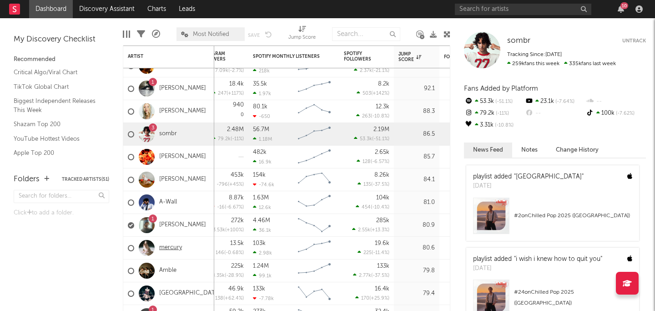
click at [164, 248] on link "mercury" at bounding box center [170, 248] width 23 height 8
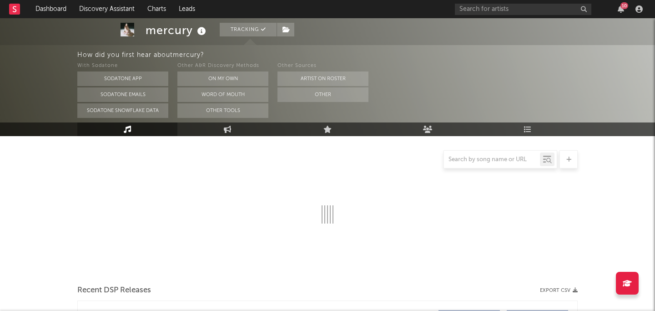
select select "6m"
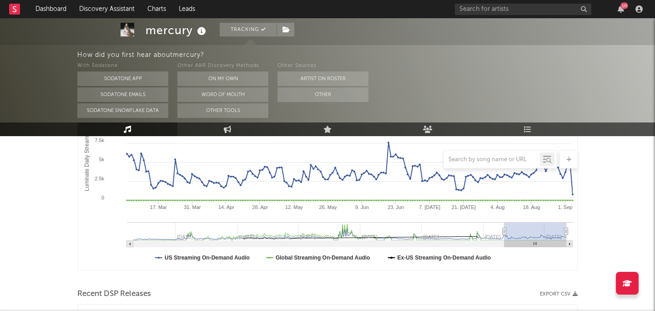
select select "6m"
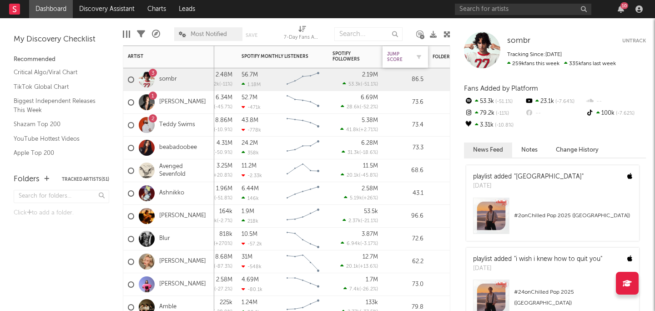
click at [404, 60] on div "Jump Score" at bounding box center [398, 56] width 23 height 11
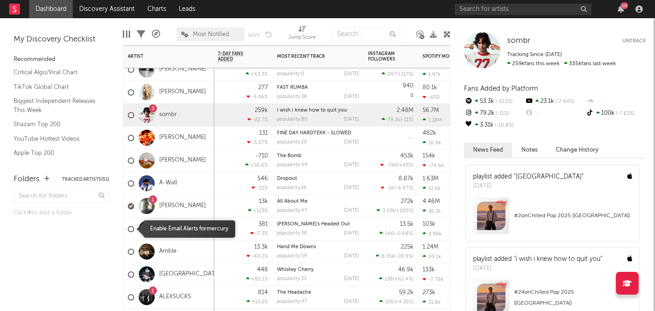
click at [131, 229] on div at bounding box center [131, 229] width 6 height 6
click at [128, 229] on input "checkbox" at bounding box center [128, 229] width 0 height 8
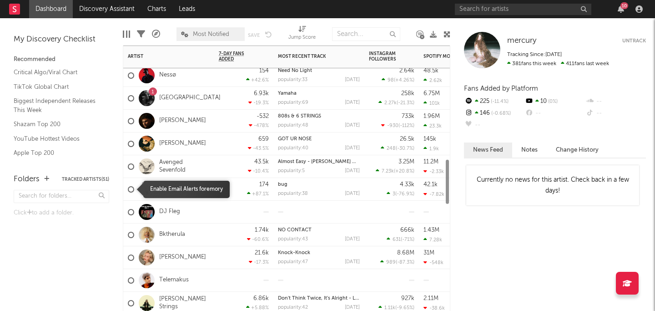
click at [131, 187] on div at bounding box center [131, 189] width 6 height 6
click at [128, 187] on input "checkbox" at bounding box center [128, 189] width 0 height 8
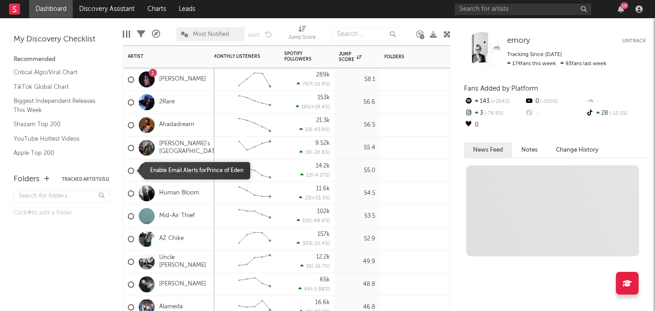
click at [132, 171] on div at bounding box center [131, 170] width 6 height 6
click at [128, 171] on input "checkbox" at bounding box center [128, 171] width 0 height 8
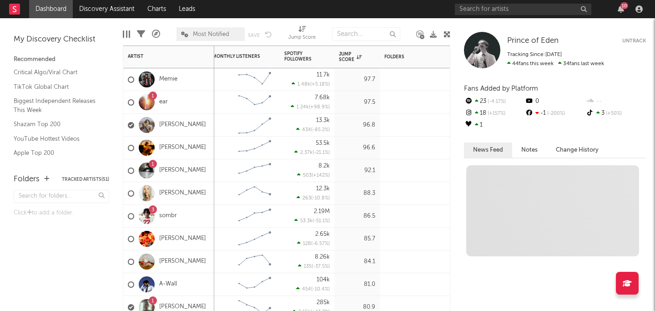
click at [181, 104] on div "1 ear" at bounding box center [168, 102] width 91 height 23
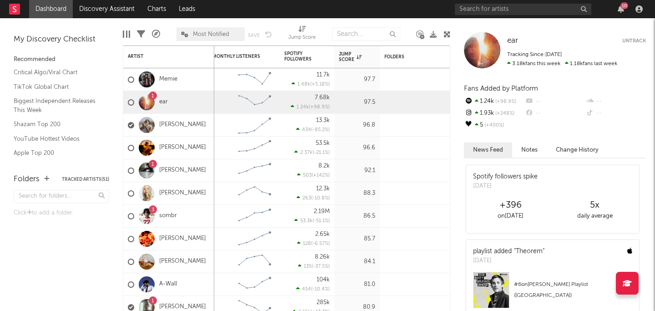
click at [148, 100] on div at bounding box center [147, 102] width 16 height 16
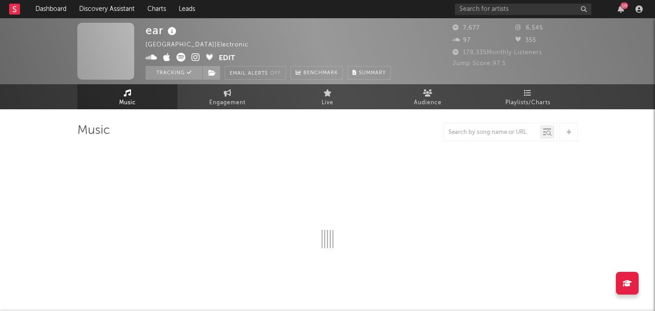
select select "1w"
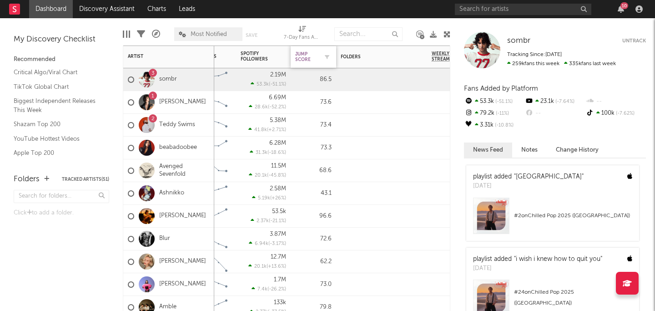
click at [307, 57] on div "Jump Score" at bounding box center [306, 56] width 23 height 11
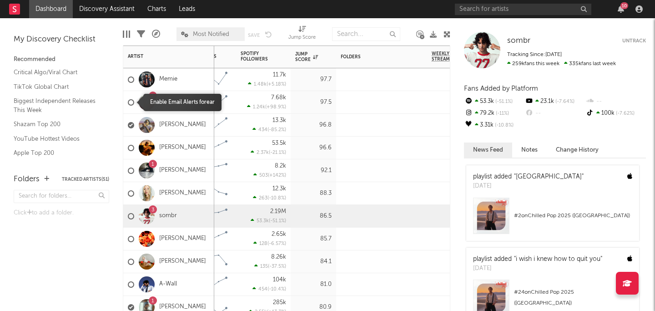
click at [132, 102] on div at bounding box center [131, 102] width 6 height 6
click at [128, 102] on input "checkbox" at bounding box center [128, 102] width 0 height 8
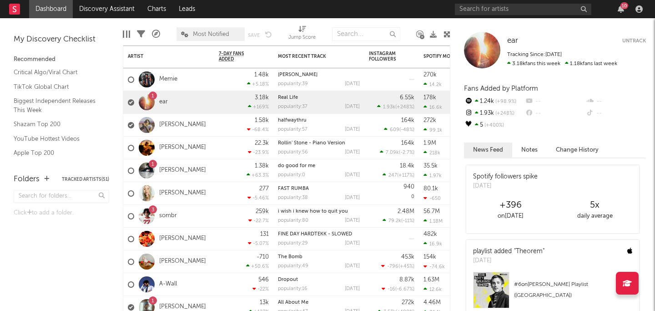
click at [456, 66] on icon at bounding box center [457, 64] width 6 height 7
